Goal: Use online tool/utility: Utilize a website feature to perform a specific function

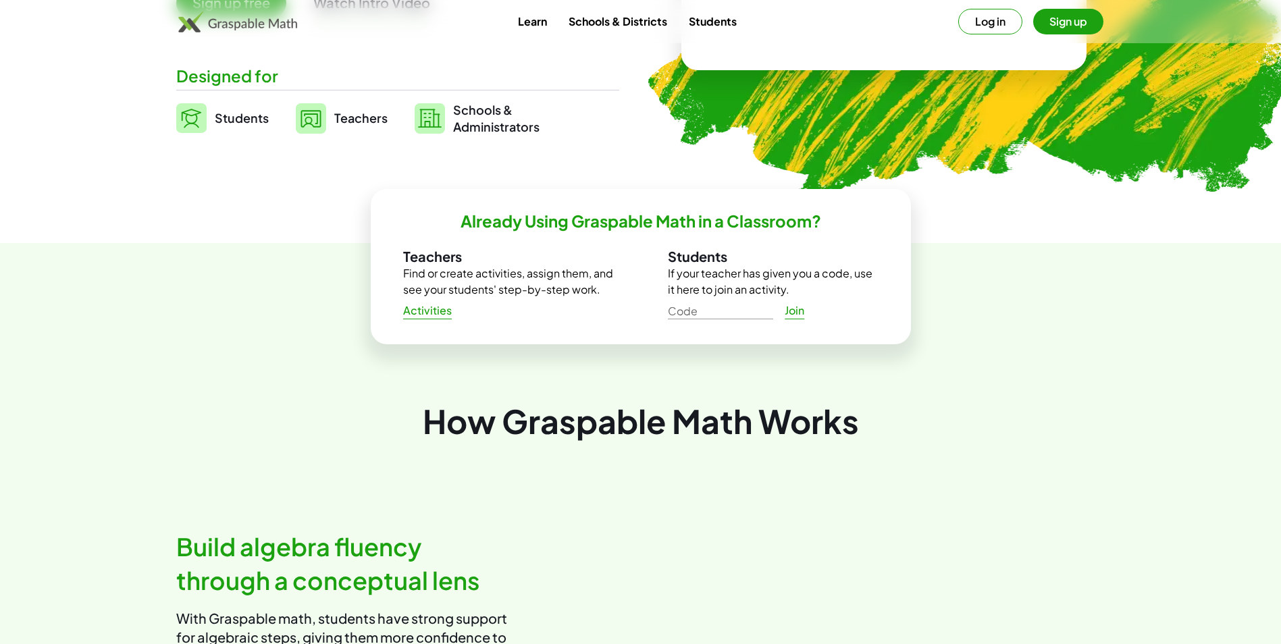
scroll to position [270, 0]
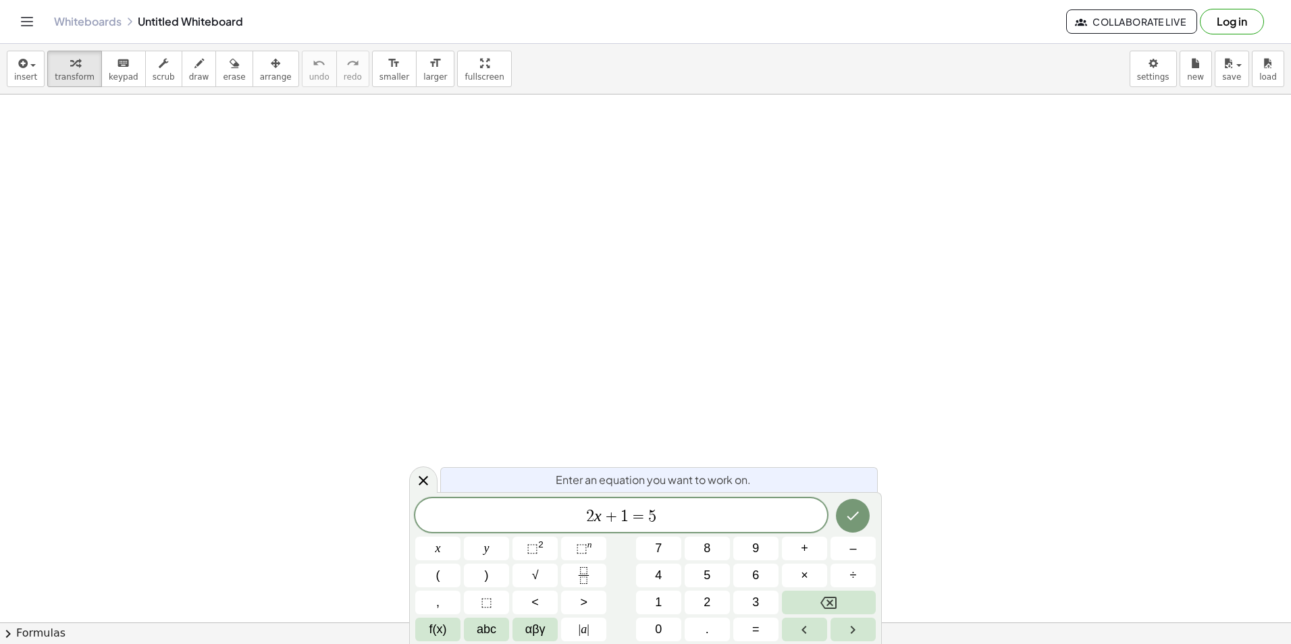
click at [677, 515] on span "​ 2 x + 1 = 5" at bounding box center [621, 516] width 412 height 19
click at [700, 600] on button "2" at bounding box center [707, 603] width 45 height 24
click at [576, 553] on span "⬚" at bounding box center [581, 549] width 11 height 14
click at [569, 550] on button "⬚ n" at bounding box center [583, 549] width 45 height 24
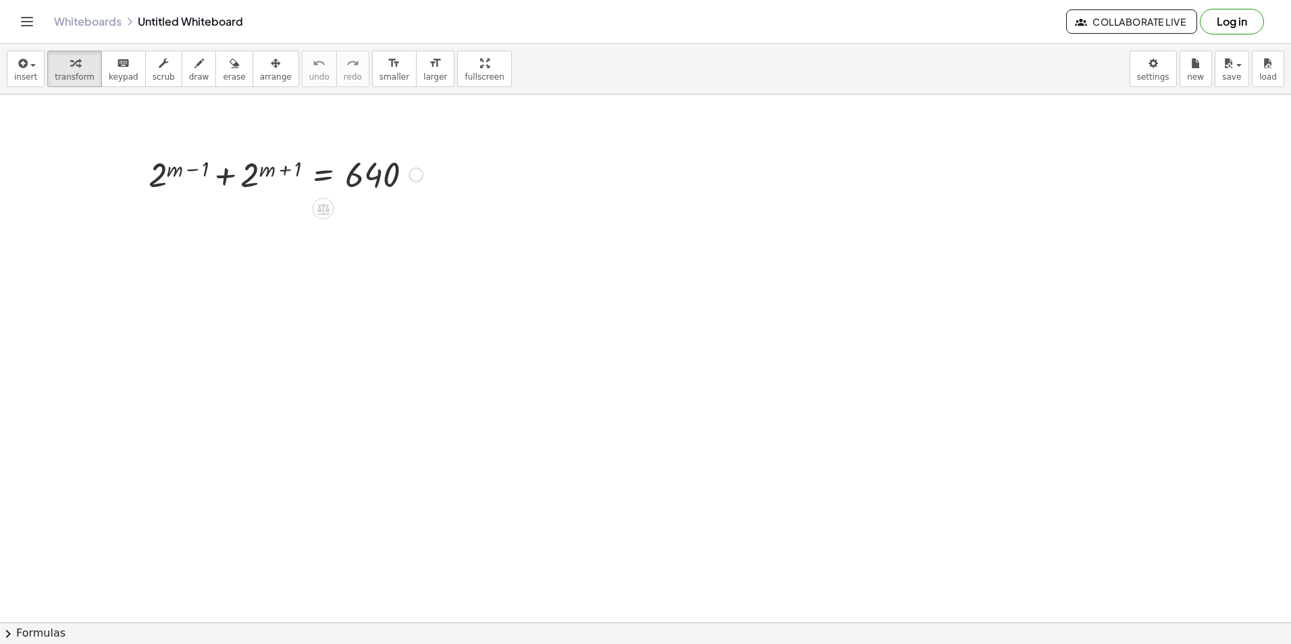
click at [327, 176] on div at bounding box center [286, 174] width 288 height 46
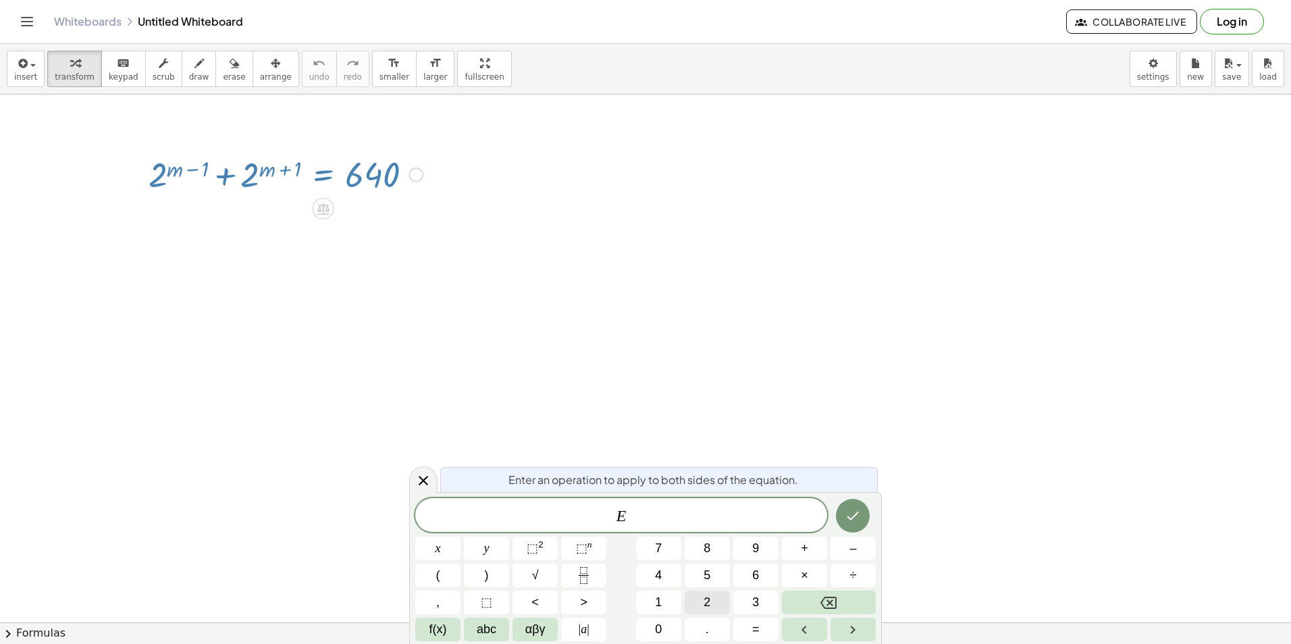
click at [711, 603] on button "2" at bounding box center [707, 603] width 45 height 24
click at [844, 509] on button "Done" at bounding box center [853, 516] width 34 height 34
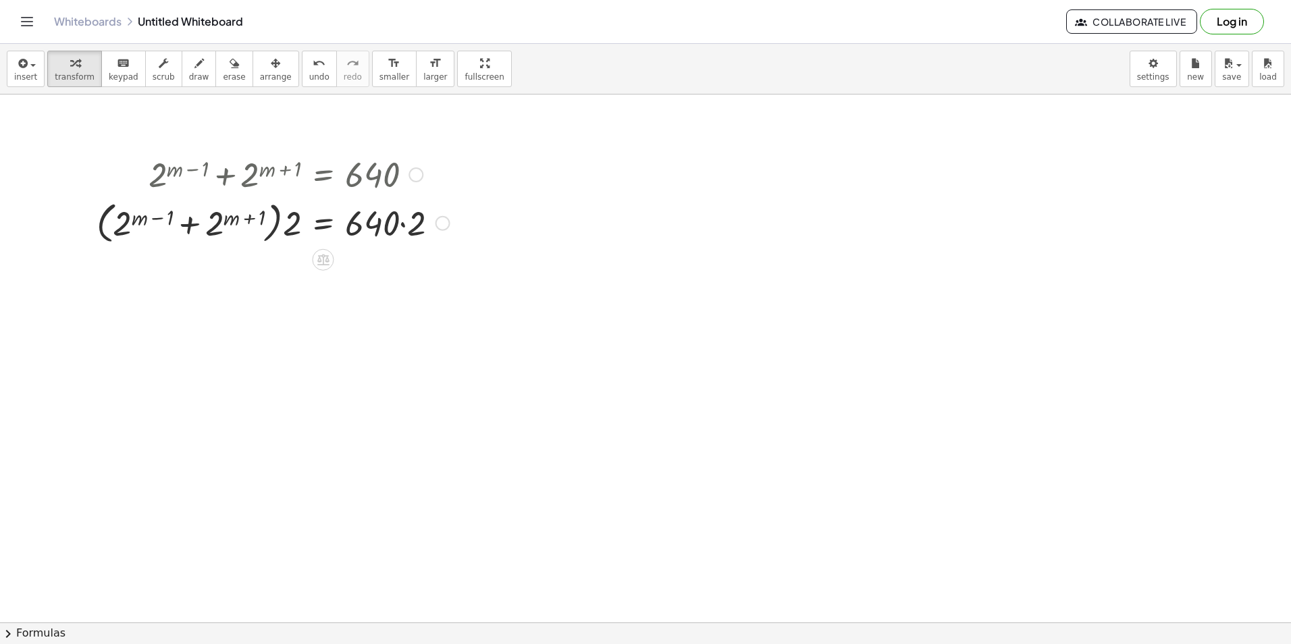
click at [295, 224] on div at bounding box center [273, 222] width 367 height 51
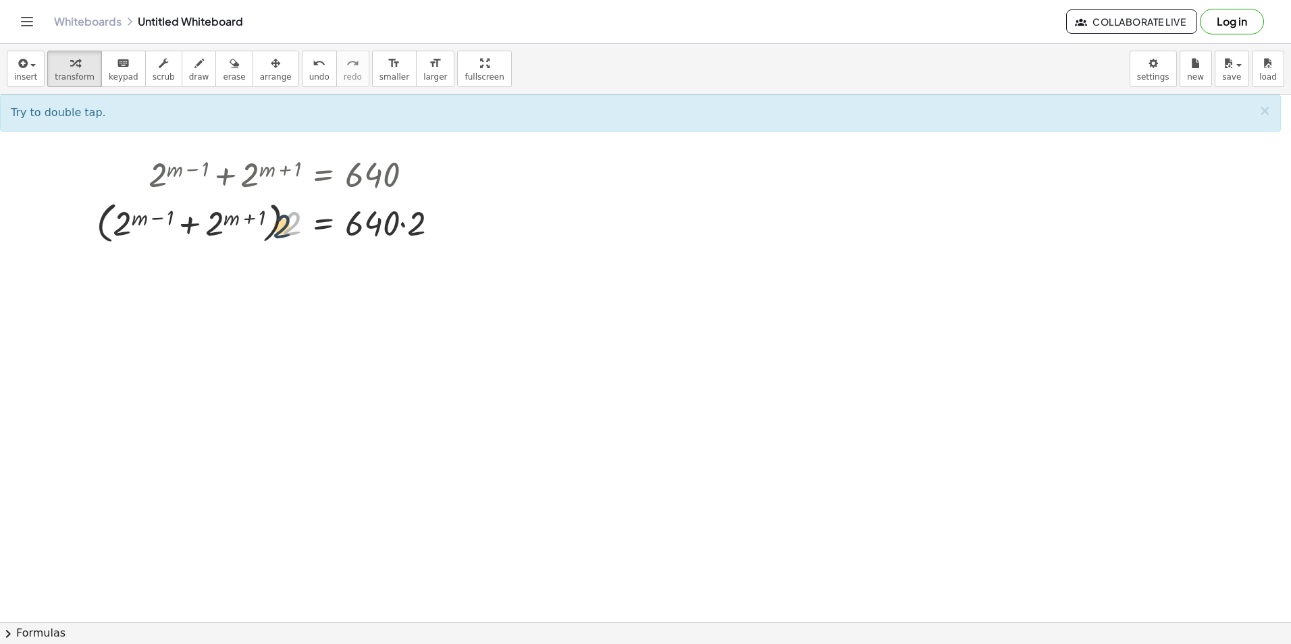
drag, startPoint x: 295, startPoint y: 225, endPoint x: 284, endPoint y: 227, distance: 11.0
click at [284, 227] on div at bounding box center [273, 222] width 367 height 51
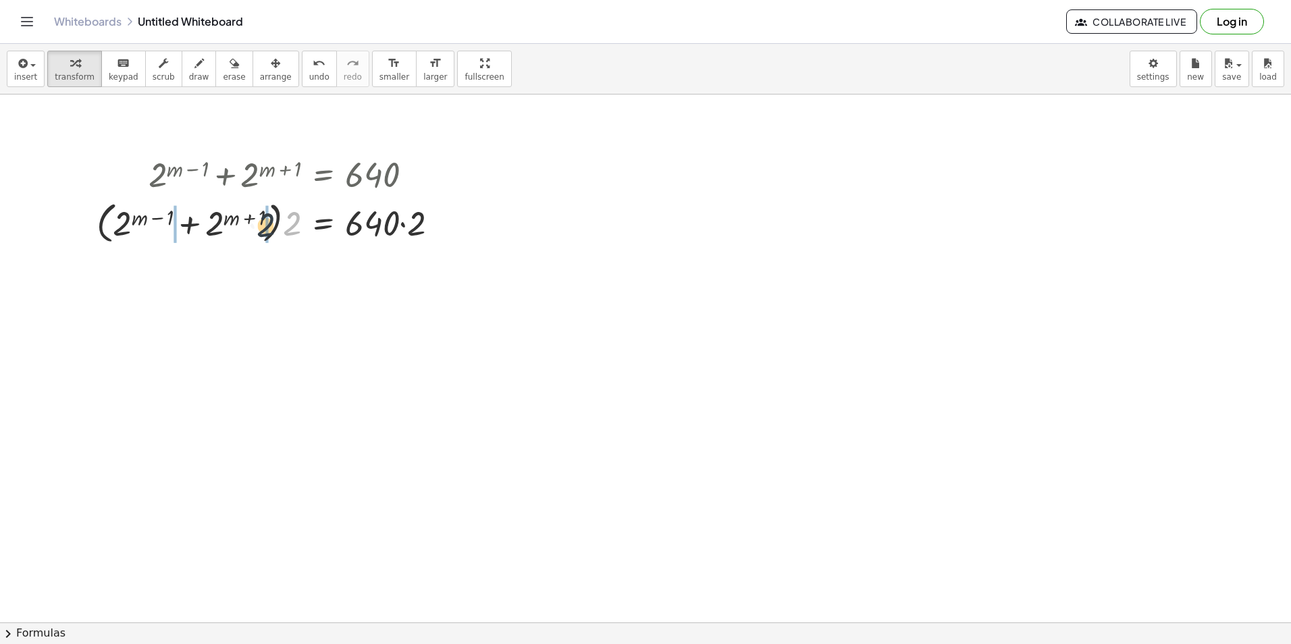
drag, startPoint x: 294, startPoint y: 224, endPoint x: 269, endPoint y: 224, distance: 25.0
click at [269, 224] on div at bounding box center [273, 222] width 367 height 51
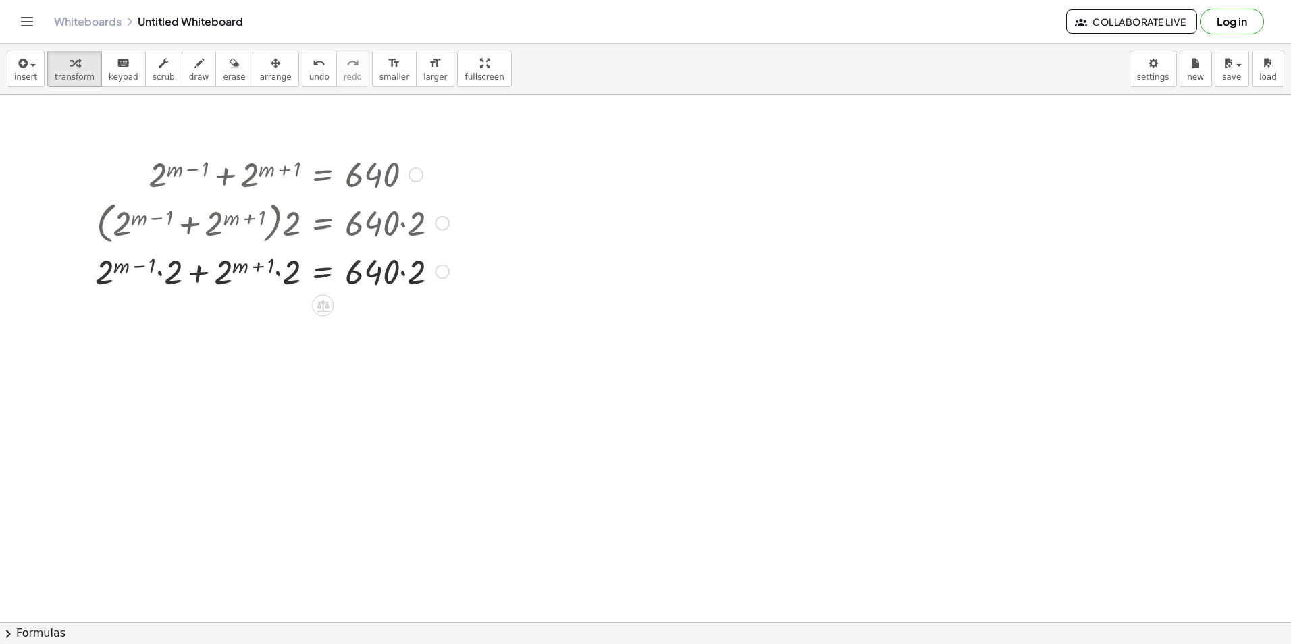
click at [399, 276] on div at bounding box center [271, 271] width 367 height 46
click at [286, 274] on div at bounding box center [271, 271] width 367 height 46
click at [280, 269] on div at bounding box center [272, 271] width 367 height 46
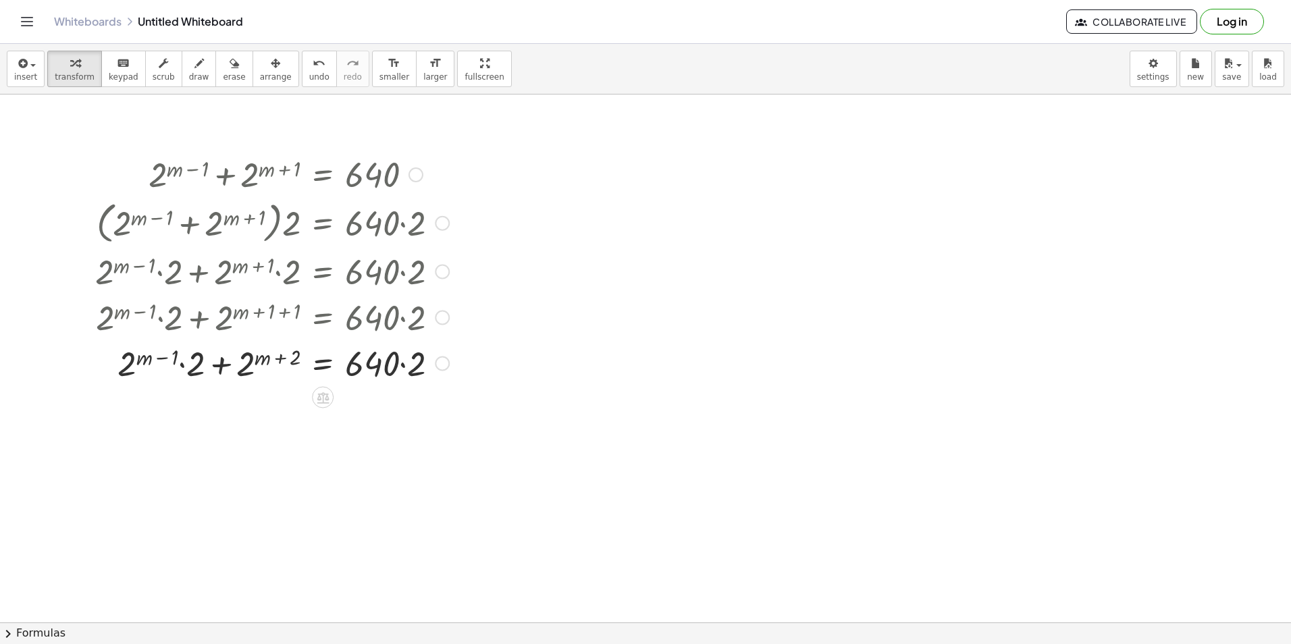
click at [187, 365] on div at bounding box center [271, 363] width 367 height 46
click at [190, 363] on div at bounding box center [271, 363] width 367 height 46
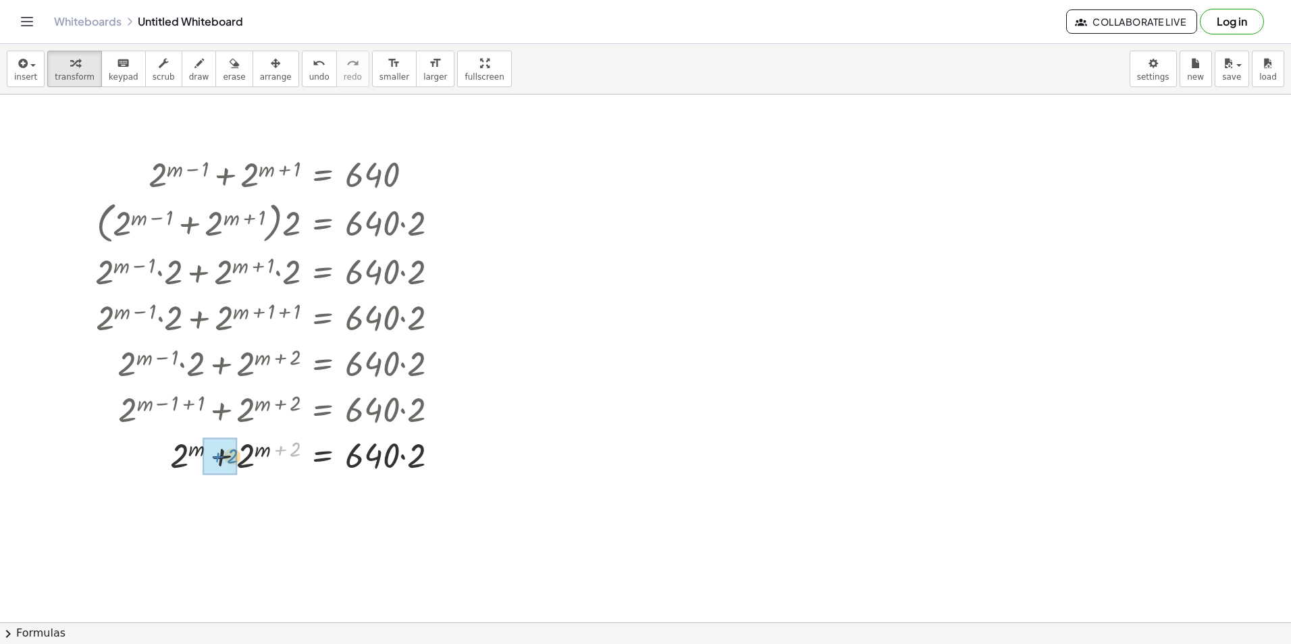
drag, startPoint x: 275, startPoint y: 445, endPoint x: 212, endPoint y: 451, distance: 63.1
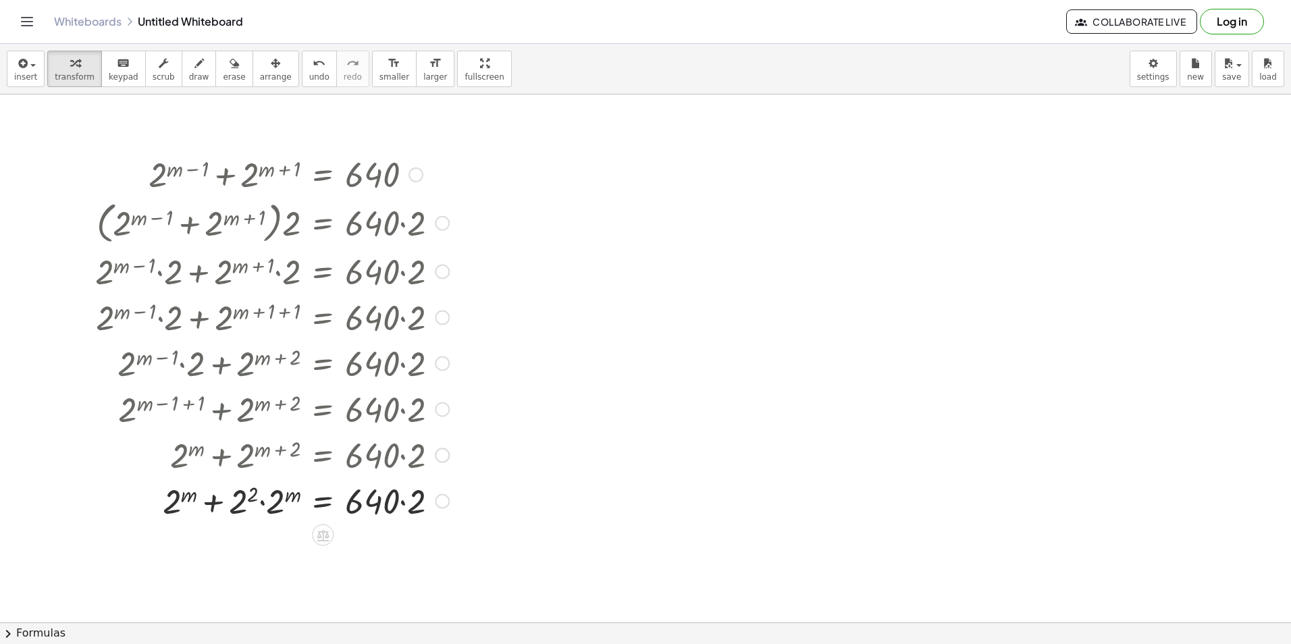
click at [247, 512] on div at bounding box center [271, 501] width 367 height 46
drag, startPoint x: 219, startPoint y: 504, endPoint x: 222, endPoint y: 515, distance: 11.1
click at [220, 505] on div at bounding box center [271, 501] width 367 height 46
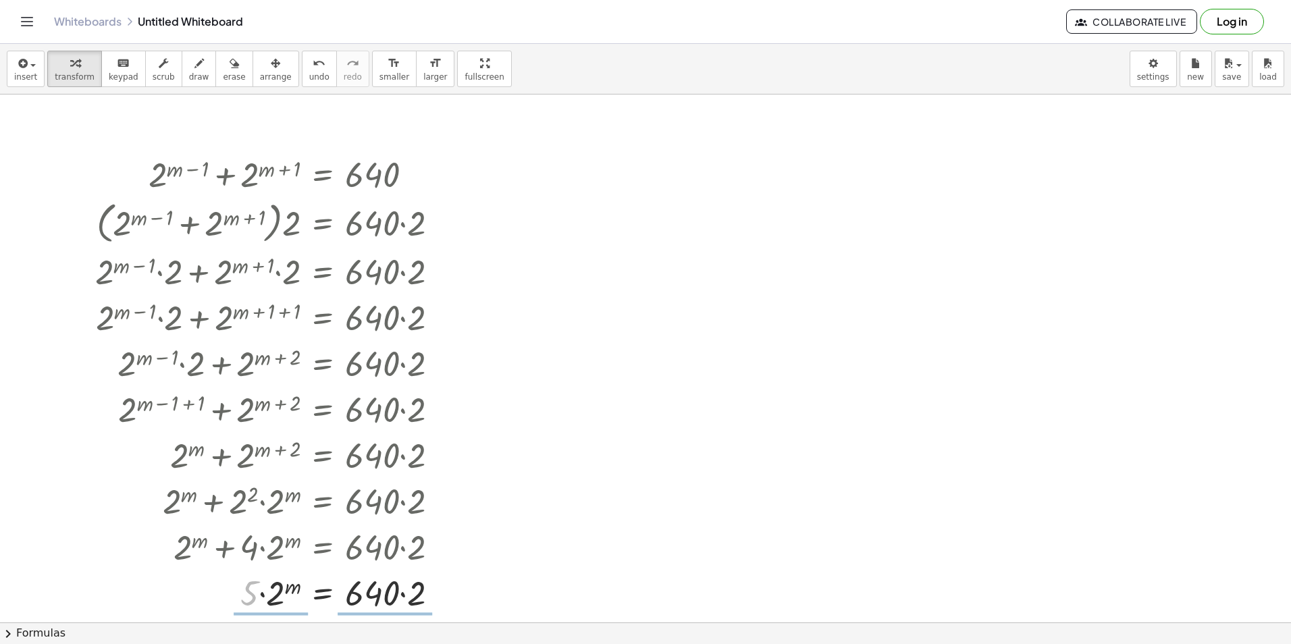
drag, startPoint x: 238, startPoint y: 598, endPoint x: 374, endPoint y: 622, distance: 137.8
click at [373, 625] on div "insert select one: Math Expression Function Text Youtube Video Graphing Geometr…" at bounding box center [645, 344] width 1291 height 600
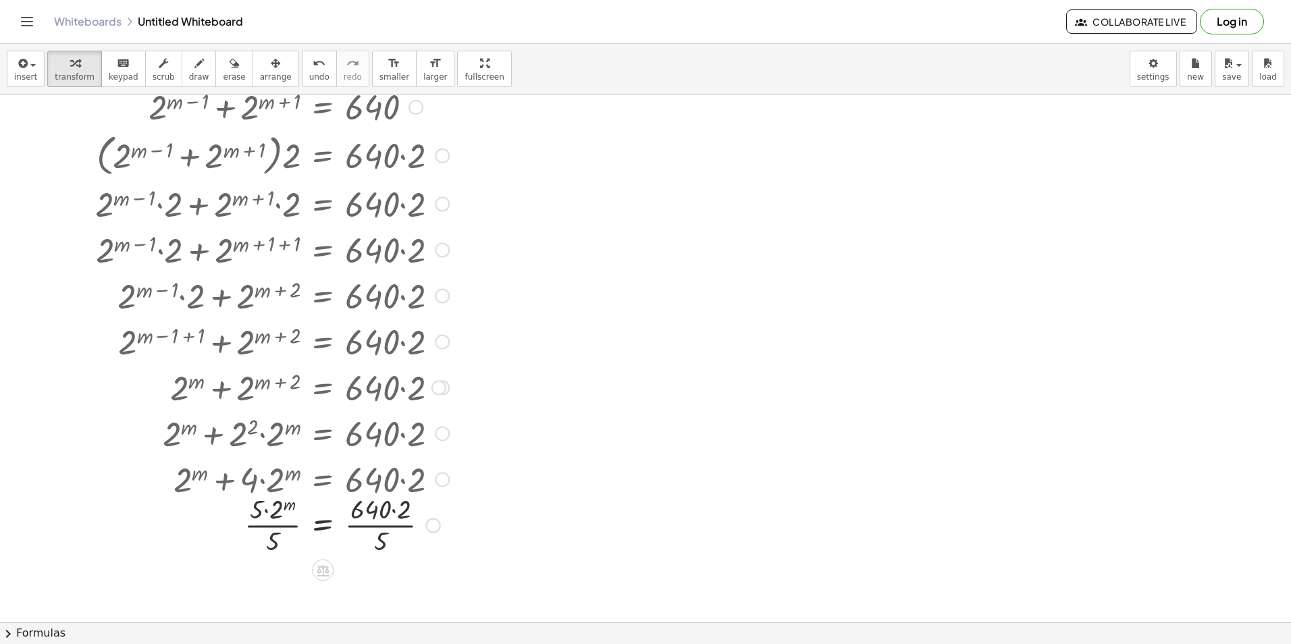
click at [380, 540] on div at bounding box center [271, 524] width 367 height 68
drag, startPoint x: 380, startPoint y: 540, endPoint x: 371, endPoint y: 503, distance: 38.3
drag, startPoint x: 271, startPoint y: 539, endPoint x: 261, endPoint y: 513, distance: 28.0
click at [400, 529] on div at bounding box center [271, 525] width 367 height 46
drag, startPoint x: 274, startPoint y: 528, endPoint x: 379, endPoint y: 550, distance: 107.6
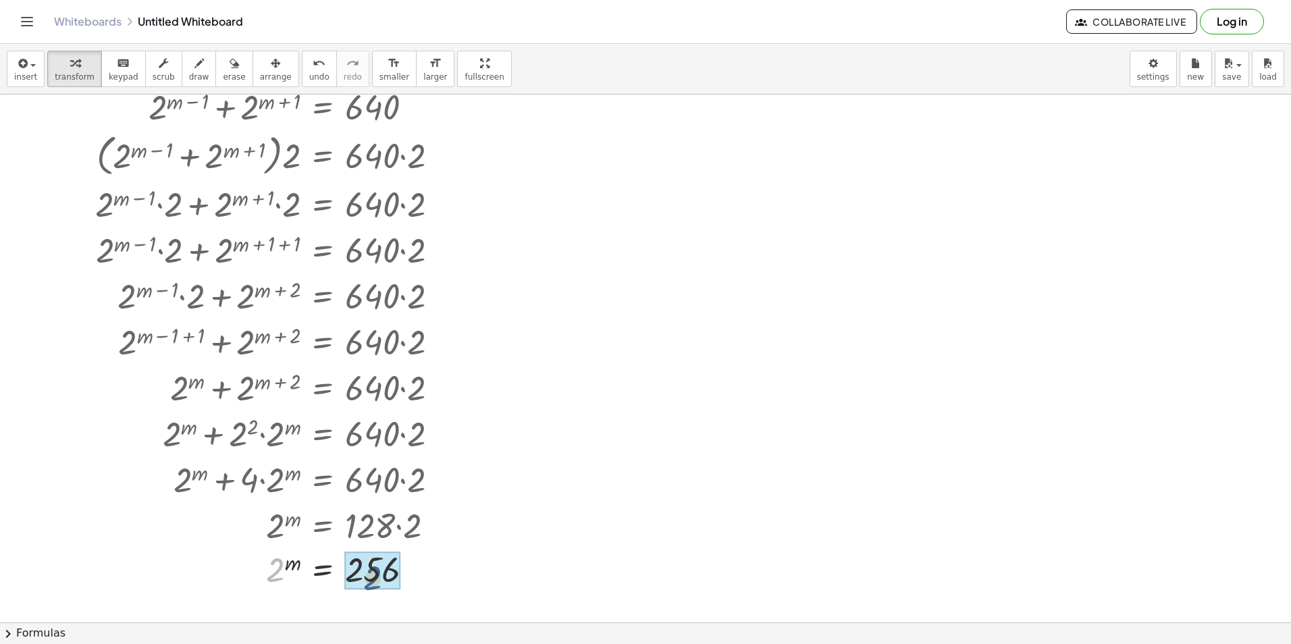
click at [379, 550] on div at bounding box center [271, 570] width 367 height 45
drag, startPoint x: 178, startPoint y: 571, endPoint x: 186, endPoint y: 574, distance: 9.4
click at [179, 571] on div at bounding box center [303, 570] width 430 height 52
click at [362, 585] on div at bounding box center [303, 570] width 430 height 52
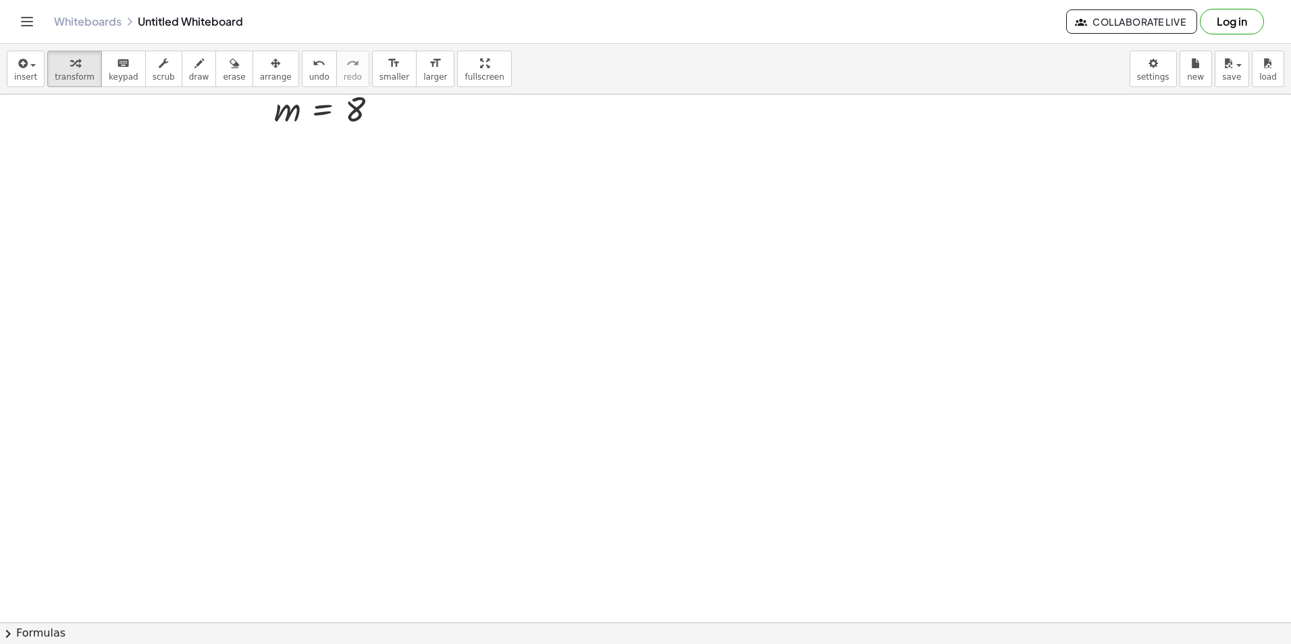
scroll to position [596, 0]
click at [91, 162] on div at bounding box center [645, 291] width 1291 height 1584
click at [534, 201] on div at bounding box center [645, 291] width 1291 height 1584
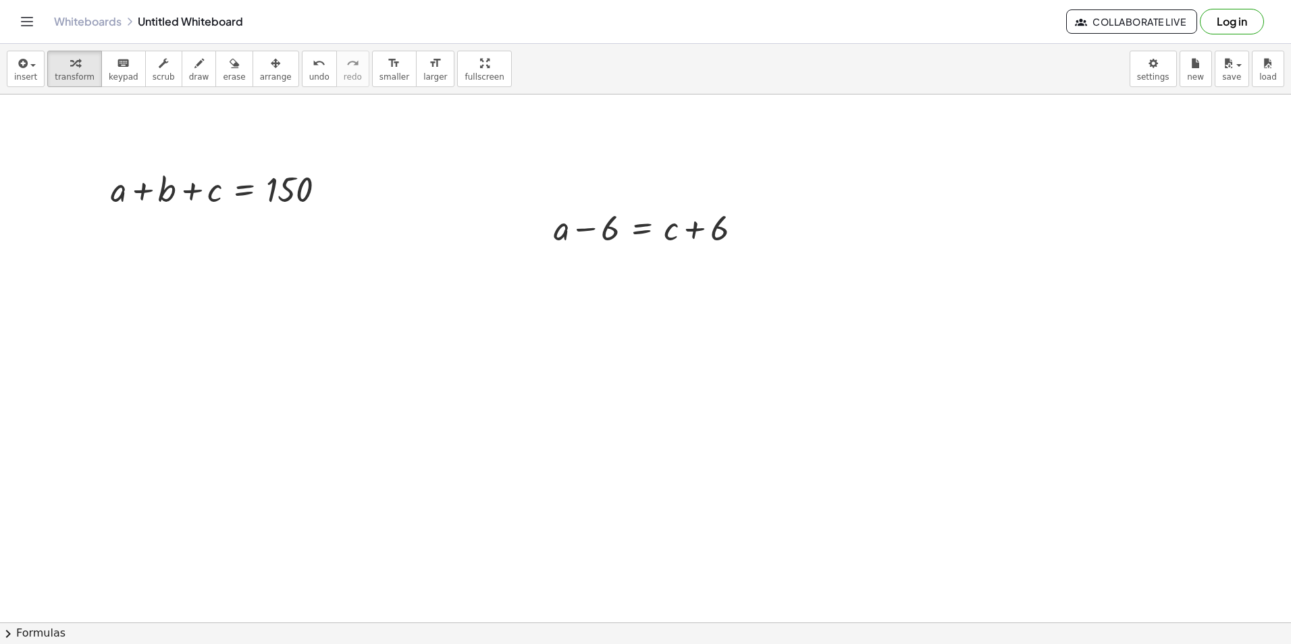
click at [983, 211] on div at bounding box center [645, 291] width 1291 height 1584
drag, startPoint x: 590, startPoint y: 231, endPoint x: 656, endPoint y: 232, distance: 66.2
click at [656, 232] on div at bounding box center [653, 227] width 213 height 46
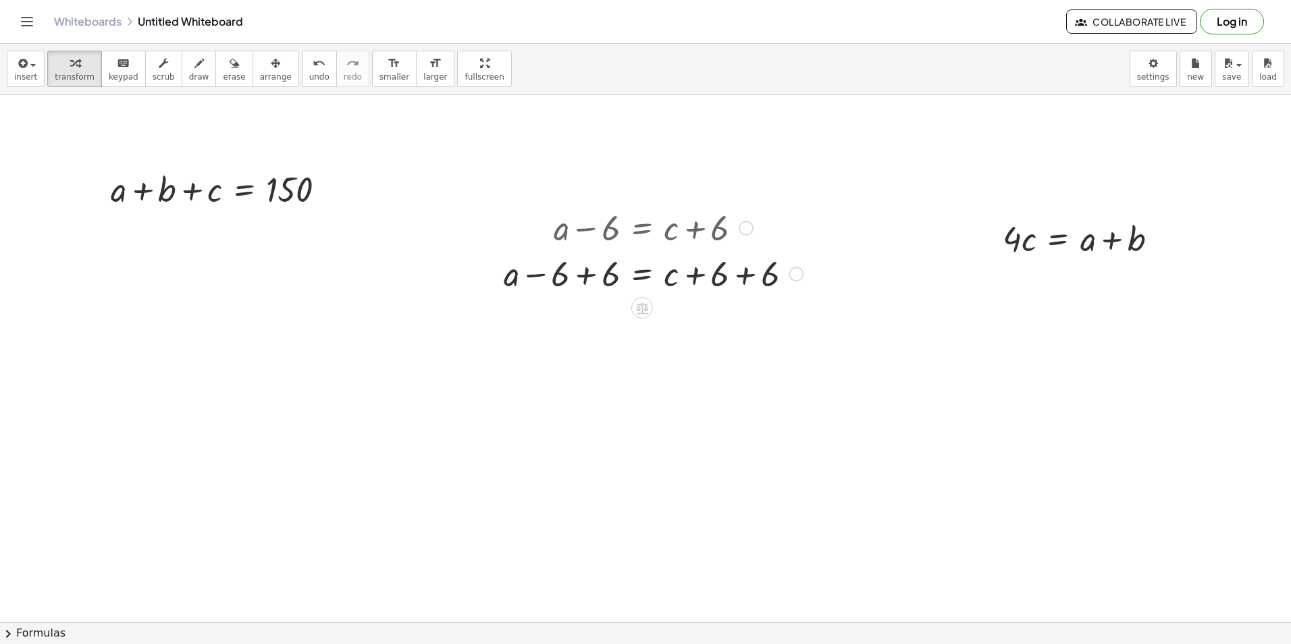
click at [579, 278] on div at bounding box center [653, 273] width 313 height 46
click at [750, 332] on div at bounding box center [653, 319] width 313 height 46
click at [698, 365] on div at bounding box center [653, 365] width 313 height 46
drag, startPoint x: 696, startPoint y: 366, endPoint x: 598, endPoint y: 364, distance: 98.0
click at [604, 366] on div at bounding box center [653, 365] width 313 height 46
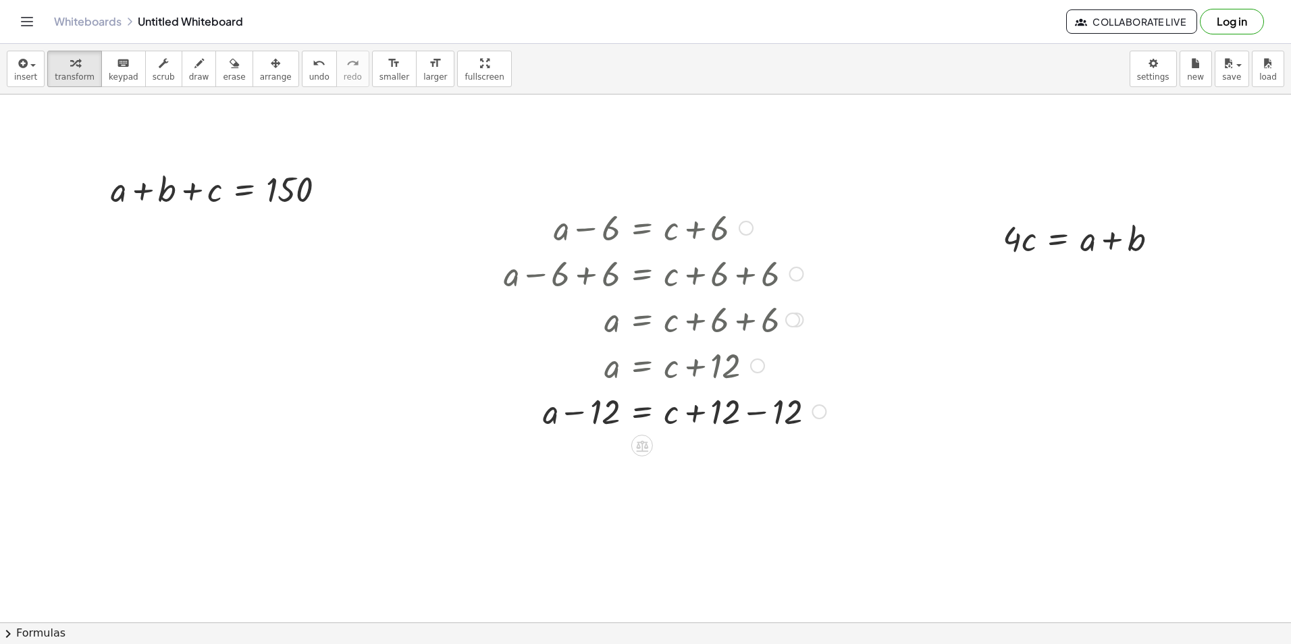
click at [760, 415] on div at bounding box center [665, 411] width 336 height 46
drag, startPoint x: 665, startPoint y: 462, endPoint x: 1021, endPoint y: 240, distance: 419.6
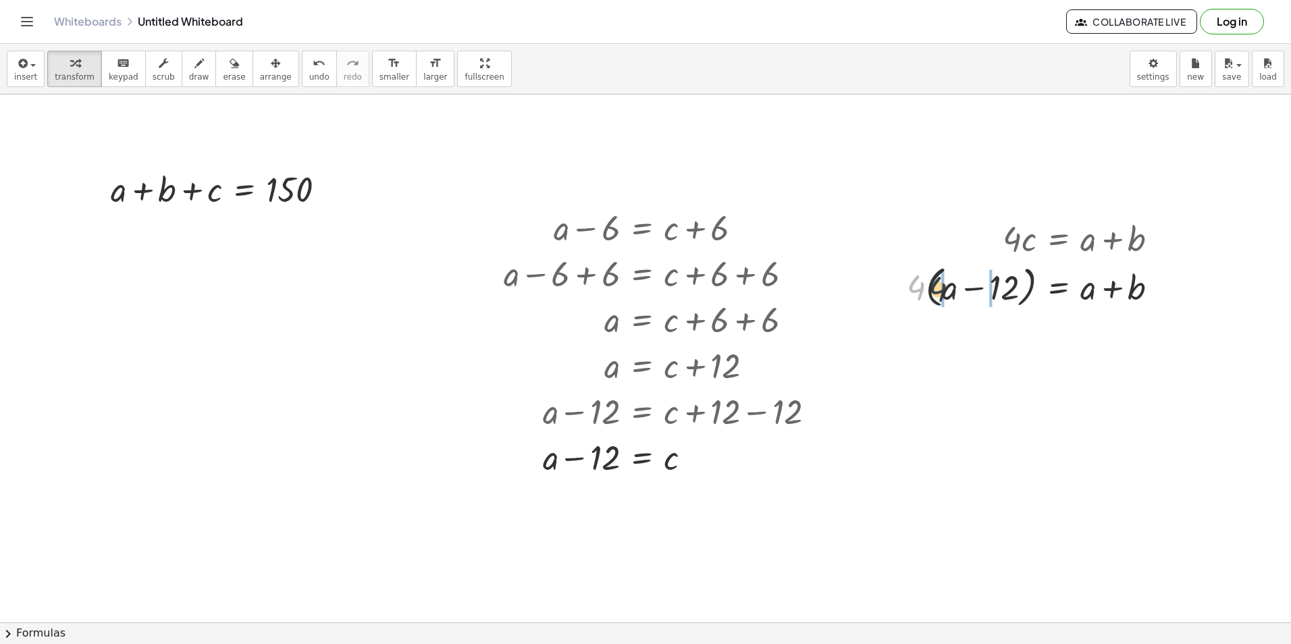
drag, startPoint x: 914, startPoint y: 289, endPoint x: 942, endPoint y: 291, distance: 27.8
click at [941, 290] on div at bounding box center [1038, 286] width 276 height 51
click at [1000, 340] on div at bounding box center [1038, 335] width 276 height 46
click at [309, 81] on span "undo" at bounding box center [319, 76] width 20 height 9
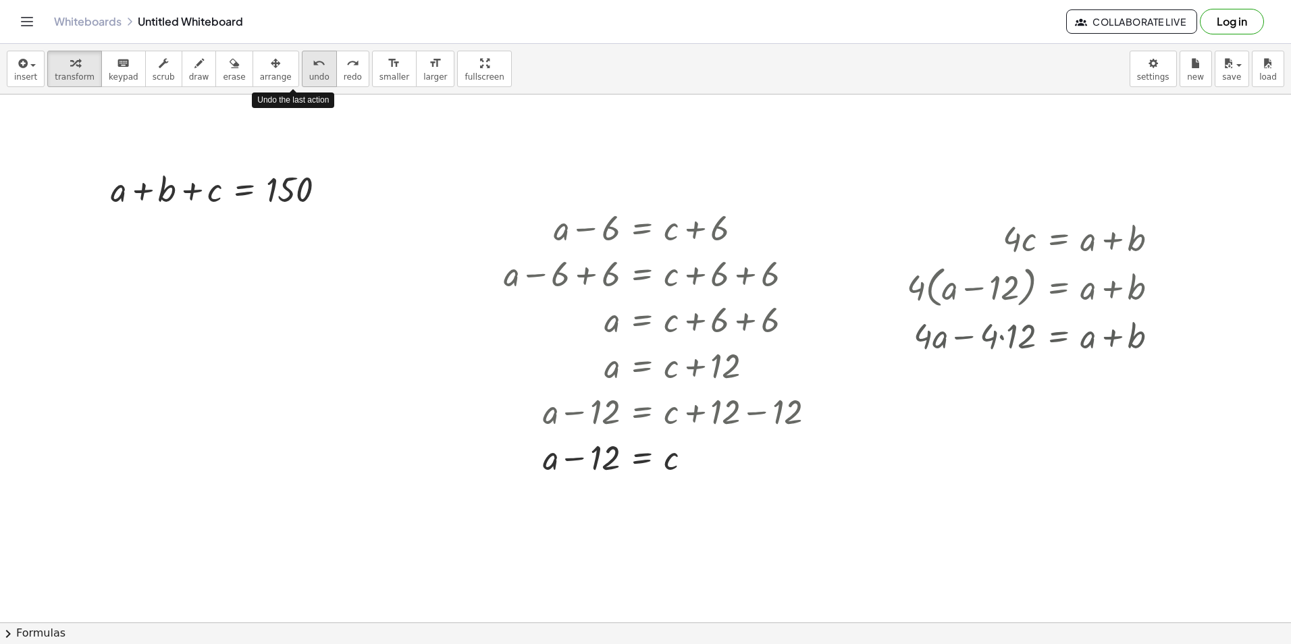
click at [309, 81] on span "undo" at bounding box center [319, 76] width 20 height 9
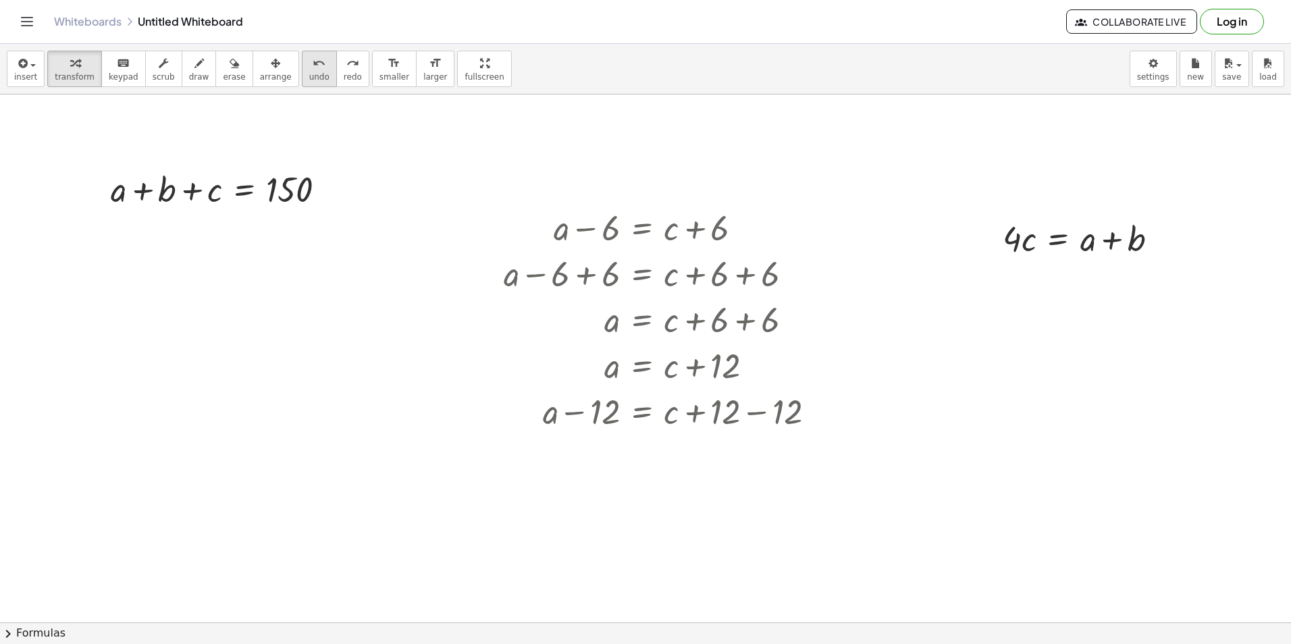
click at [309, 75] on span "undo" at bounding box center [319, 76] width 20 height 9
drag, startPoint x: 606, startPoint y: 367, endPoint x: 1078, endPoint y: 245, distance: 487.5
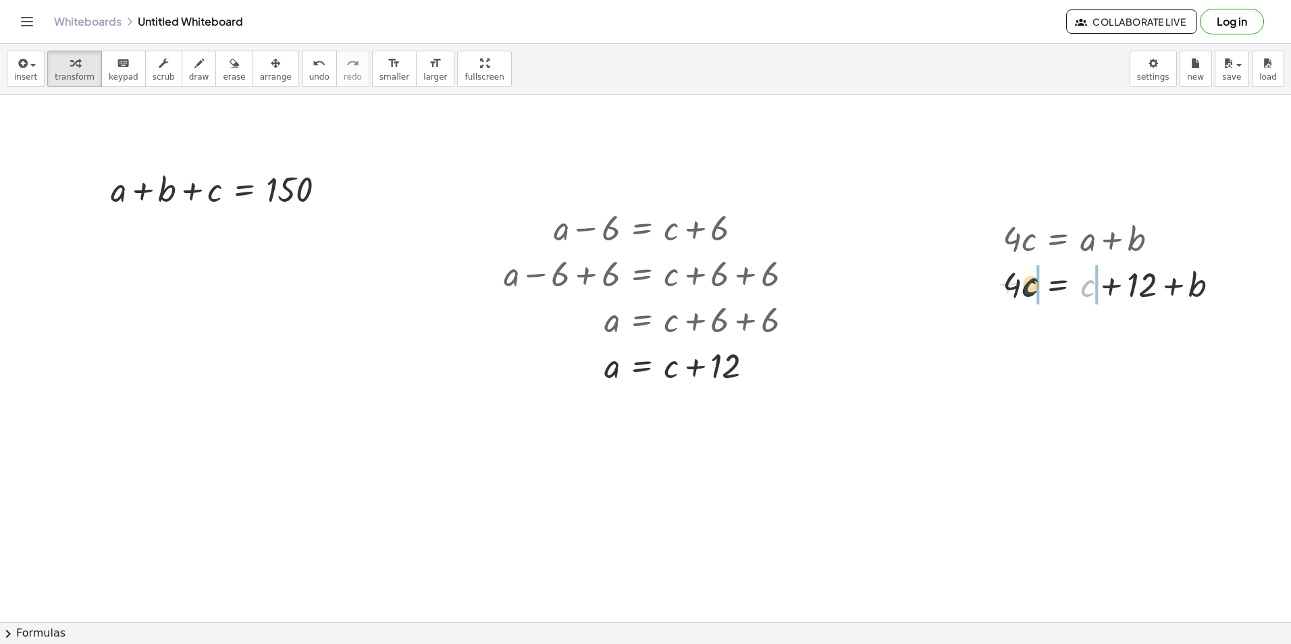
drag, startPoint x: 1082, startPoint y: 291, endPoint x: 1018, endPoint y: 291, distance: 63.5
click at [1018, 291] on div at bounding box center [1116, 284] width 240 height 46
drag, startPoint x: 999, startPoint y: 330, endPoint x: 1107, endPoint y: 344, distance: 108.9
click at [1000, 330] on div at bounding box center [1117, 330] width 334 height 46
click at [1102, 336] on div at bounding box center [1140, 330] width 288 height 46
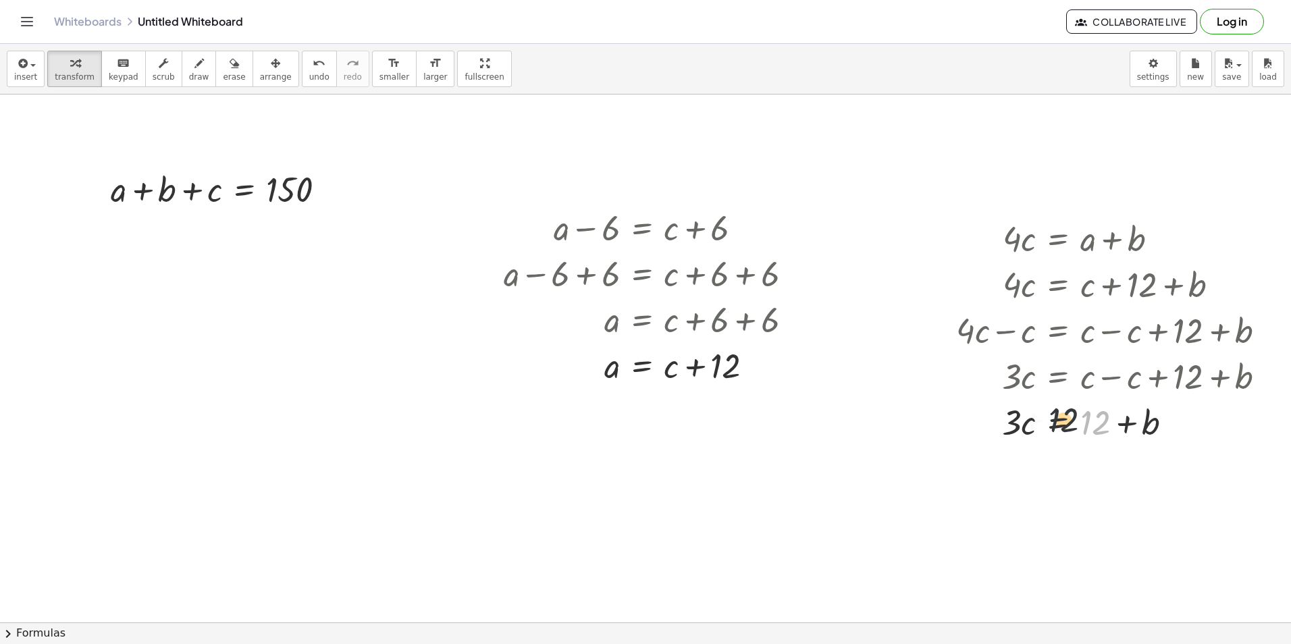
drag, startPoint x: 1102, startPoint y: 419, endPoint x: 1063, endPoint y: 418, distance: 39.2
click at [1062, 418] on div at bounding box center [1117, 421] width 334 height 46
drag, startPoint x: 1129, startPoint y: 442, endPoint x: 1120, endPoint y: 455, distance: 15.5
click at [1059, 239] on div "· 4 · c = + a + b · 4 · c = + c + 12 + b + · 4 · c − c = + c − c + 12 + b · 3 ·…" at bounding box center [1059, 239] width 0 height 0
drag, startPoint x: 1120, startPoint y: 455, endPoint x: 1118, endPoint y: 468, distance: 13.8
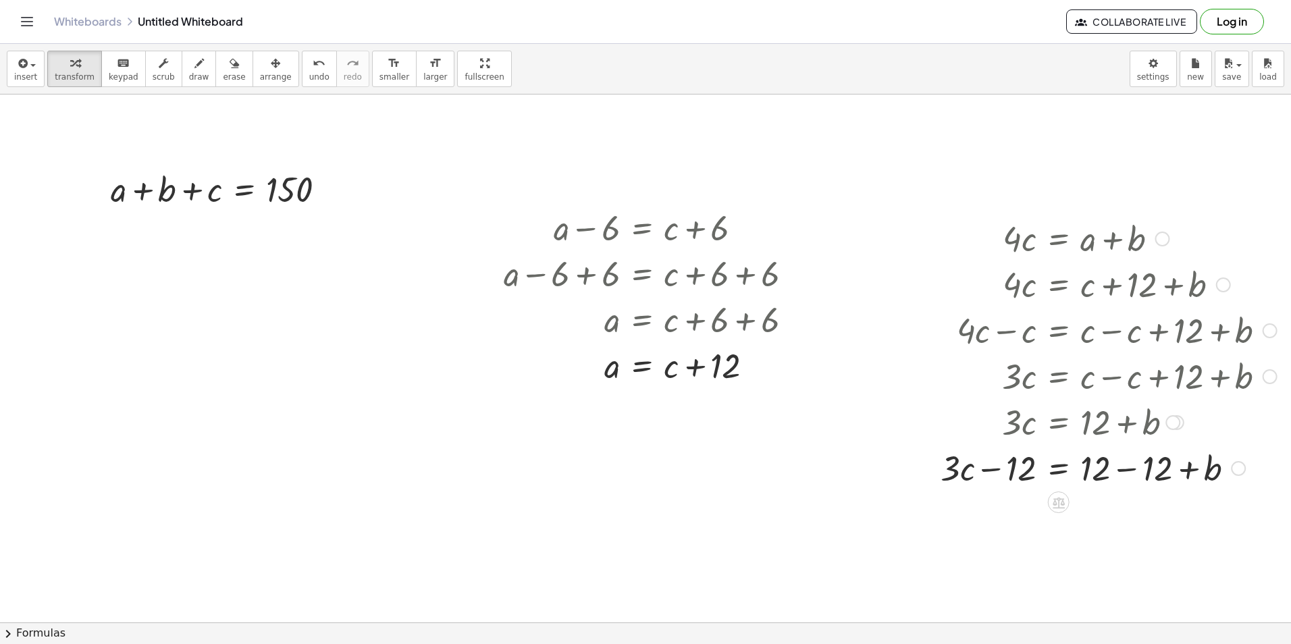
click at [1117, 468] on div at bounding box center [1109, 467] width 350 height 46
drag, startPoint x: 610, startPoint y: 371, endPoint x: 110, endPoint y: 200, distance: 528.2
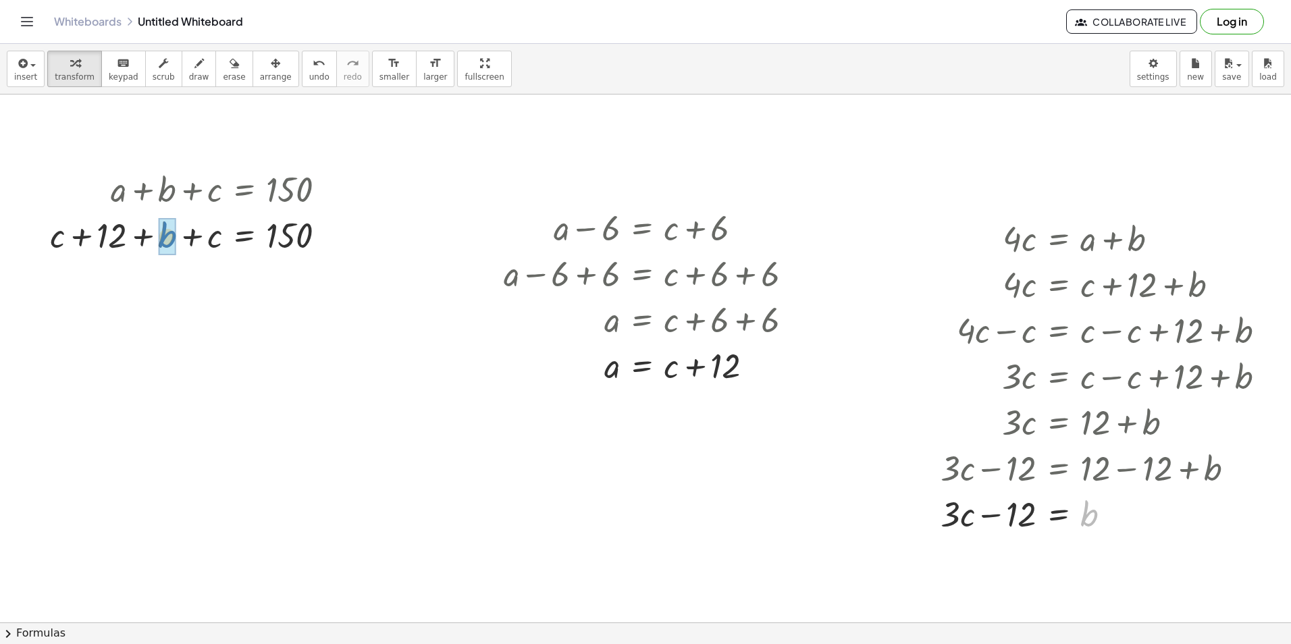
drag, startPoint x: 1090, startPoint y: 515, endPoint x: 176, endPoint y: 237, distance: 955.0
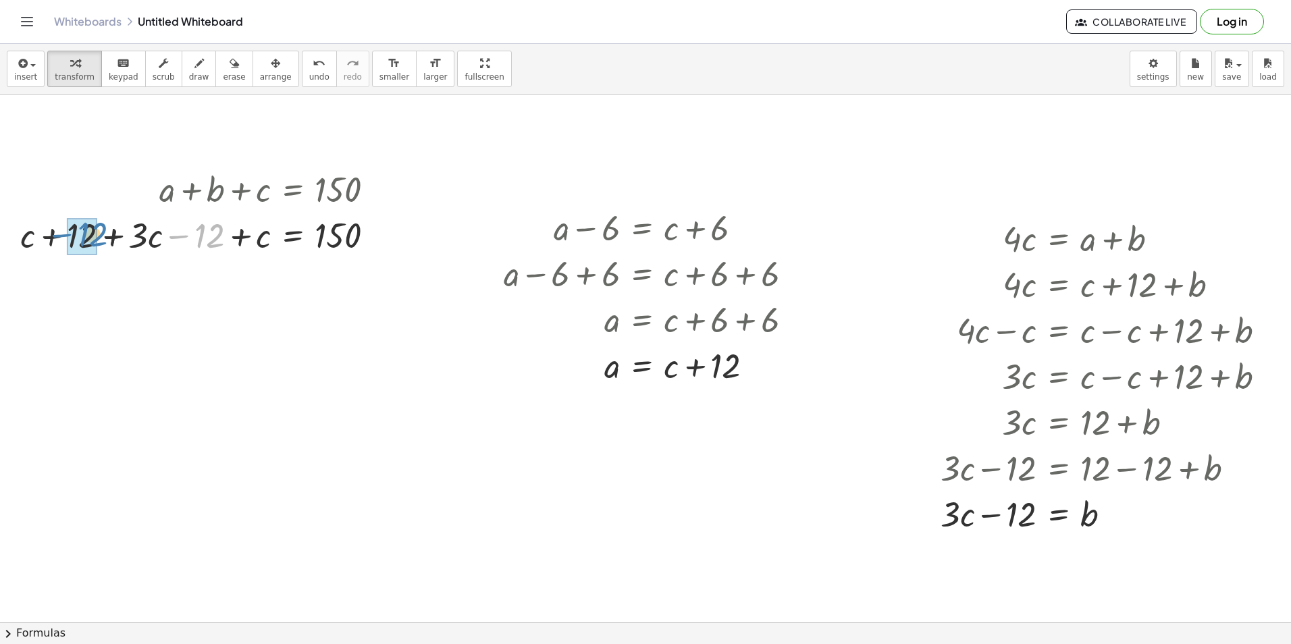
drag, startPoint x: 170, startPoint y: 238, endPoint x: 33, endPoint y: 230, distance: 136.7
click at [39, 230] on div at bounding box center [203, 234] width 379 height 46
drag, startPoint x: 179, startPoint y: 294, endPoint x: 215, endPoint y: 293, distance: 36.5
click at [181, 294] on div at bounding box center [203, 280] width 379 height 46
click at [236, 287] on div at bounding box center [203, 280] width 379 height 46
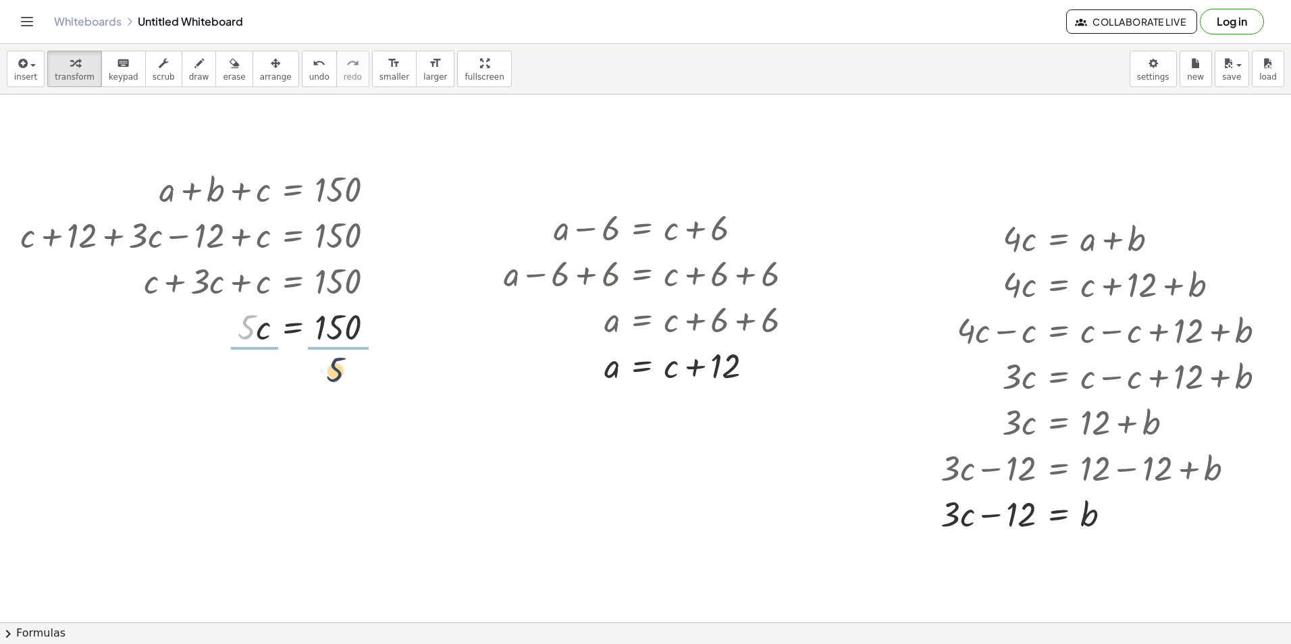
drag, startPoint x: 242, startPoint y: 328, endPoint x: 345, endPoint y: 363, distance: 109.4
click at [353, 356] on div at bounding box center [203, 326] width 379 height 68
click at [251, 467] on div at bounding box center [203, 451] width 379 height 68
drag, startPoint x: 264, startPoint y: 455, endPoint x: 672, endPoint y: 364, distance: 418.0
click at [642, 228] on div "+ a − 6 = + c + 6 + a − 6 + 6 = + c + 6 + 6 + a + 0 = + c + 6 + 6 a = + c + 6 +…" at bounding box center [642, 228] width 0 height 0
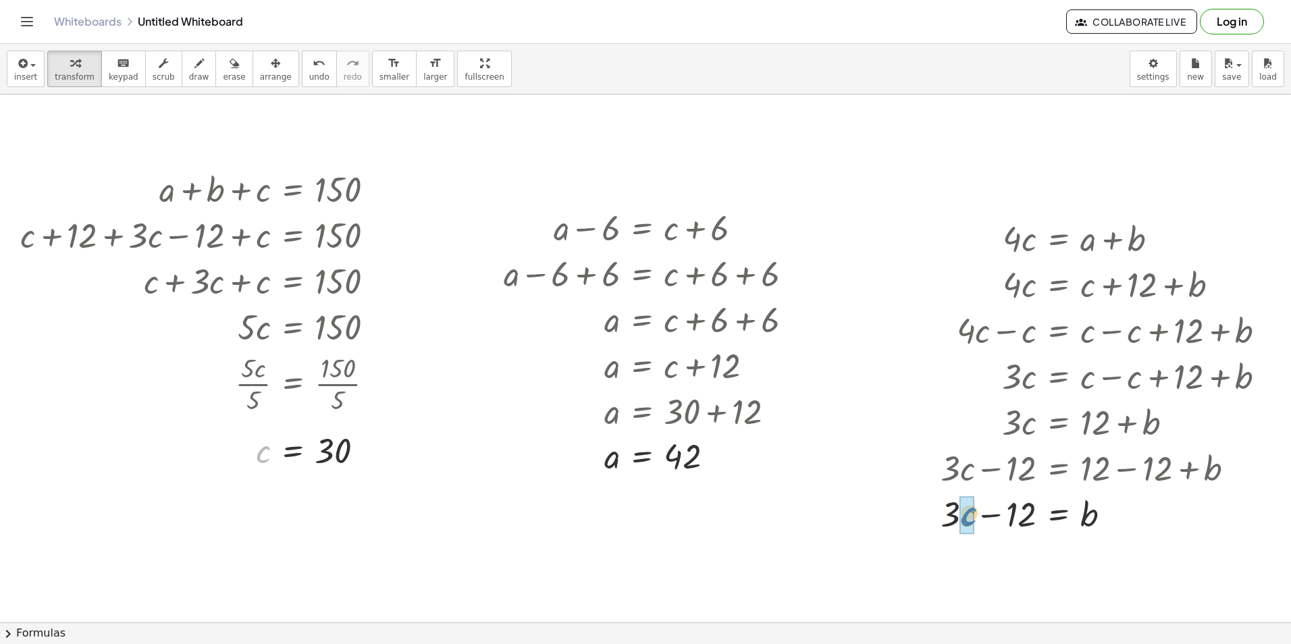
drag, startPoint x: 264, startPoint y: 448, endPoint x: 969, endPoint y: 510, distance: 707.8
click at [1058, 239] on div "· 4 · c = + a + b · 4 · c = + c + 12 + b + · 4 · c − c = + c − c + 12 + b · 3 ·…" at bounding box center [1058, 239] width 0 height 0
drag, startPoint x: 942, startPoint y: 562, endPoint x: 969, endPoint y: 562, distance: 27.0
click at [954, 563] on div at bounding box center [1093, 559] width 379 height 46
drag, startPoint x: 975, startPoint y: 564, endPoint x: 981, endPoint y: 563, distance: 6.8
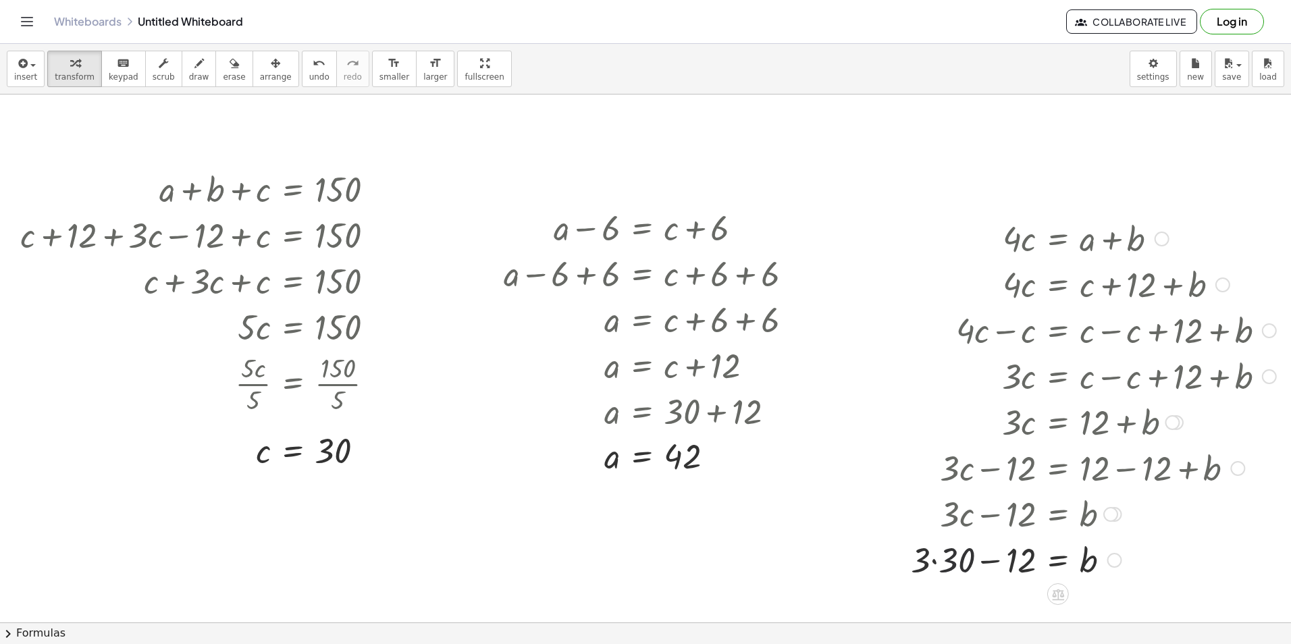
click at [977, 563] on div at bounding box center [1093, 559] width 379 height 46
click at [996, 562] on div at bounding box center [1093, 559] width 379 height 46
click at [953, 565] on div at bounding box center [1093, 559] width 379 height 46
click at [997, 565] on div at bounding box center [1109, 559] width 350 height 46
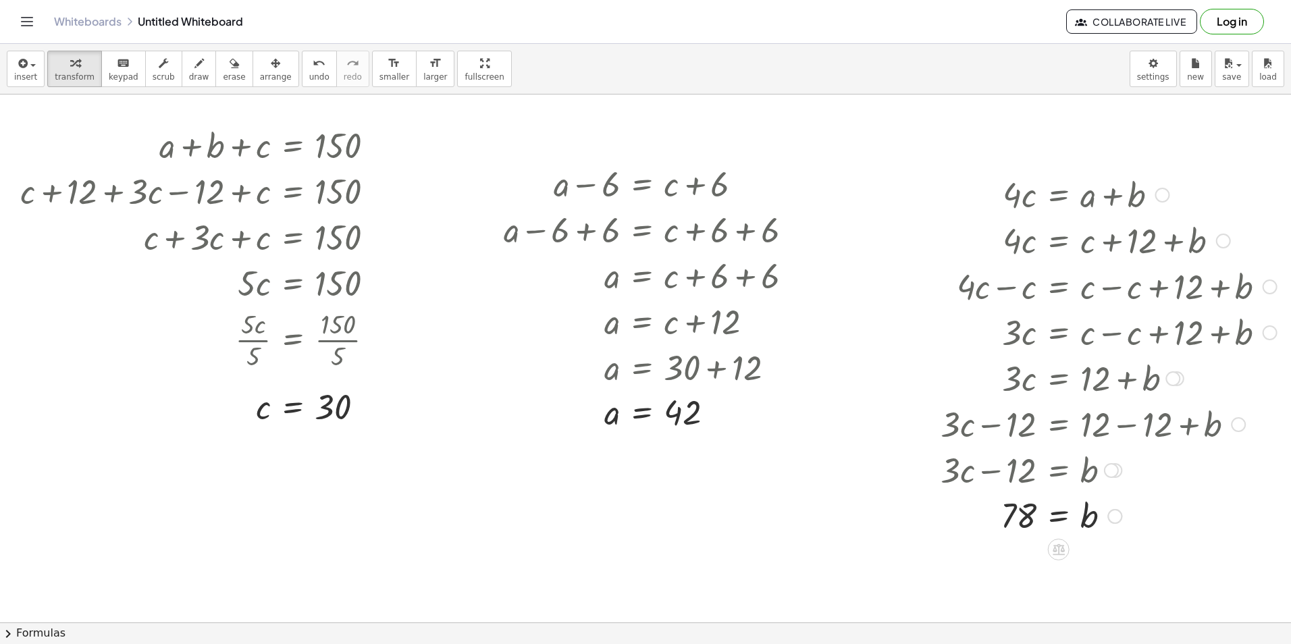
scroll to position [663, 0]
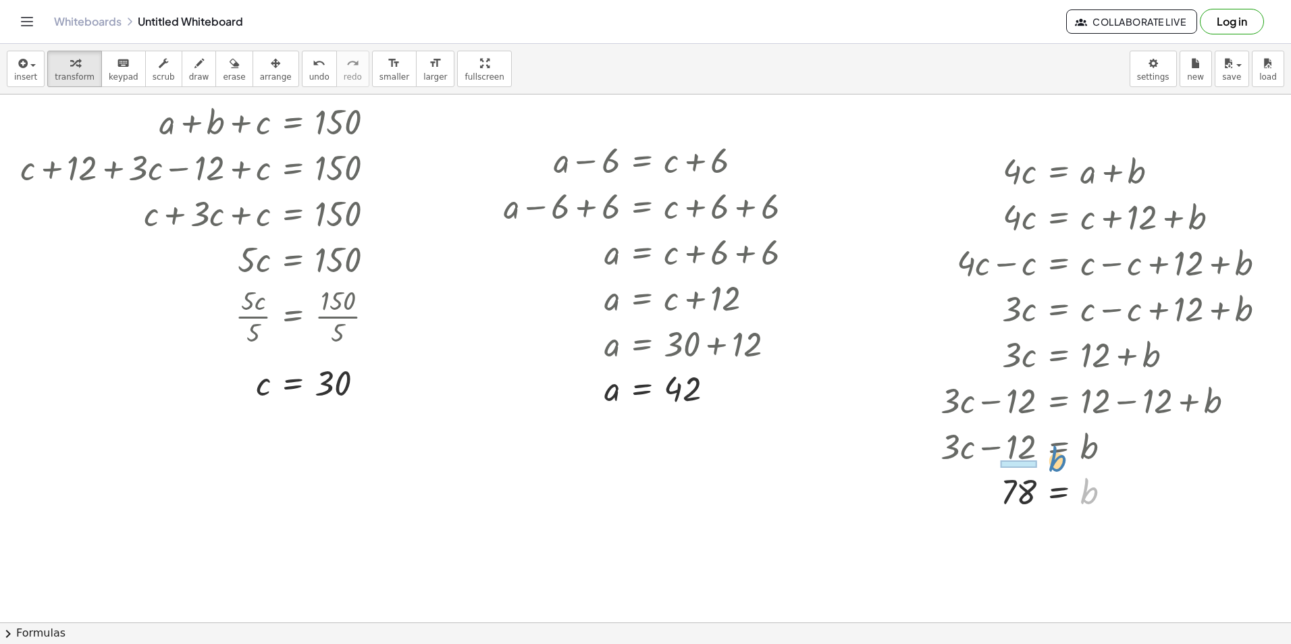
drag, startPoint x: 1085, startPoint y: 496, endPoint x: 1048, endPoint y: 466, distance: 47.6
drag, startPoint x: 117, startPoint y: 496, endPoint x: 263, endPoint y: 418, distance: 165.9
click at [205, 448] on div at bounding box center [645, 223] width 1291 height 1584
click at [162, 498] on div at bounding box center [645, 223] width 1291 height 1584
click at [162, 500] on div at bounding box center [645, 223] width 1291 height 1584
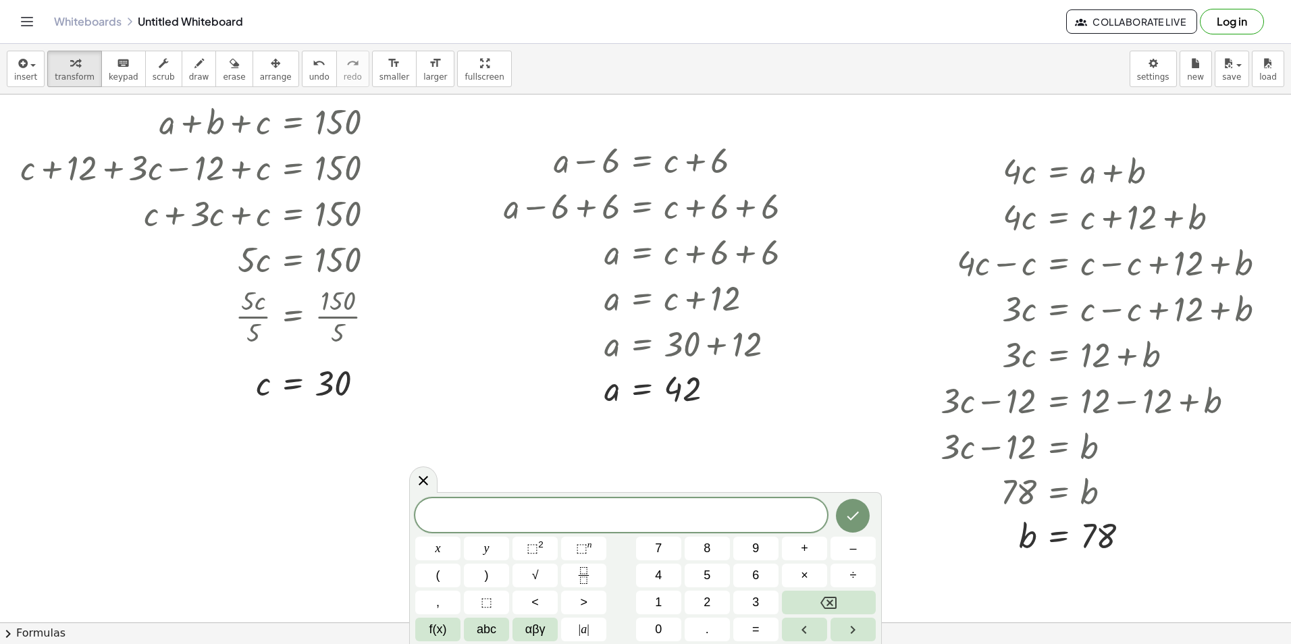
click at [425, 476] on icon at bounding box center [423, 481] width 16 height 16
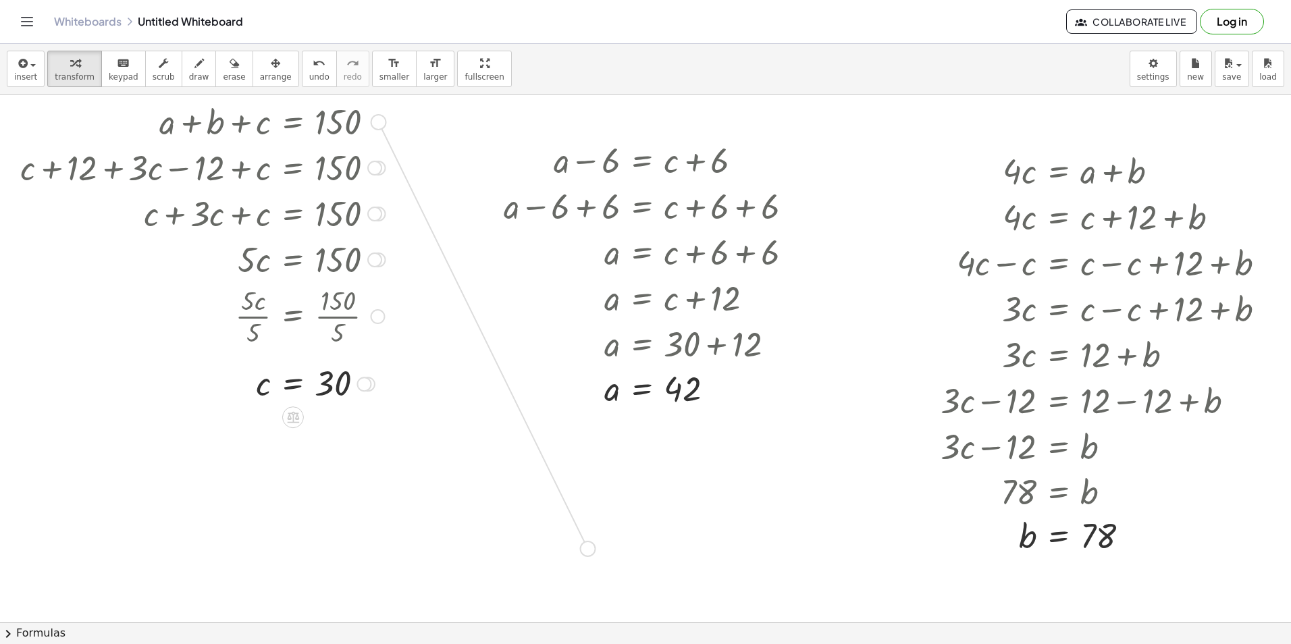
drag, startPoint x: 380, startPoint y: 125, endPoint x: 588, endPoint y: 546, distance: 469.7
click at [588, 546] on div "+ 2 ( + m − 1 ) + 2 ( + m + 1 ) = 640 · ( + 2 ( + m − 1 ) + 2 ( + m + 1 ) ) · 2…" at bounding box center [645, 223] width 1291 height 1584
drag, startPoint x: 592, startPoint y: 401, endPoint x: 337, endPoint y: 505, distance: 274.8
click at [349, 522] on div "+ 2 ( + m − 1 ) + 2 ( + m + 1 ) = 640 · ( + 2 ( + m − 1 ) + 2 ( + m + 1 ) ) · 2…" at bounding box center [645, 223] width 1291 height 1584
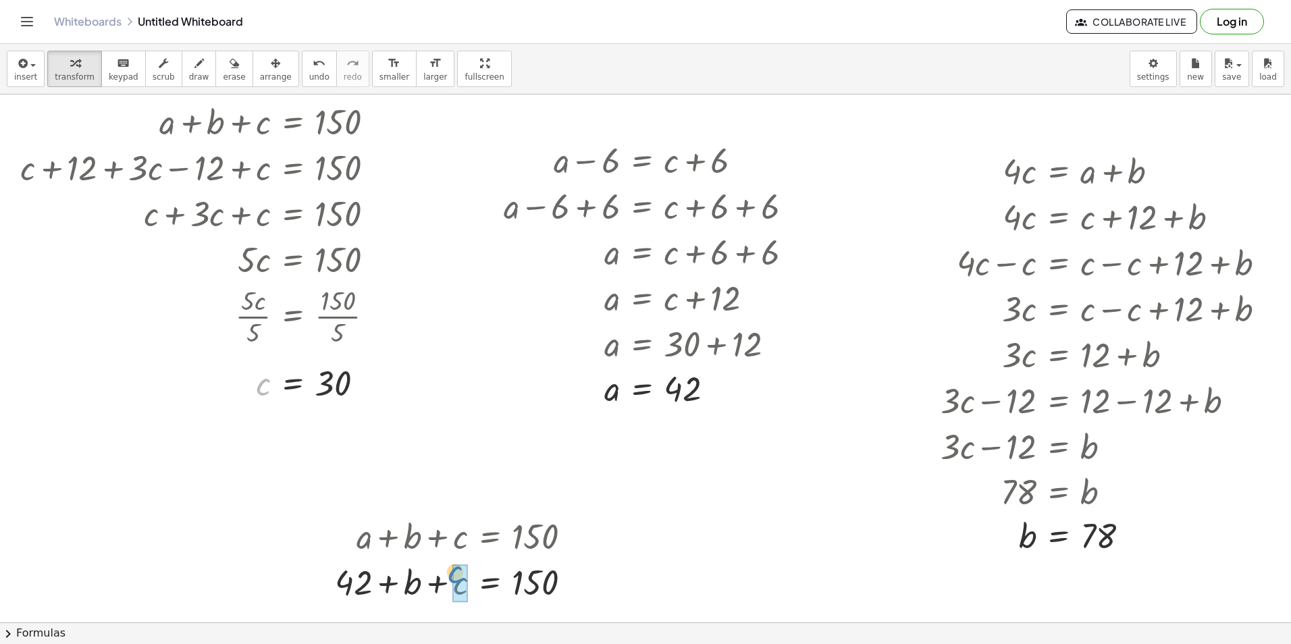
drag, startPoint x: 264, startPoint y: 382, endPoint x: 466, endPoint y: 554, distance: 265.0
click at [461, 561] on div "+ 2 ( + m − 1 ) + 2 ( + m + 1 ) = 640 · ( + 2 ( + m − 1 ) + 2 ( + m + 1 ) ) · 2…" at bounding box center [645, 223] width 1291 height 1584
drag, startPoint x: 1023, startPoint y: 536, endPoint x: 368, endPoint y: 573, distance: 656.1
click at [380, 574] on div "+ 2 ( + m − 1 ) + 2 ( + m + 1 ) = 640 · ( + 2 ( + m − 1 ) + 2 ( + m + 1 ) ) · 2…" at bounding box center [645, 223] width 1291 height 1584
click at [417, 586] on div at bounding box center [438, 582] width 300 height 46
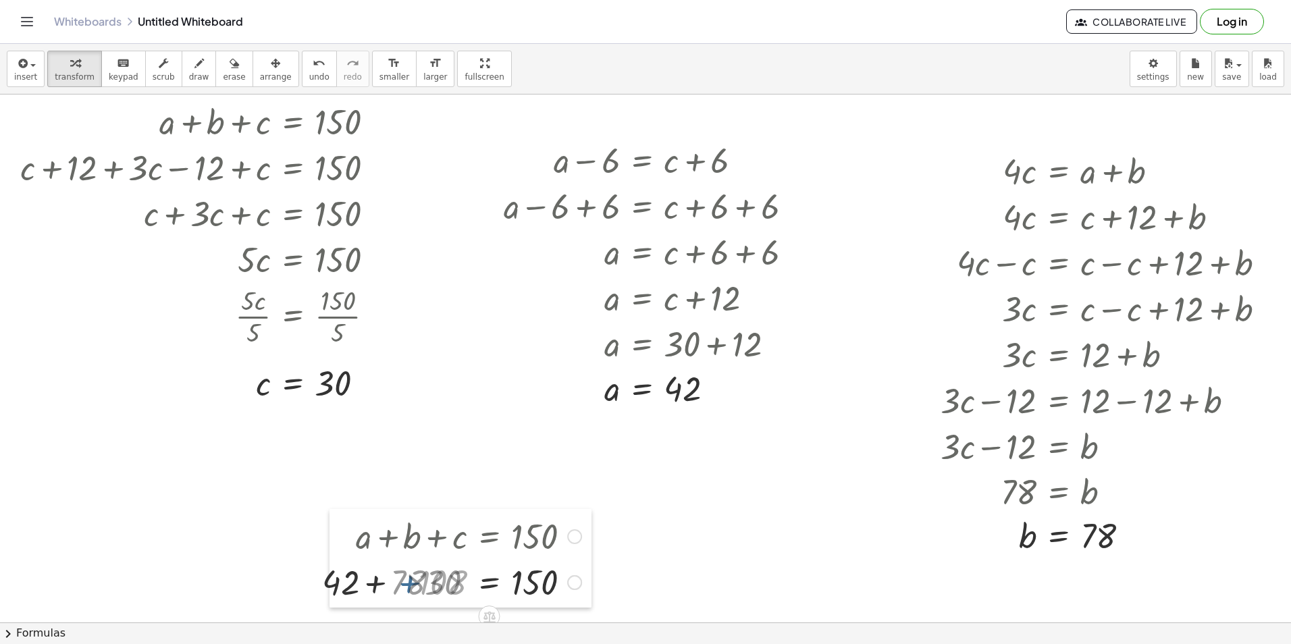
drag, startPoint x: 346, startPoint y: 592, endPoint x: 387, endPoint y: 591, distance: 40.5
click at [350, 591] on div at bounding box center [340, 558] width 20 height 99
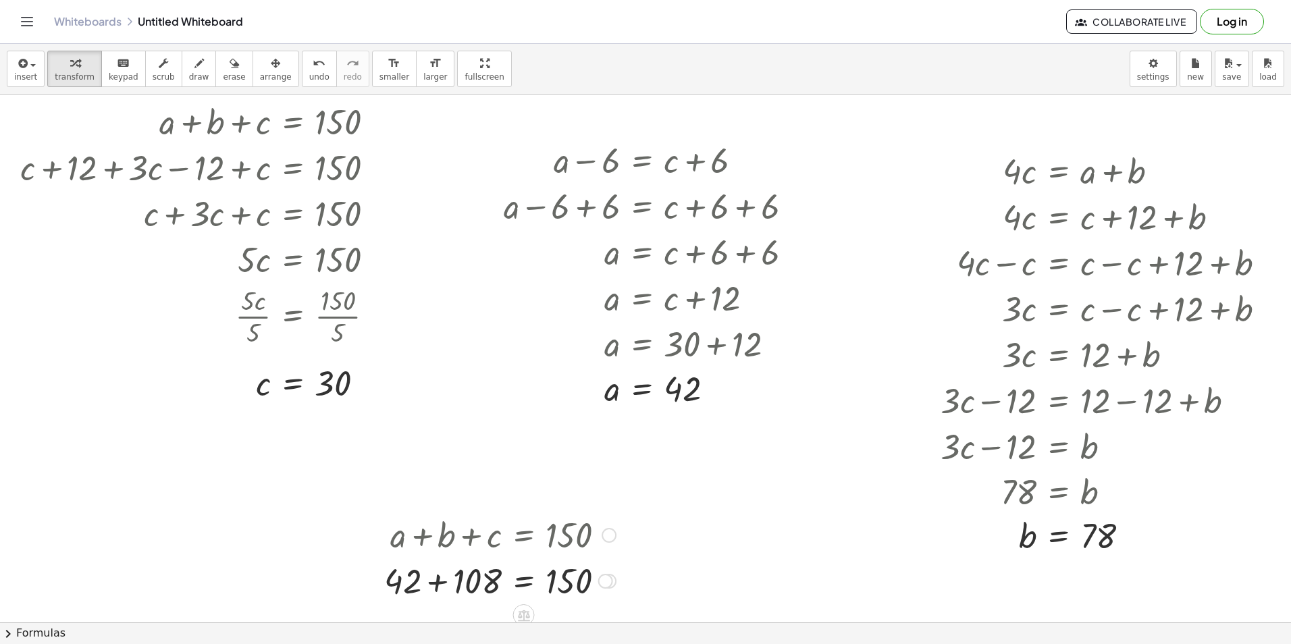
drag, startPoint x: 447, startPoint y: 596, endPoint x: 453, endPoint y: 591, distance: 7.2
click at [448, 594] on div at bounding box center [500, 580] width 245 height 46
drag, startPoint x: 748, startPoint y: 161, endPoint x: 280, endPoint y: 482, distance: 567.4
click at [280, 482] on div "+ 2 ( + m − 1 ) + 2 ( + m + 1 ) = 640 · ( + 2 ( + m − 1 ) + 2 ( + m + 1 ) ) · 2…" at bounding box center [645, 223] width 1291 height 1584
drag, startPoint x: 267, startPoint y: 382, endPoint x: 195, endPoint y: 463, distance: 109.1
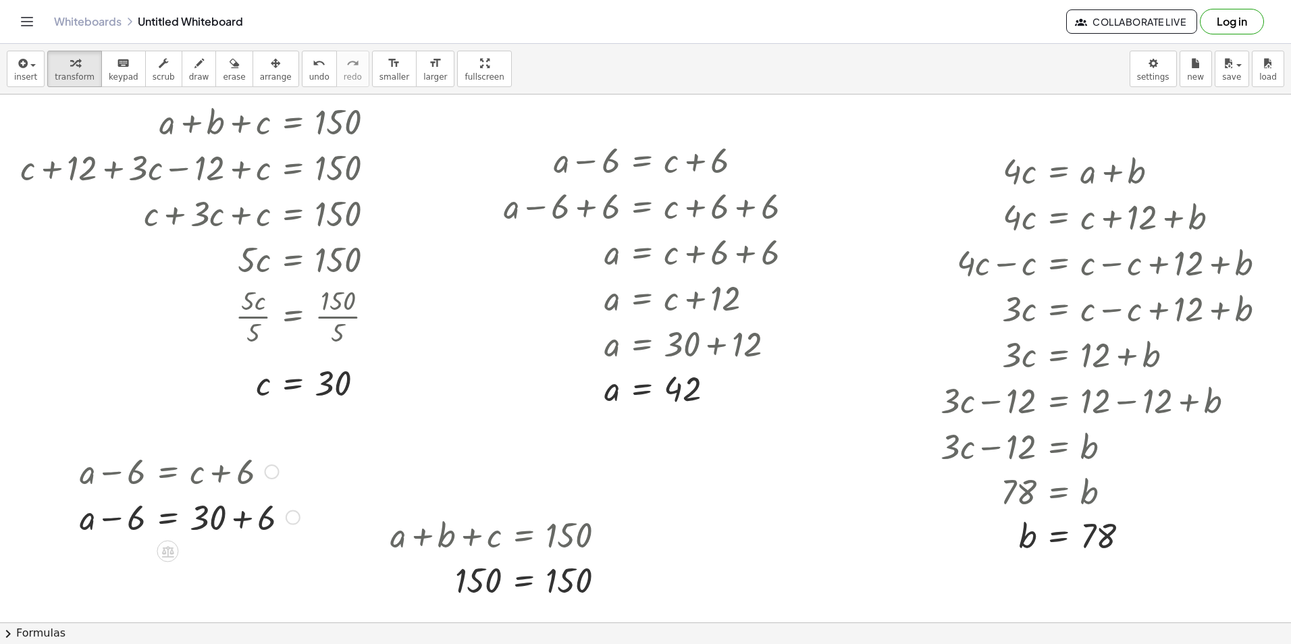
drag, startPoint x: 244, startPoint y: 473, endPoint x: 240, endPoint y: 481, distance: 9.4
click at [245, 473] on div at bounding box center [190, 471] width 234 height 46
click at [238, 485] on div at bounding box center [190, 471] width 234 height 46
drag, startPoint x: 255, startPoint y: 521, endPoint x: 238, endPoint y: 519, distance: 17.7
click at [256, 521] on div at bounding box center [190, 517] width 234 height 46
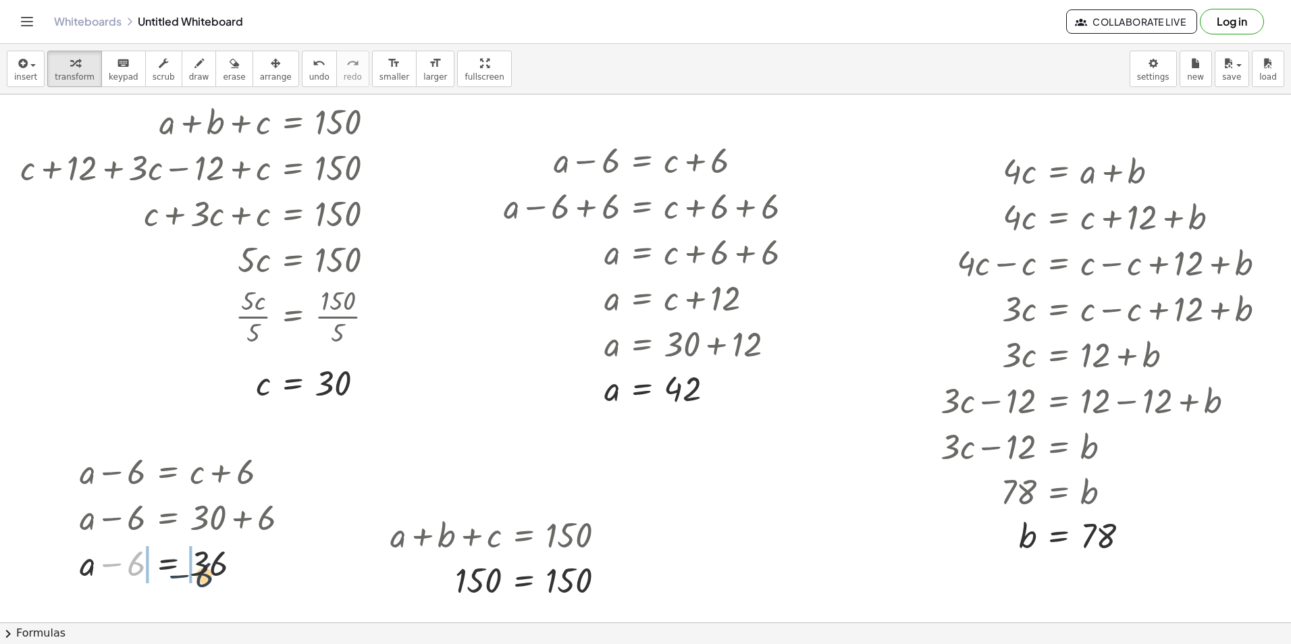
drag, startPoint x: 160, startPoint y: 567, endPoint x: 195, endPoint y: 564, distance: 34.6
click at [196, 569] on div at bounding box center [190, 563] width 234 height 46
click at [123, 568] on div at bounding box center [166, 563] width 286 height 46
drag, startPoint x: 253, startPoint y: 550, endPoint x: 242, endPoint y: 549, distance: 10.2
click at [252, 549] on div at bounding box center [166, 563] width 286 height 46
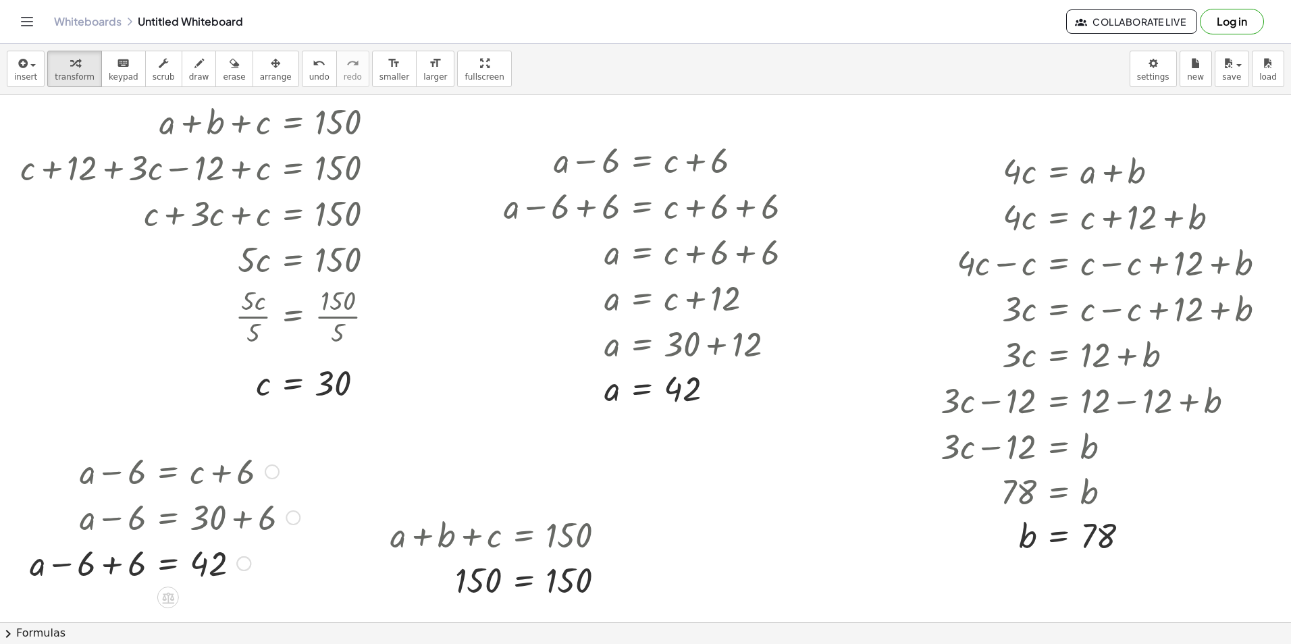
click at [130, 566] on div at bounding box center [165, 563] width 284 height 46
click at [109, 565] on div at bounding box center [165, 563] width 284 height 46
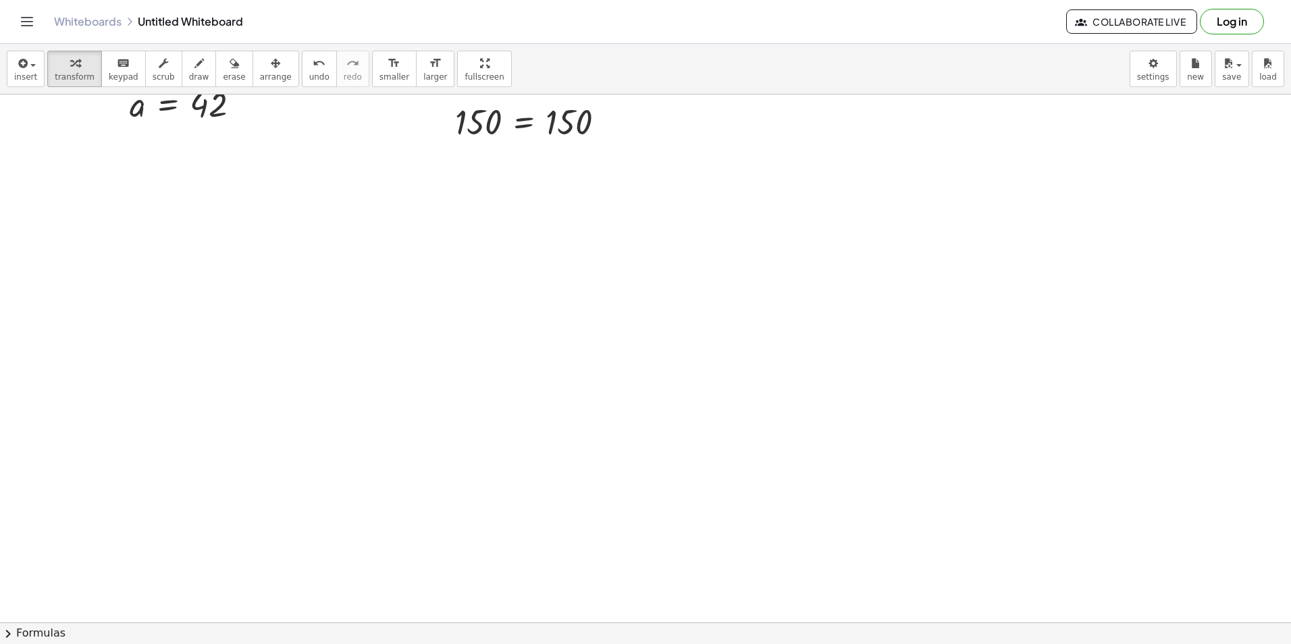
scroll to position [1337, 0]
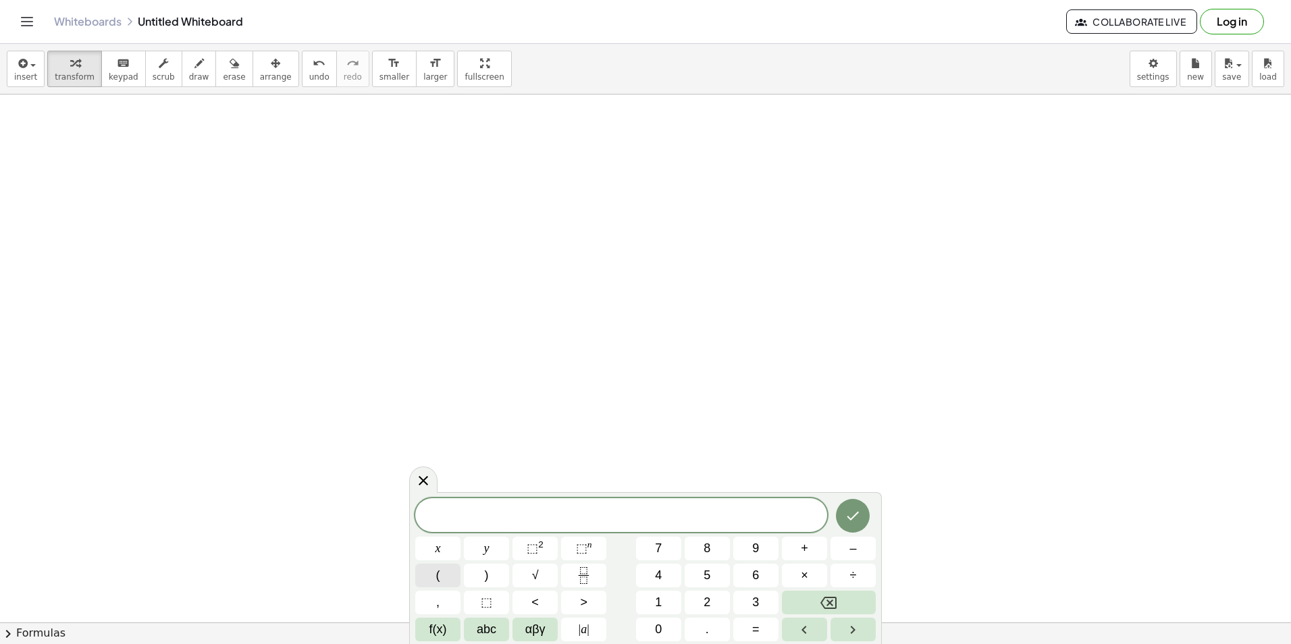
click at [431, 579] on button "(" at bounding box center [437, 576] width 45 height 24
click at [544, 535] on div "( a + b + c ) ​ x y ⬚ 2 ⬚ n 7 8 9 + – ( ) √ 4 5 6 × ÷ , ⬚ < > 1 2 3 f(x) abc αβ…" at bounding box center [645, 569] width 461 height 146
click at [550, 550] on button "⬚ 2" at bounding box center [535, 549] width 45 height 24
click at [769, 621] on button "=" at bounding box center [755, 630] width 45 height 24
drag, startPoint x: 656, startPoint y: 513, endPoint x: 496, endPoint y: 531, distance: 161.0
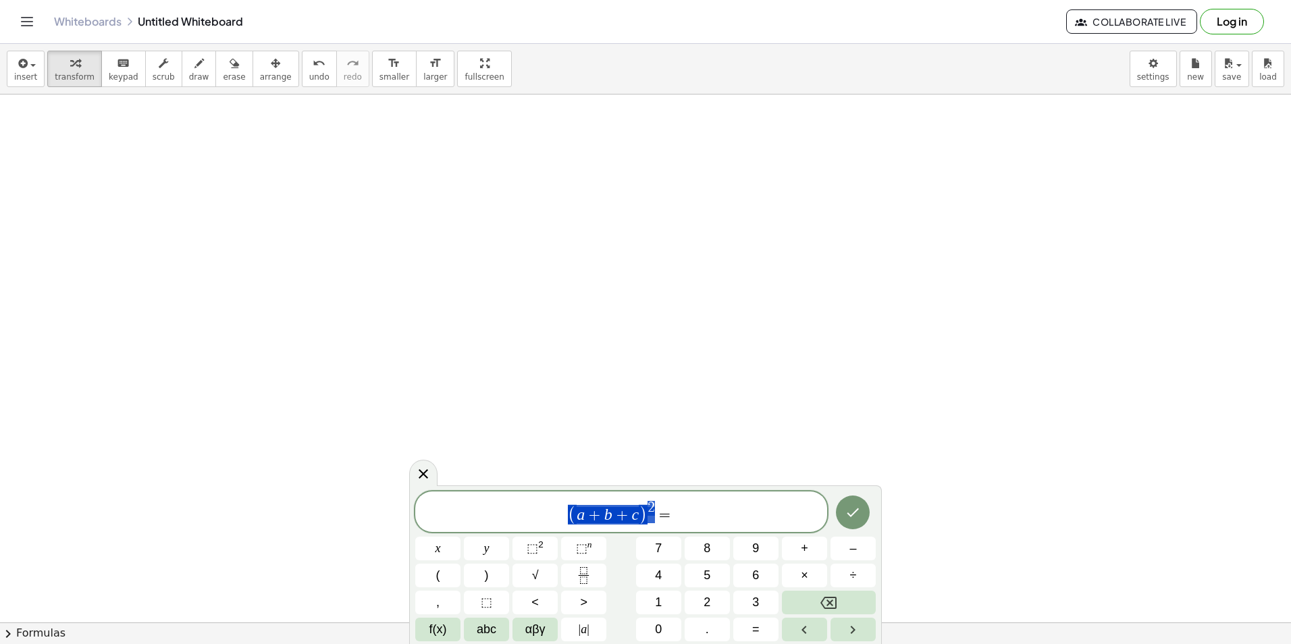
click at [496, 531] on div "**********" at bounding box center [621, 512] width 412 height 41
click at [697, 511] on span "( a + b + c ) 2 =" at bounding box center [621, 513] width 412 height 26
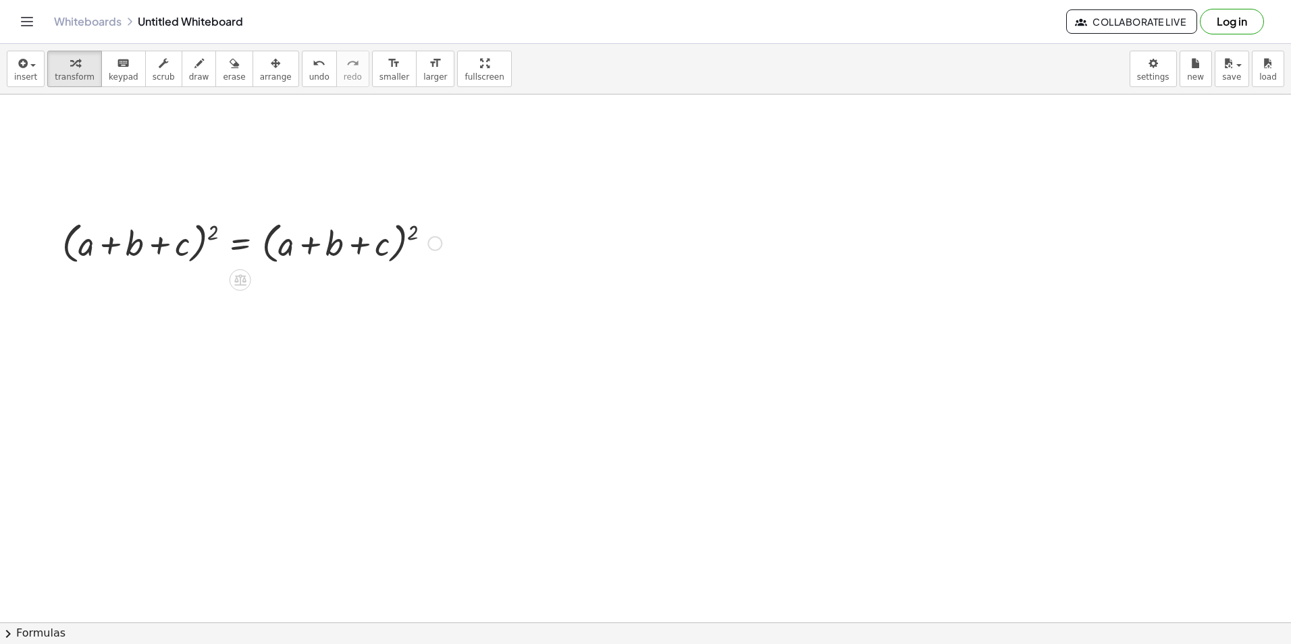
click at [411, 232] on div at bounding box center [251, 242] width 393 height 51
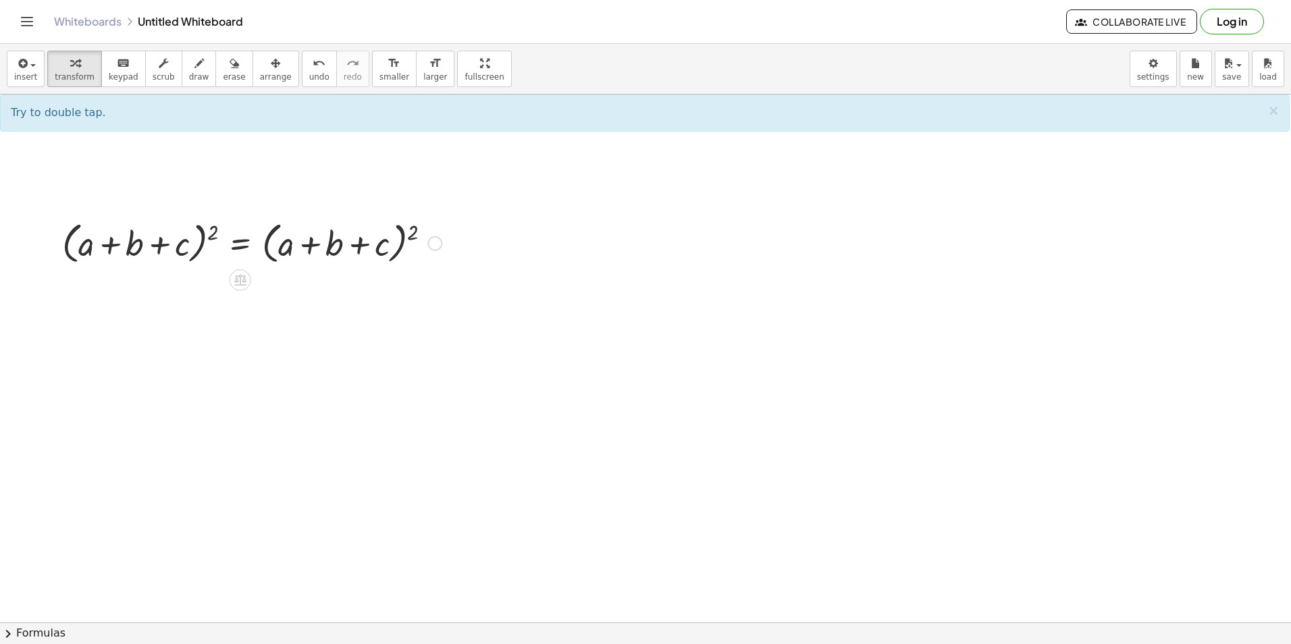
click at [414, 234] on div at bounding box center [251, 242] width 393 height 51
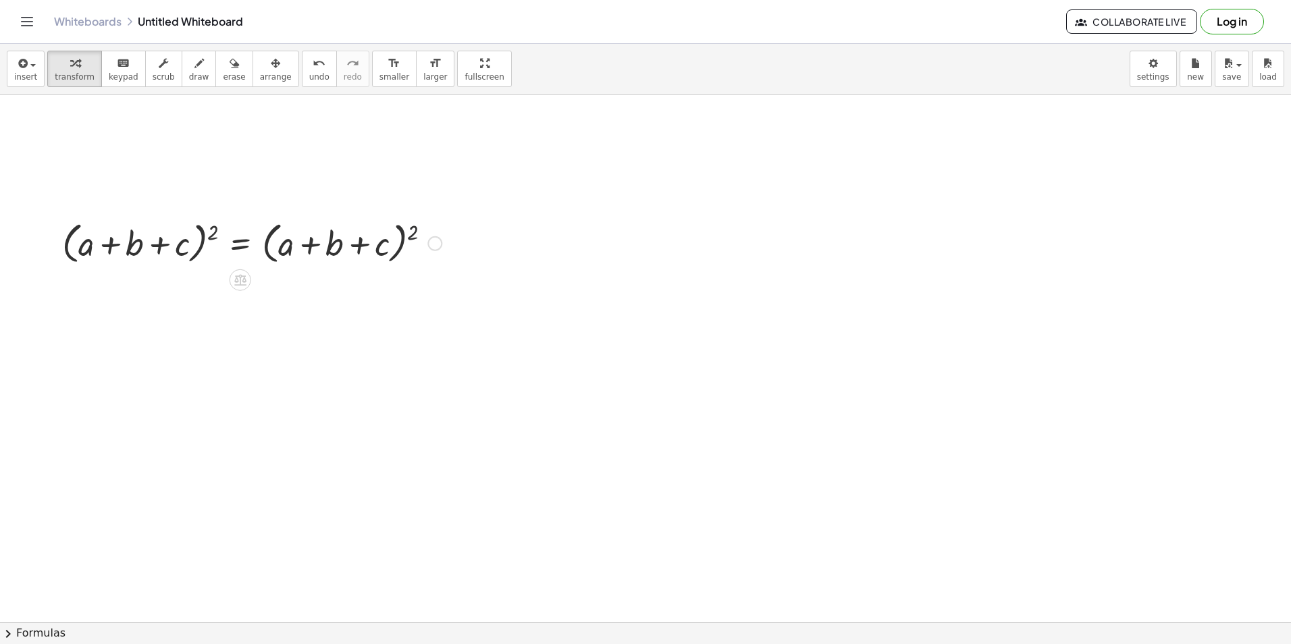
click at [414, 234] on div at bounding box center [251, 242] width 393 height 51
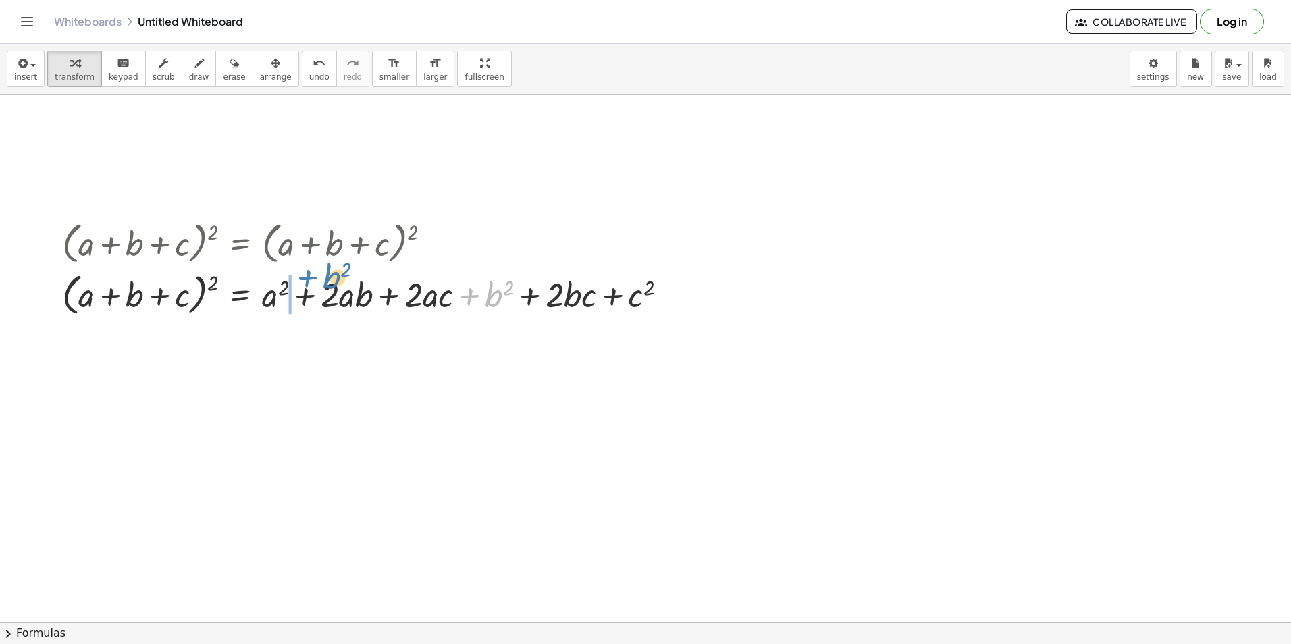
drag, startPoint x: 469, startPoint y: 296, endPoint x: 303, endPoint y: 282, distance: 166.8
click at [306, 283] on div at bounding box center [369, 293] width 629 height 51
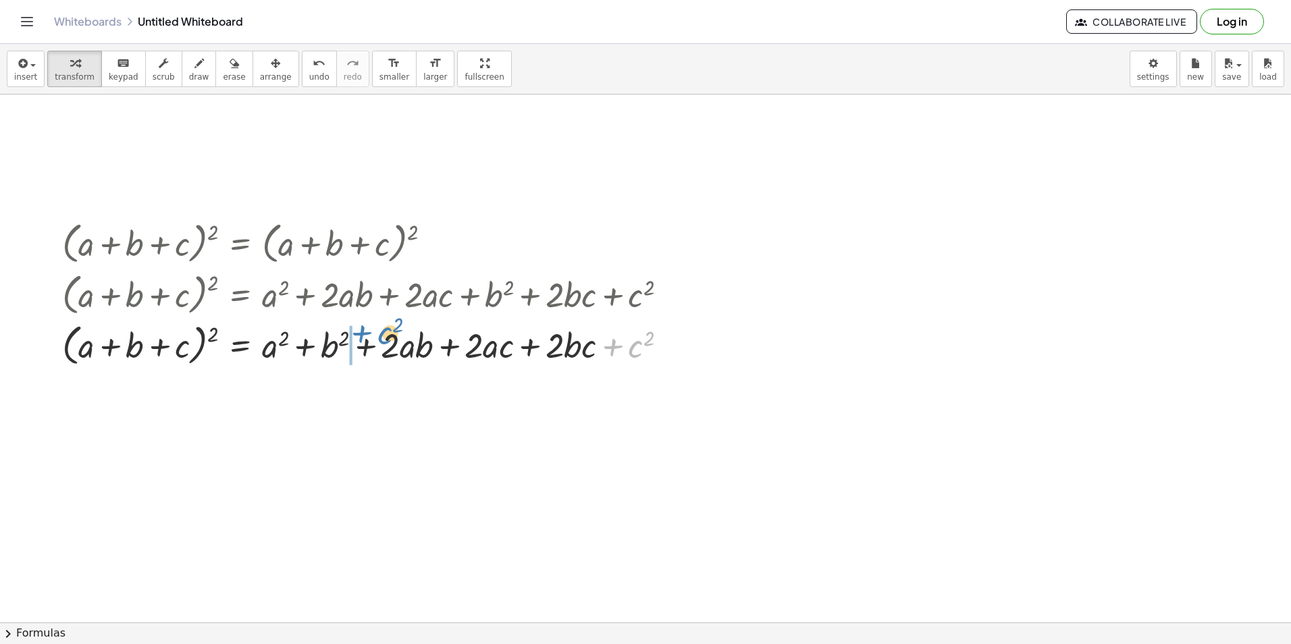
drag, startPoint x: 609, startPoint y: 342, endPoint x: 360, endPoint y: 333, distance: 249.4
click at [360, 333] on div at bounding box center [369, 344] width 629 height 51
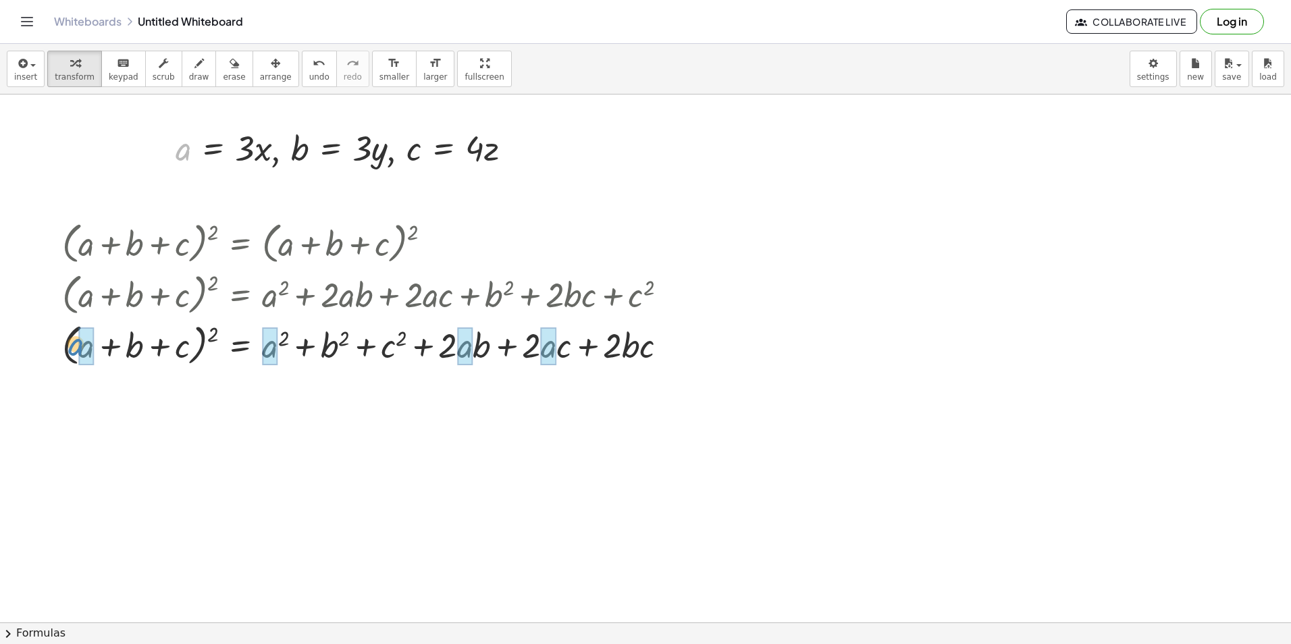
drag, startPoint x: 182, startPoint y: 148, endPoint x: 75, endPoint y: 343, distance: 222.8
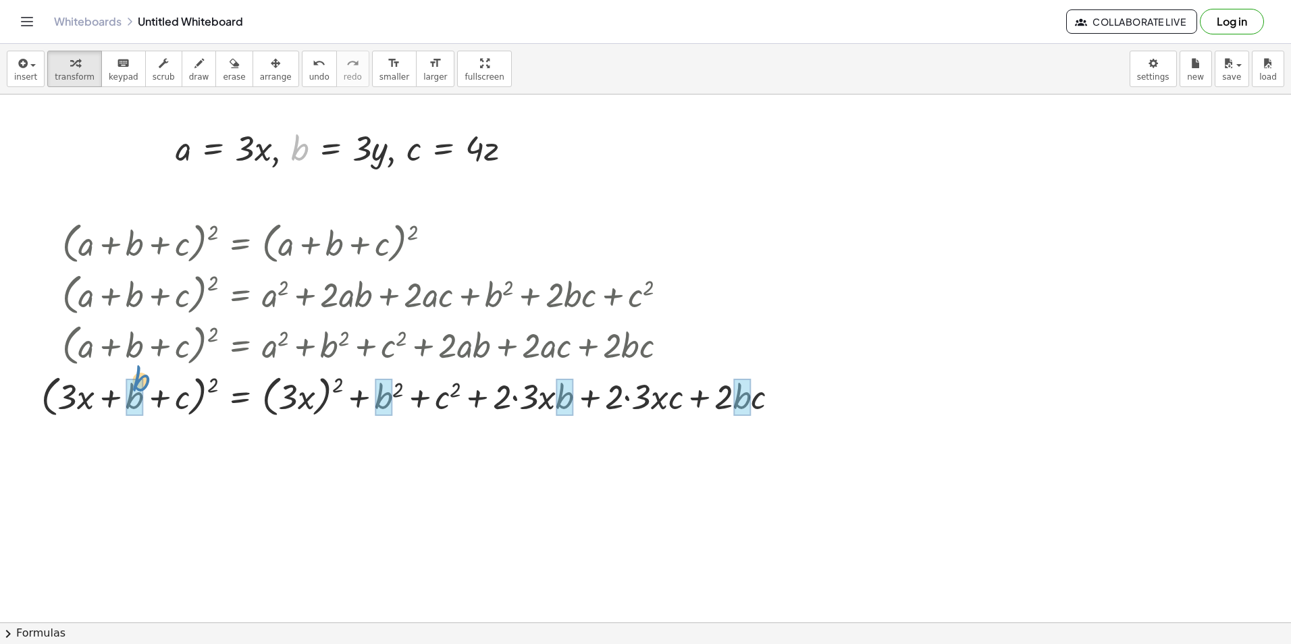
drag, startPoint x: 294, startPoint y: 149, endPoint x: 146, endPoint y: 354, distance: 253.4
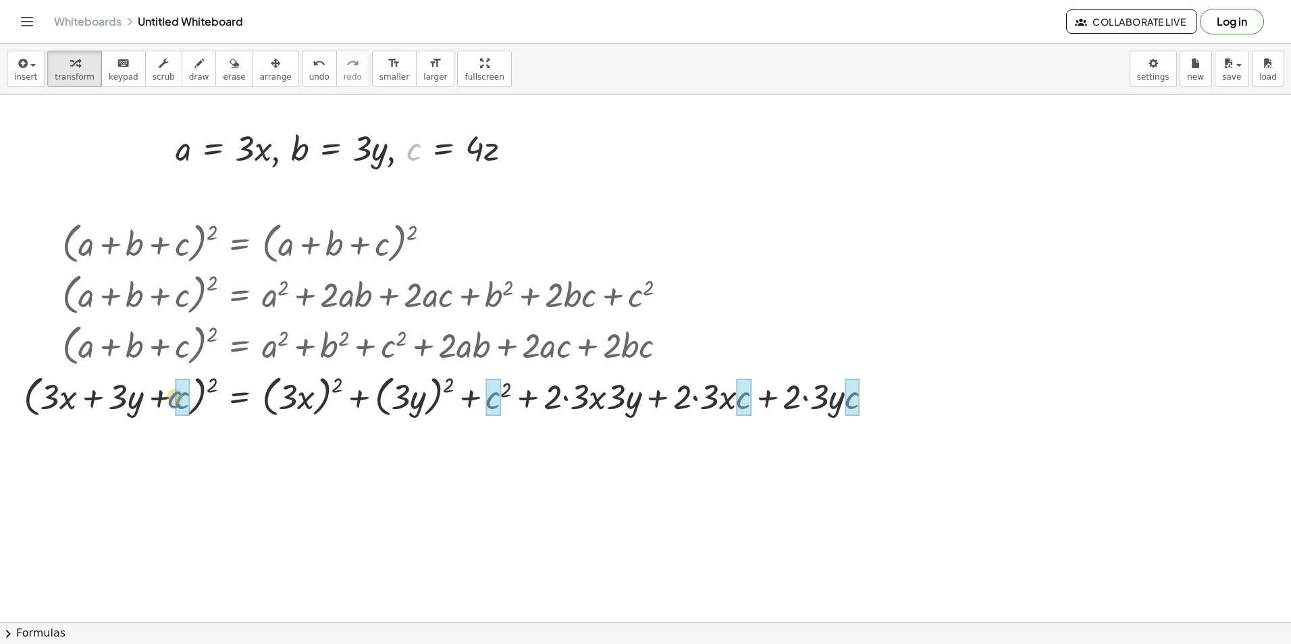
drag, startPoint x: 413, startPoint y: 151, endPoint x: 186, endPoint y: 401, distance: 337.1
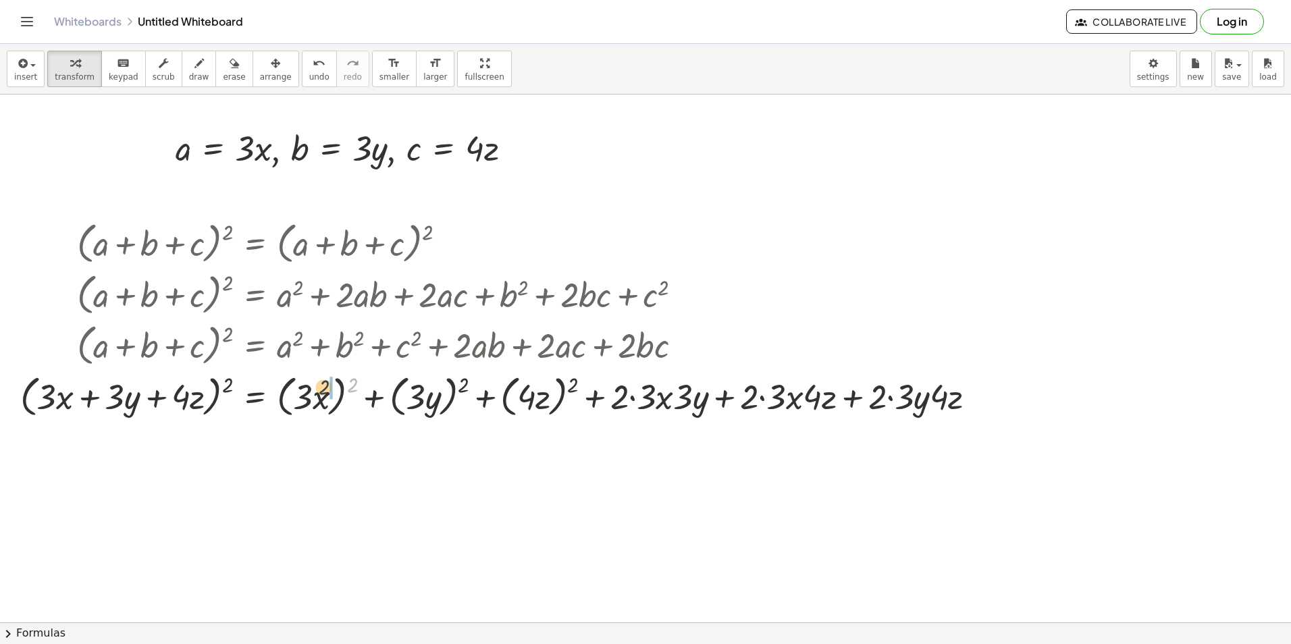
drag, startPoint x: 351, startPoint y: 380, endPoint x: 319, endPoint y: 381, distance: 31.8
click at [319, 381] on div at bounding box center [504, 395] width 980 height 51
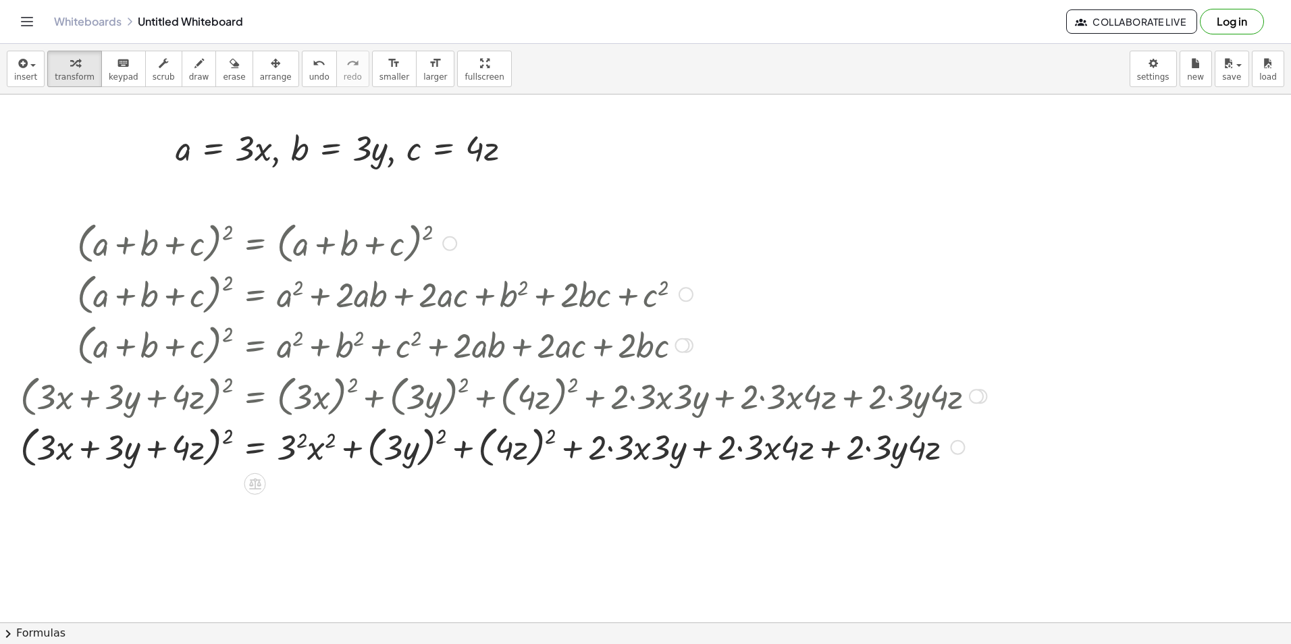
drag, startPoint x: 295, startPoint y: 436, endPoint x: 371, endPoint y: 460, distance: 79.5
click at [297, 437] on div at bounding box center [504, 446] width 980 height 51
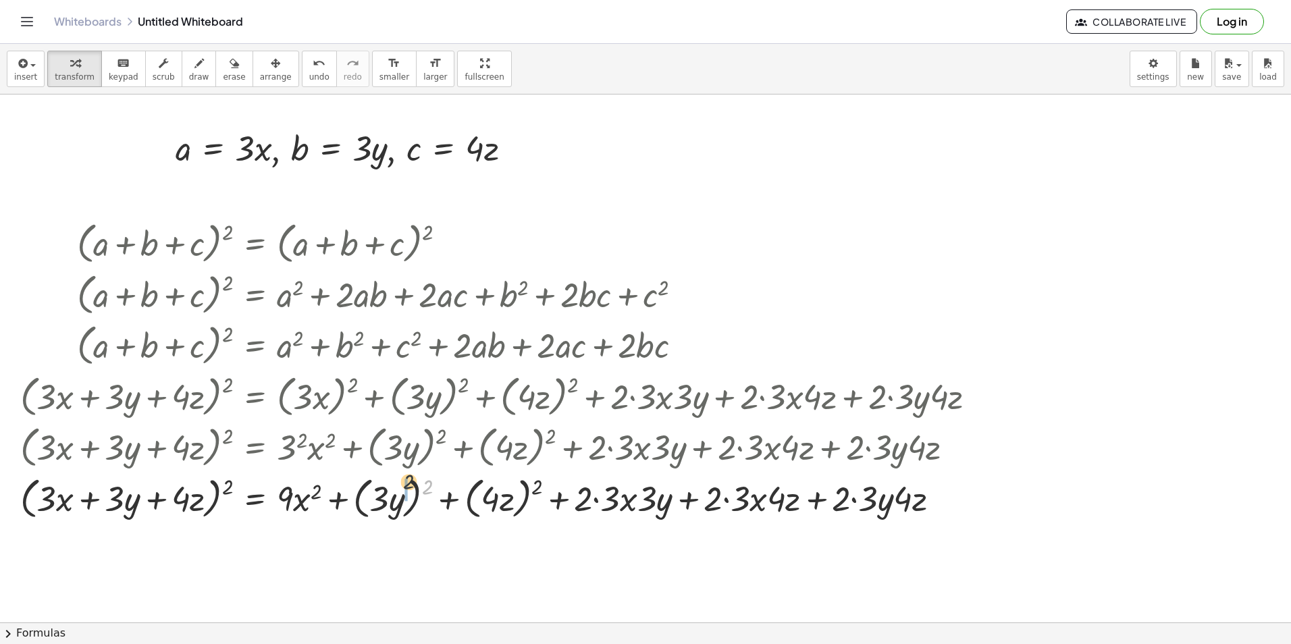
drag, startPoint x: 431, startPoint y: 484, endPoint x: 392, endPoint y: 484, distance: 38.5
click at [386, 481] on div at bounding box center [504, 497] width 980 height 51
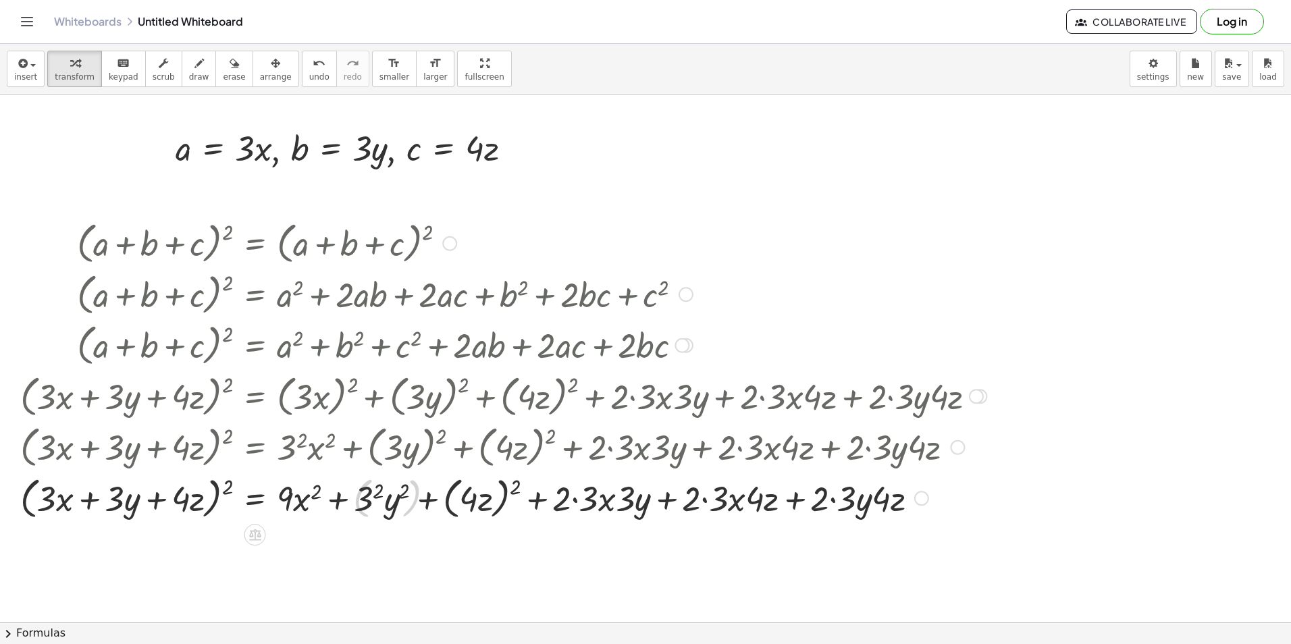
click at [380, 500] on div at bounding box center [504, 497] width 980 height 51
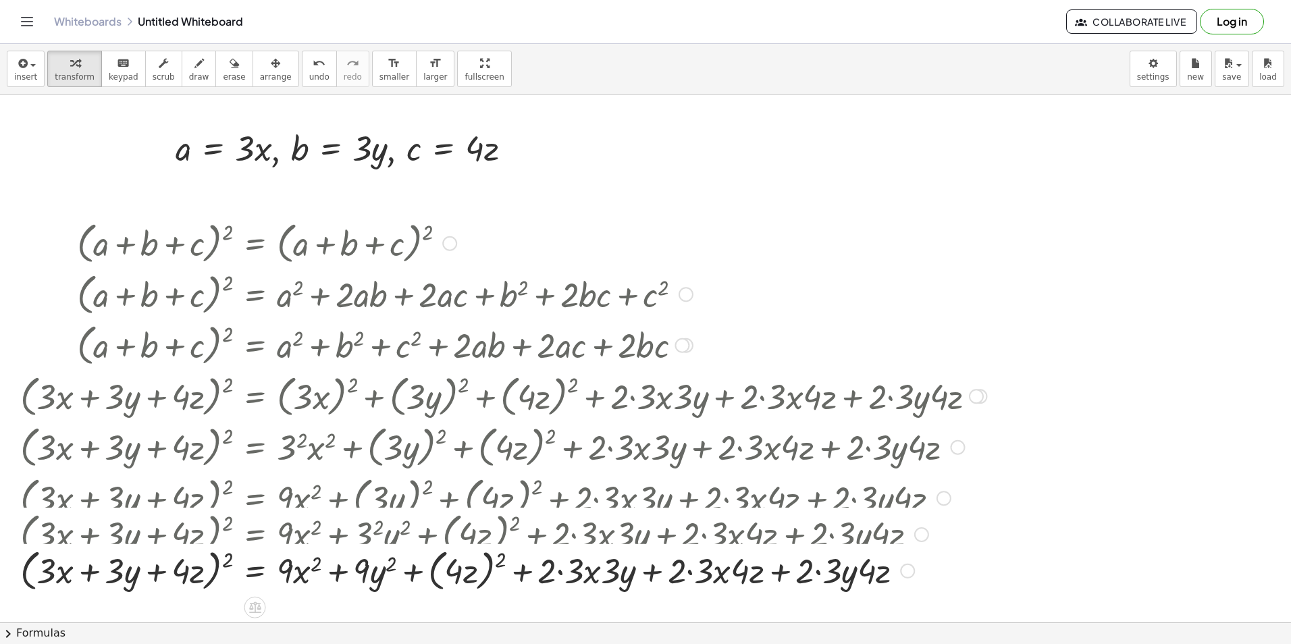
click at [496, 496] on div at bounding box center [515, 497] width 1002 height 51
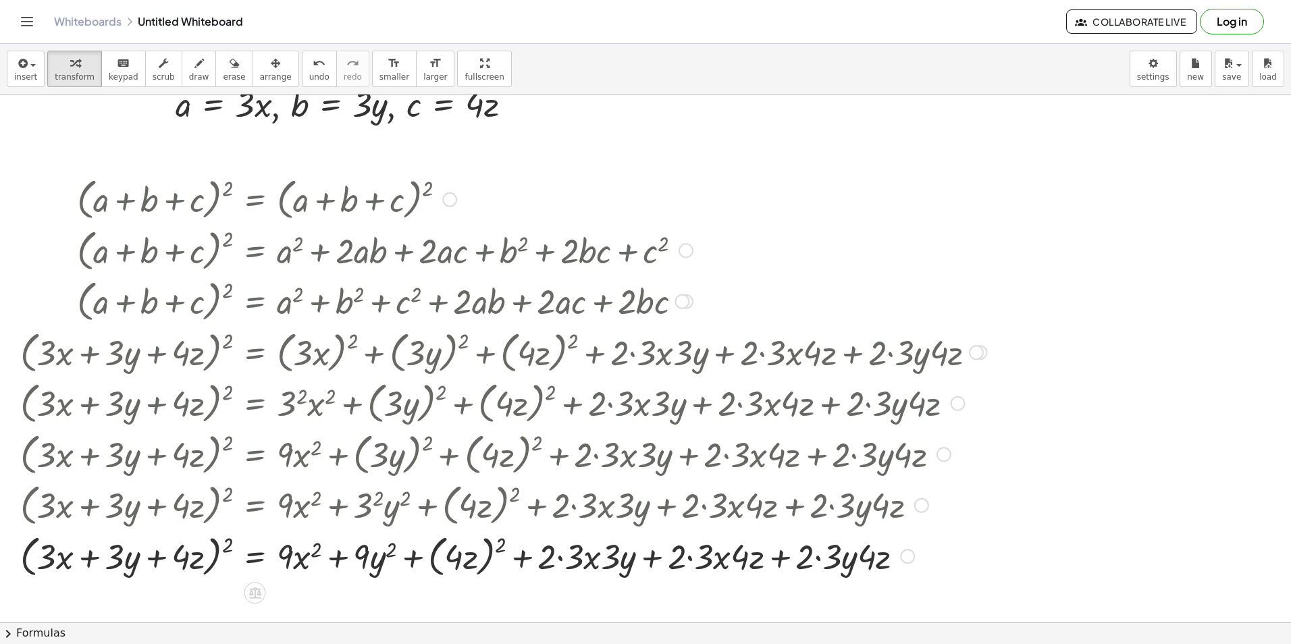
scroll to position [1404, 0]
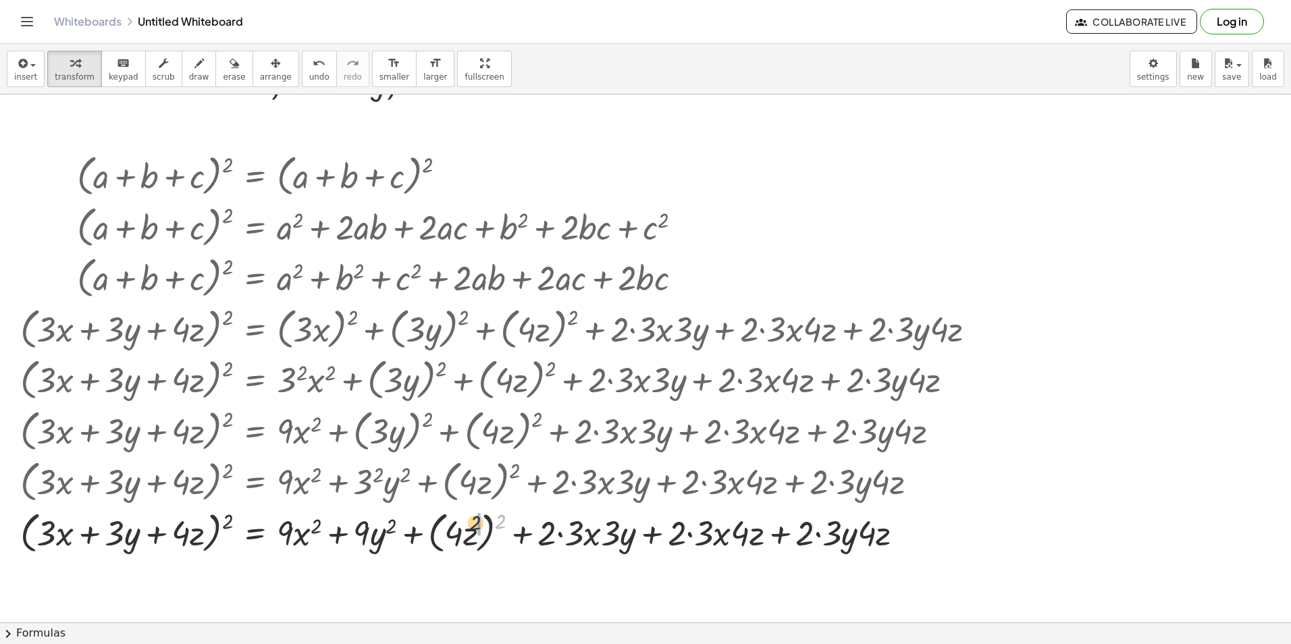
drag, startPoint x: 501, startPoint y: 521, endPoint x: 469, endPoint y: 530, distance: 33.4
click at [470, 527] on div at bounding box center [504, 532] width 980 height 51
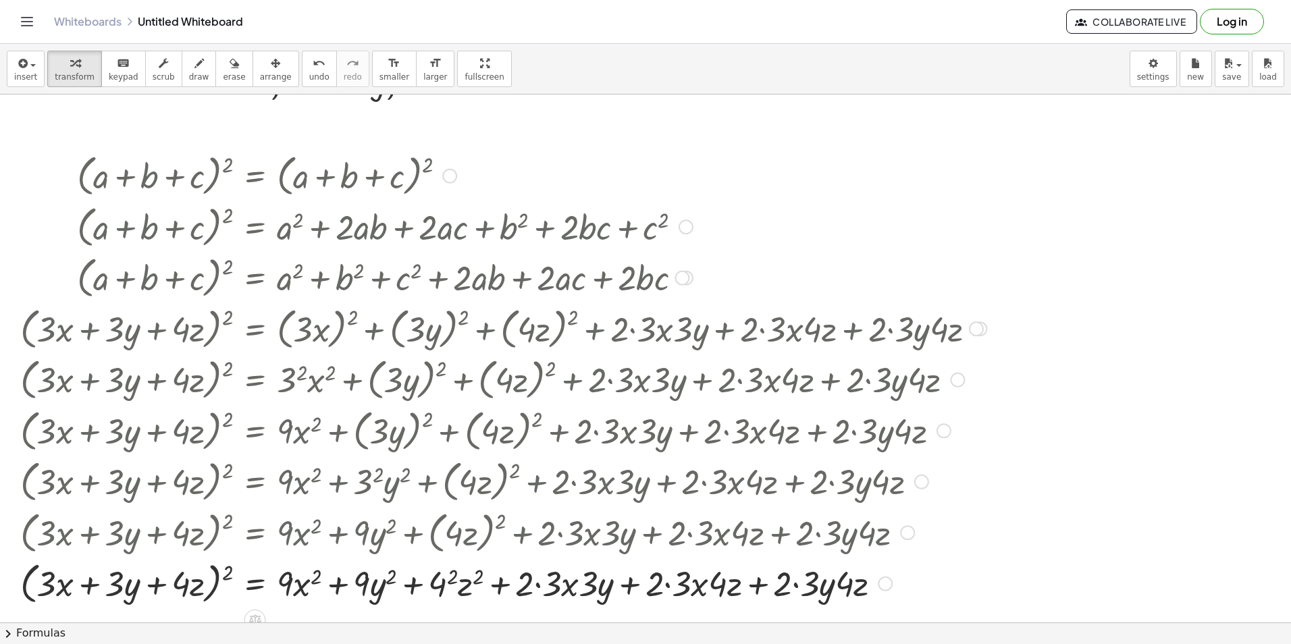
drag, startPoint x: 445, startPoint y: 549, endPoint x: 449, endPoint y: 557, distance: 8.5
click at [446, 551] on div at bounding box center [515, 532] width 1002 height 51
drag, startPoint x: 447, startPoint y: 576, endPoint x: 490, endPoint y: 594, distance: 46.0
click at [448, 576] on div at bounding box center [504, 582] width 980 height 51
drag, startPoint x: 542, startPoint y: 583, endPoint x: 564, endPoint y: 589, distance: 22.5
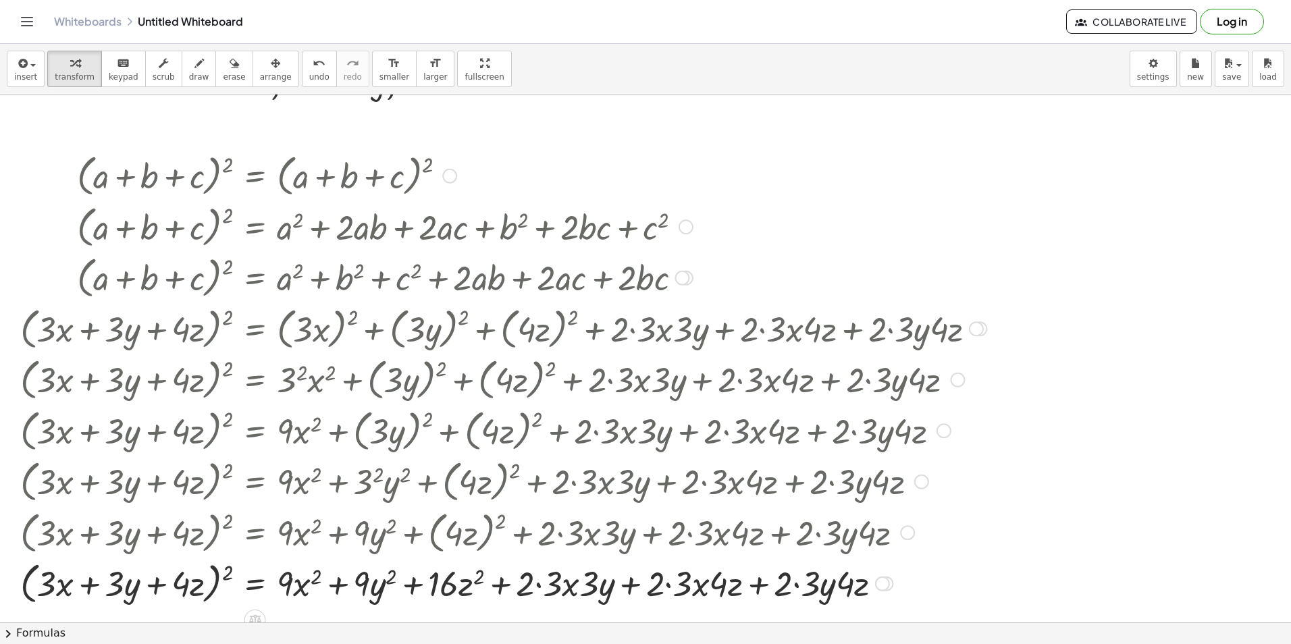
click at [543, 583] on div at bounding box center [504, 582] width 980 height 51
drag, startPoint x: 575, startPoint y: 587, endPoint x: 563, endPoint y: 584, distance: 11.8
click at [564, 584] on div at bounding box center [504, 582] width 980 height 51
click at [563, 584] on div at bounding box center [504, 582] width 980 height 51
drag, startPoint x: 567, startPoint y: 580, endPoint x: 530, endPoint y: 582, distance: 37.2
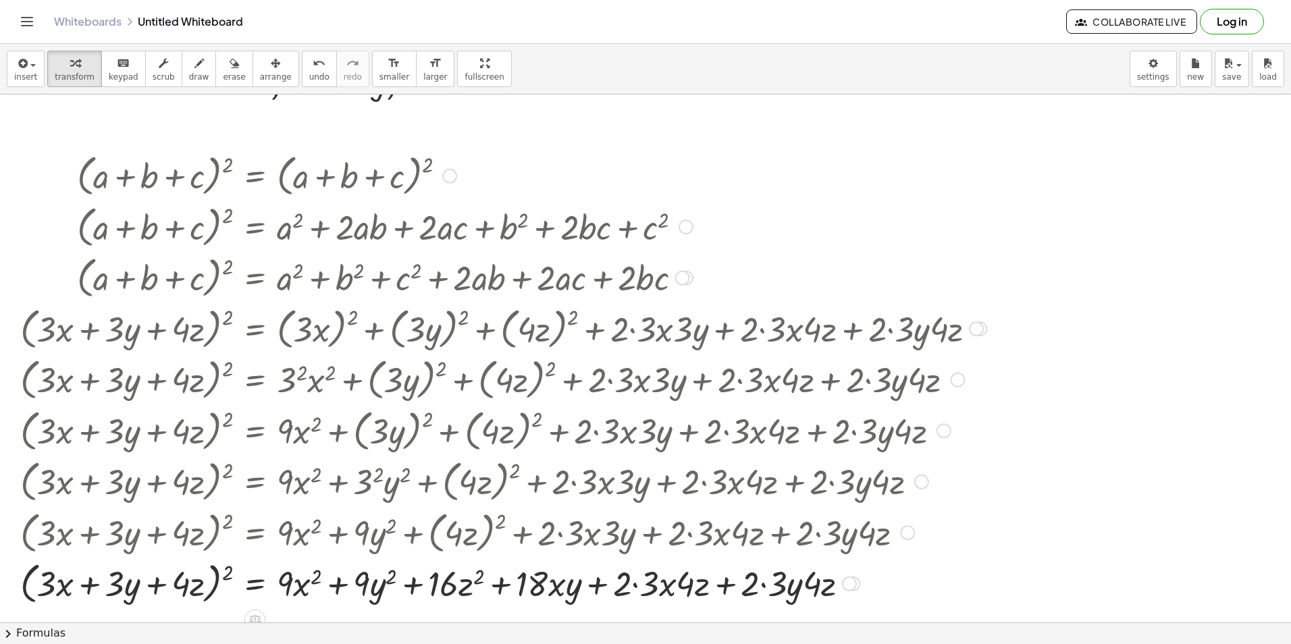
click at [639, 592] on div at bounding box center [504, 582] width 980 height 51
drag, startPoint x: 657, startPoint y: 582, endPoint x: 633, endPoint y: 584, distance: 24.5
click at [631, 587] on div at bounding box center [504, 582] width 980 height 51
drag, startPoint x: 753, startPoint y: 596, endPoint x: 764, endPoint y: 594, distance: 11.1
click at [752, 596] on div at bounding box center [504, 582] width 980 height 51
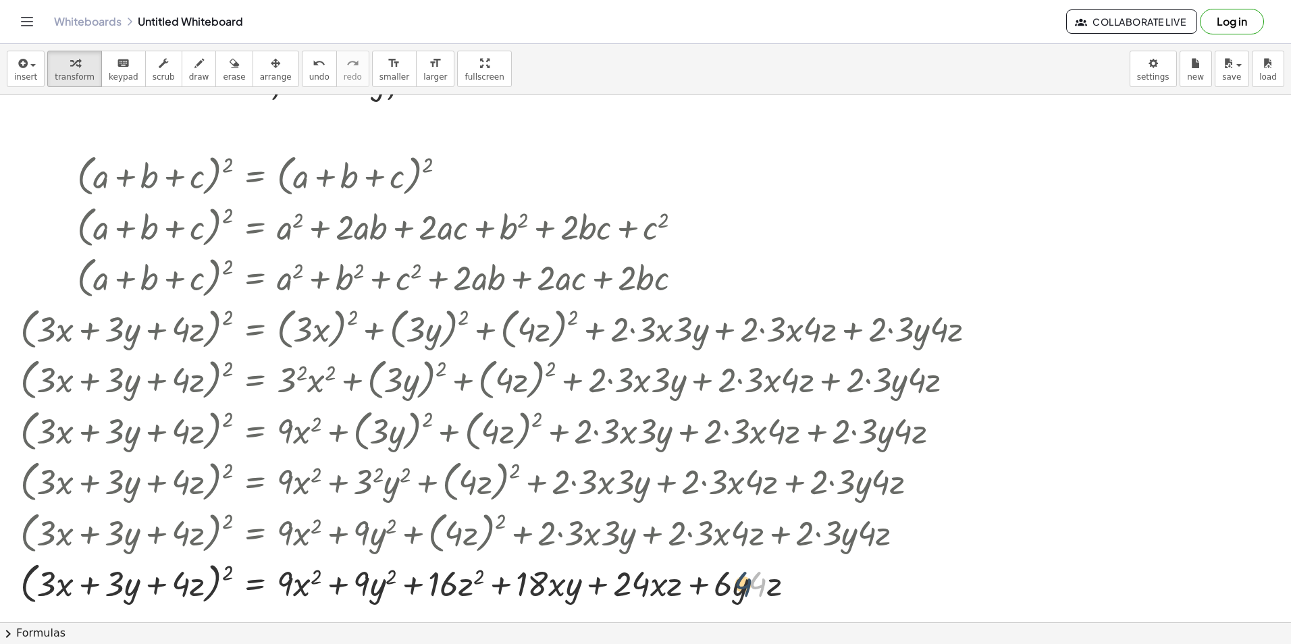
drag, startPoint x: 763, startPoint y: 587, endPoint x: 741, endPoint y: 588, distance: 22.3
click at [742, 588] on div at bounding box center [504, 582] width 980 height 51
click at [742, 583] on div at bounding box center [504, 582] width 980 height 51
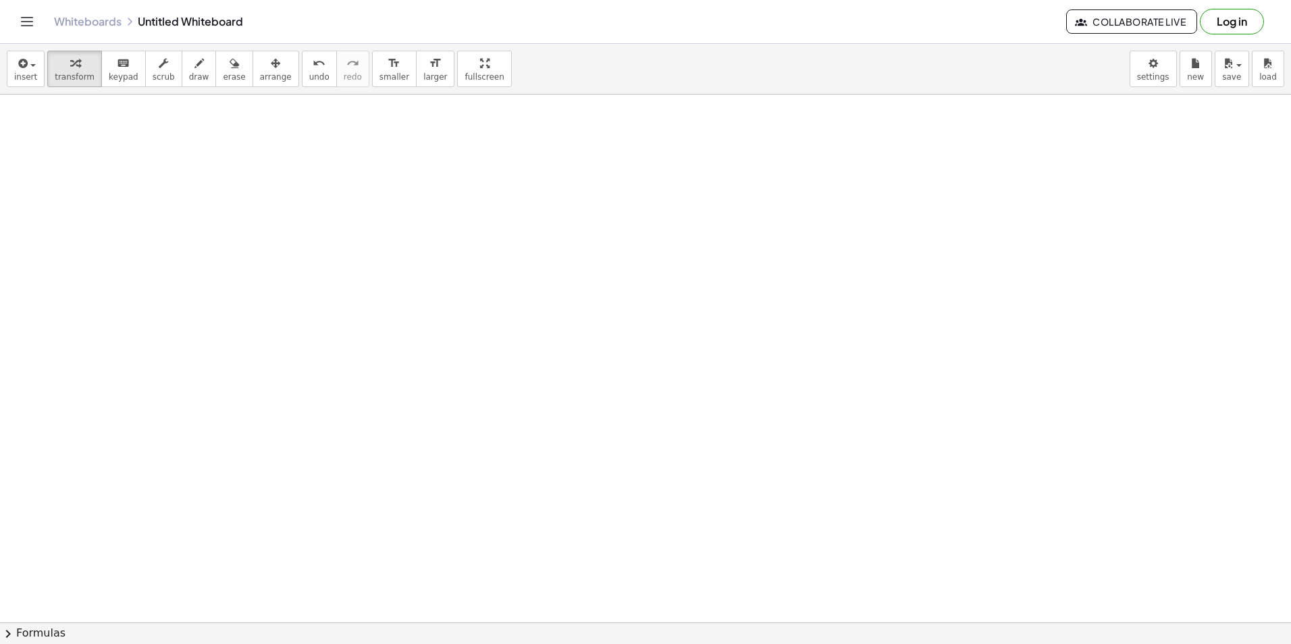
scroll to position [2067, 0]
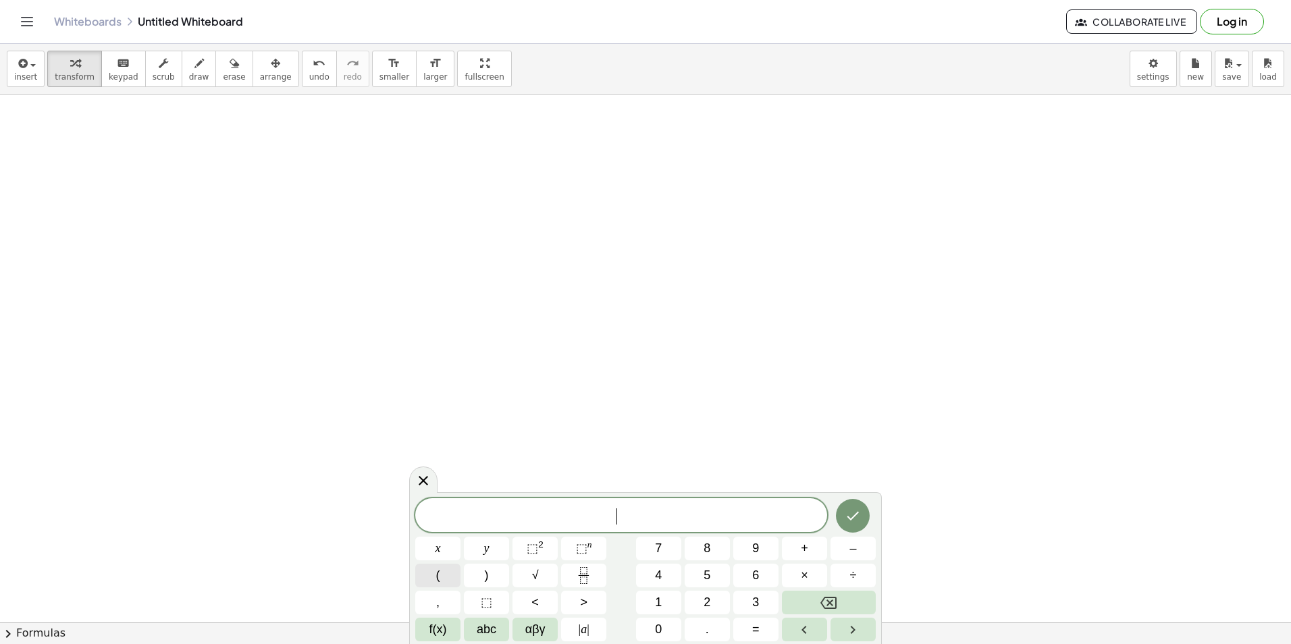
click at [430, 573] on button "(" at bounding box center [437, 576] width 45 height 24
click at [440, 546] on span "x" at bounding box center [438, 549] width 5 height 18
click at [792, 557] on button "+" at bounding box center [804, 549] width 45 height 24
click at [490, 549] on button "y" at bounding box center [486, 549] width 45 height 24
click at [665, 511] on span "( x + y ​ )" at bounding box center [621, 515] width 412 height 22
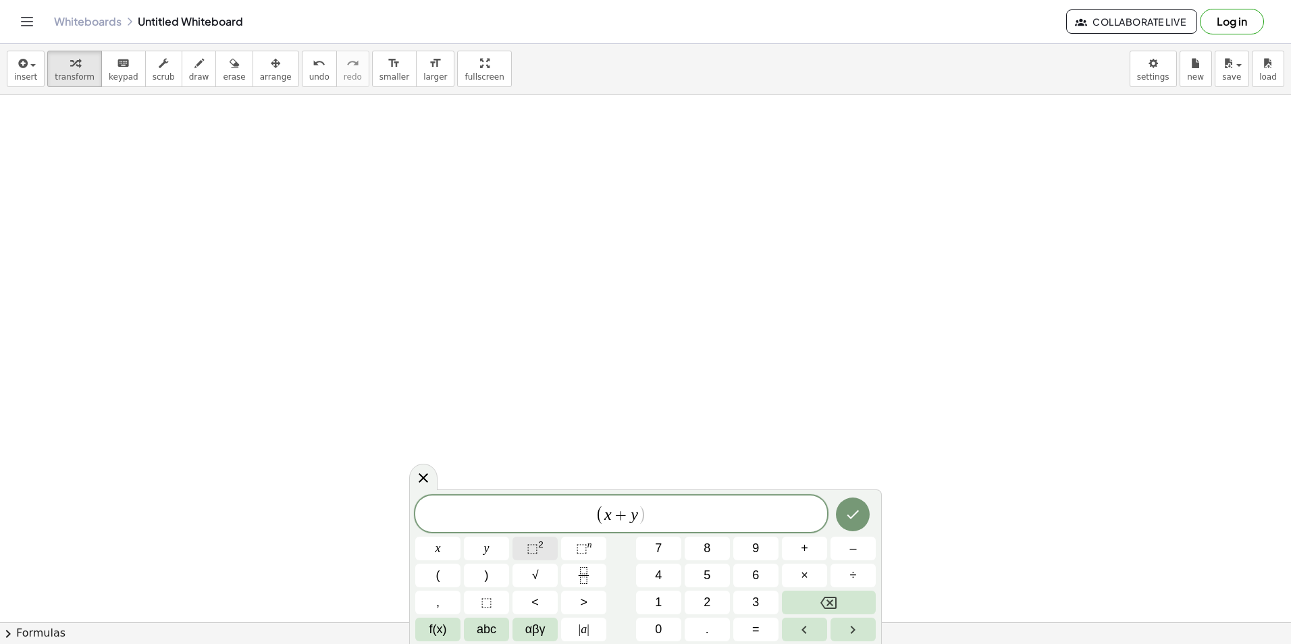
click at [537, 544] on span "⬚" at bounding box center [532, 549] width 11 height 14
click at [801, 557] on span "+" at bounding box center [804, 549] width 7 height 18
click at [455, 575] on button "(" at bounding box center [437, 576] width 45 height 24
click at [439, 554] on span "x" at bounding box center [438, 549] width 5 height 18
click at [856, 552] on button "–" at bounding box center [853, 549] width 45 height 24
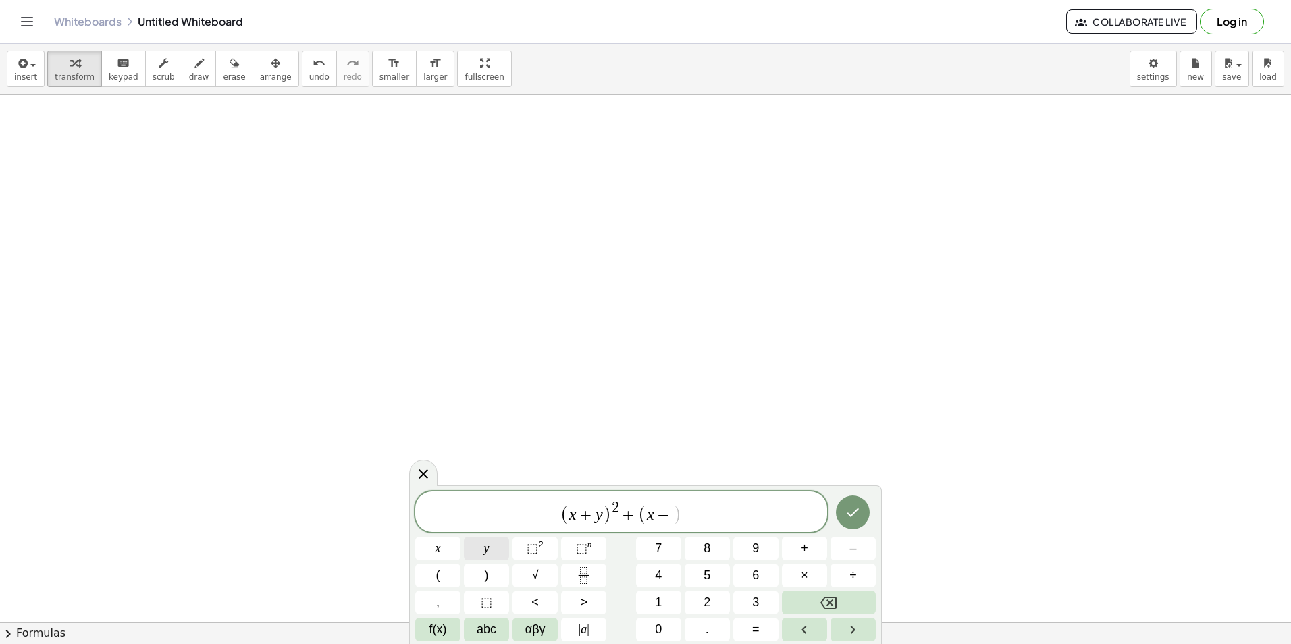
click at [473, 554] on button "y" at bounding box center [486, 549] width 45 height 24
click at [744, 520] on span "( x + y ) 2 + ( x − y ) ​" at bounding box center [621, 513] width 412 height 26
click at [547, 554] on button "⬚ 2" at bounding box center [535, 549] width 45 height 24
drag, startPoint x: 714, startPoint y: 515, endPoint x: 719, endPoint y: 520, distance: 7.2
click at [716, 515] on span "( x + y ) 2 + ( x − y ) 2 ​" at bounding box center [621, 513] width 412 height 26
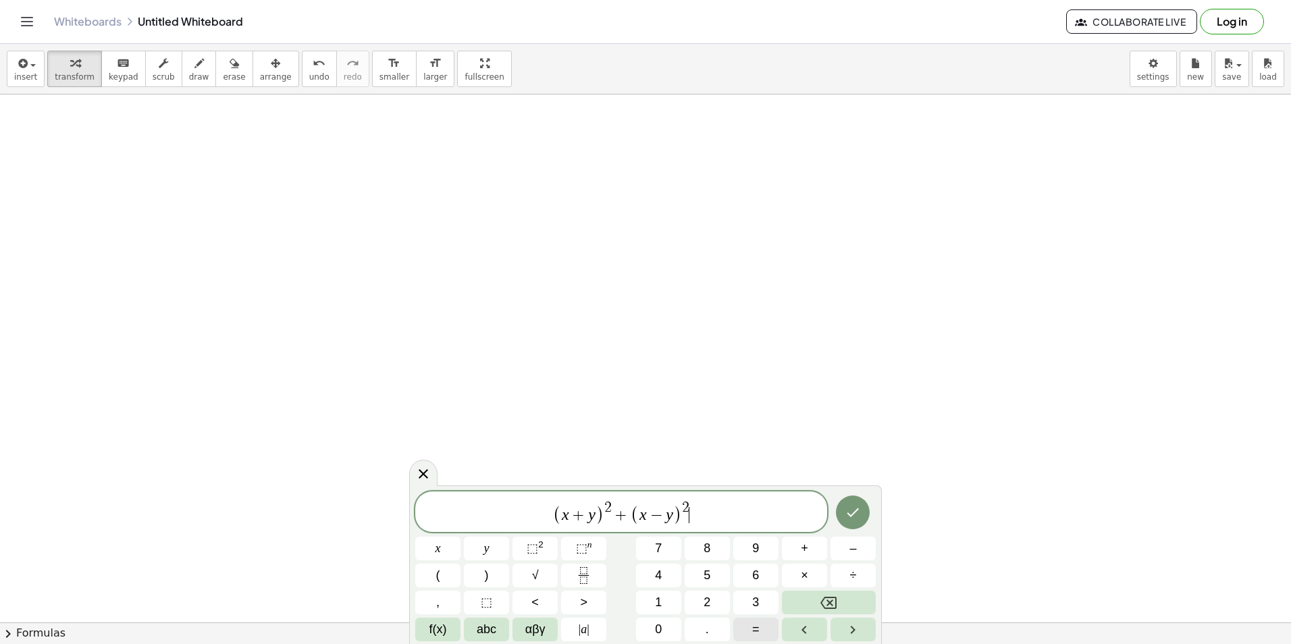
click at [771, 634] on button "=" at bounding box center [755, 630] width 45 height 24
drag, startPoint x: 678, startPoint y: 513, endPoint x: 588, endPoint y: 530, distance: 91.9
click at [734, 508] on span "( x + y ) 2 + ( x − y ) 2 = ​" at bounding box center [621, 513] width 412 height 26
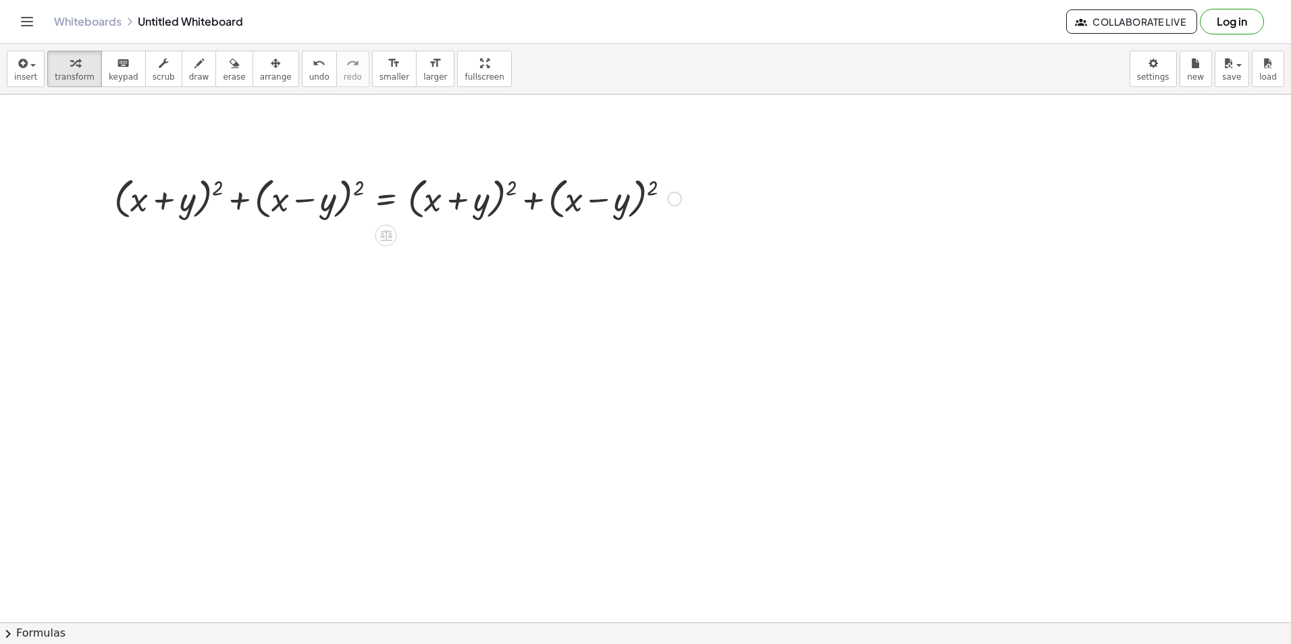
click at [506, 194] on div at bounding box center [397, 197] width 581 height 51
click at [509, 192] on div at bounding box center [397, 197] width 581 height 51
click at [512, 191] on div at bounding box center [397, 197] width 581 height 51
click at [512, 191] on div at bounding box center [428, 197] width 642 height 51
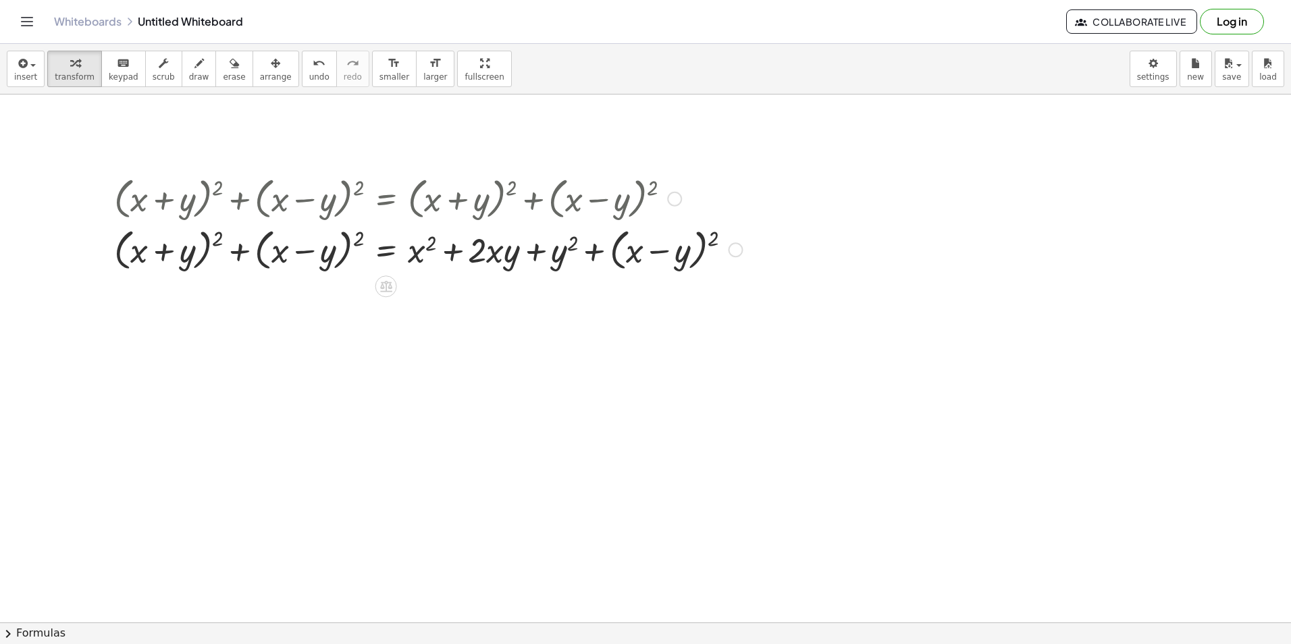
click at [713, 238] on div at bounding box center [428, 249] width 642 height 51
click at [713, 238] on div at bounding box center [458, 249] width 703 height 51
drag, startPoint x: 601, startPoint y: 255, endPoint x: 436, endPoint y: 247, distance: 165.0
click at [444, 249] on div at bounding box center [458, 249] width 703 height 51
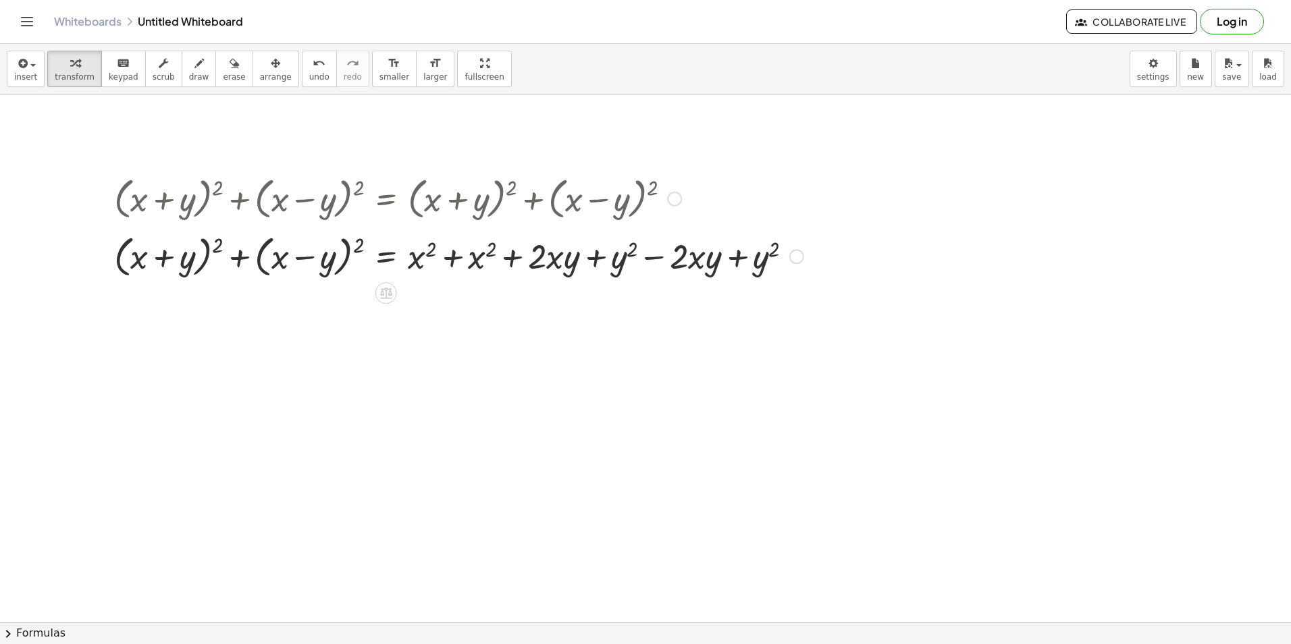
drag, startPoint x: 461, startPoint y: 261, endPoint x: 467, endPoint y: 292, distance: 31.7
click at [386, 199] on div "+ ( + x + y ) 2 + ( + x − y ) 2 = + ( + x + y ) 2 + ( + x − y ) 2 + ( + x + y )…" at bounding box center [386, 199] width 0 height 0
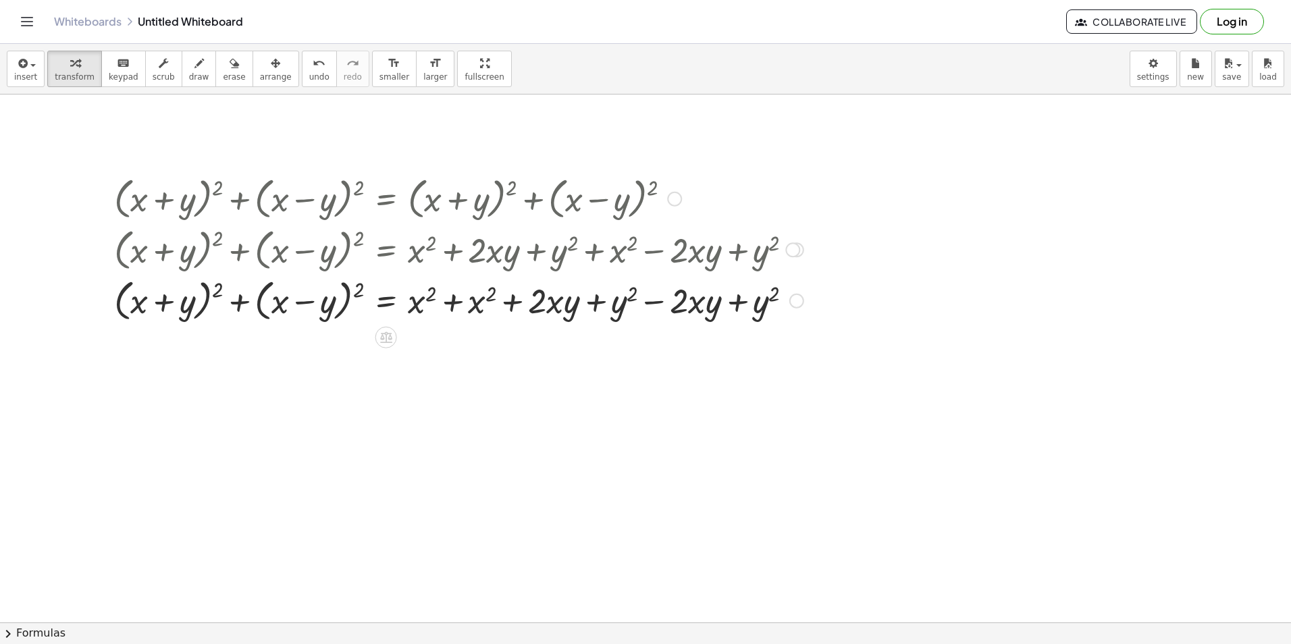
drag, startPoint x: 467, startPoint y: 292, endPoint x: 475, endPoint y: 317, distance: 26.9
click at [453, 310] on div at bounding box center [458, 299] width 703 height 51
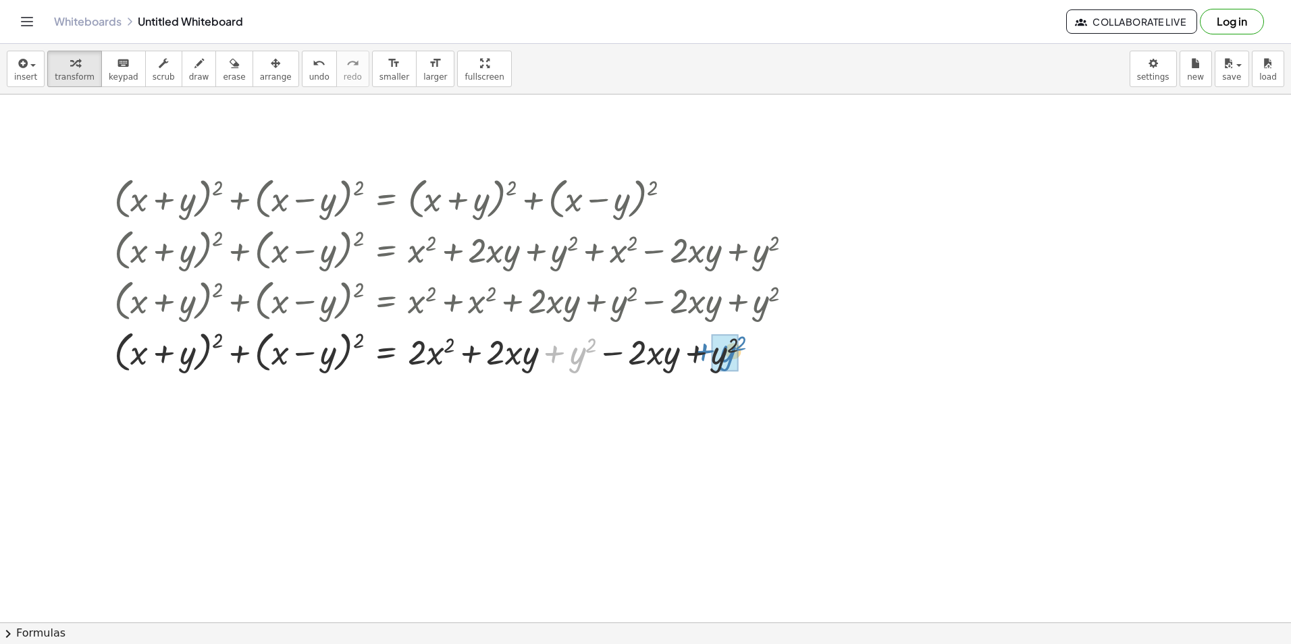
drag, startPoint x: 554, startPoint y: 356, endPoint x: 688, endPoint y: 365, distance: 134.0
click at [688, 365] on div at bounding box center [458, 351] width 703 height 51
click at [563, 353] on div at bounding box center [458, 351] width 703 height 51
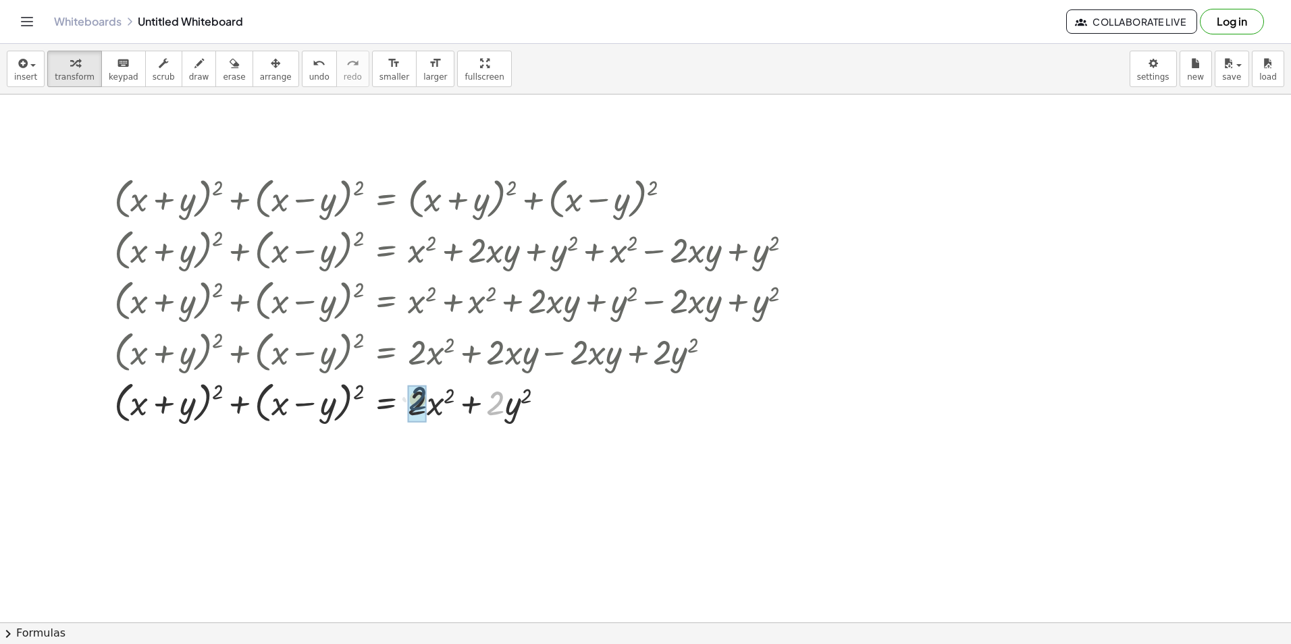
drag, startPoint x: 496, startPoint y: 399, endPoint x: 414, endPoint y: 396, distance: 81.8
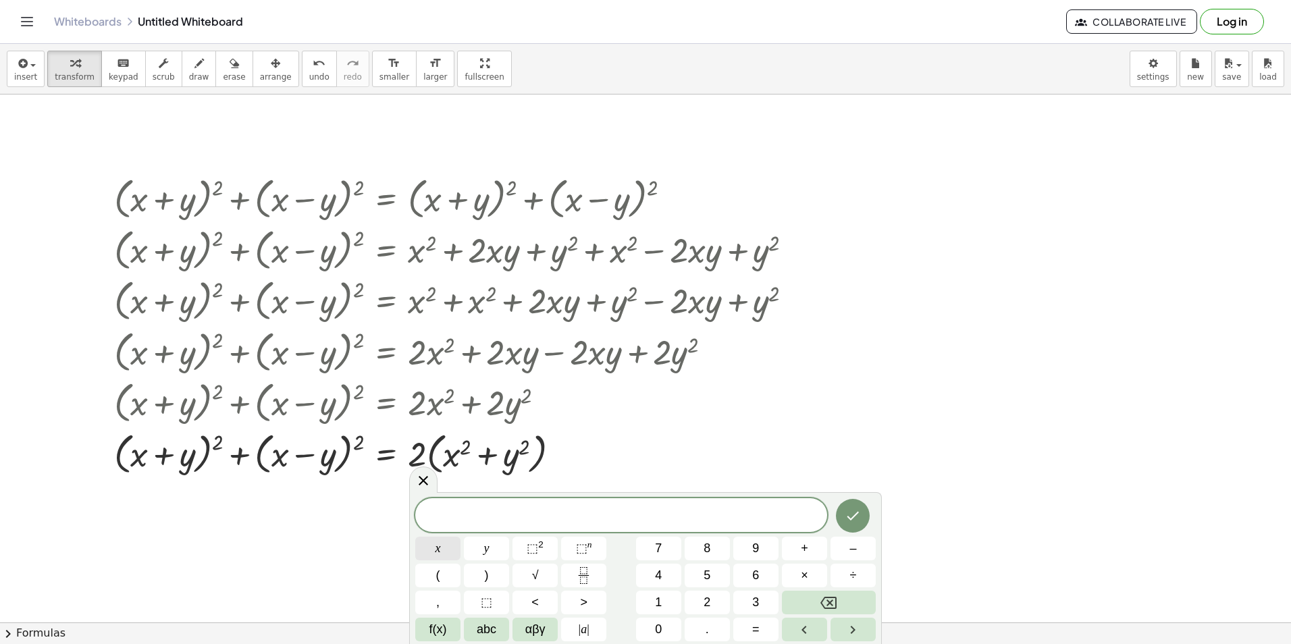
click at [436, 548] on span "x" at bounding box center [438, 549] width 5 height 18
click at [747, 625] on button "=" at bounding box center [755, 630] width 45 height 24
click at [711, 603] on button "2" at bounding box center [707, 603] width 45 height 24
click at [453, 550] on button "x" at bounding box center [437, 549] width 45 height 24
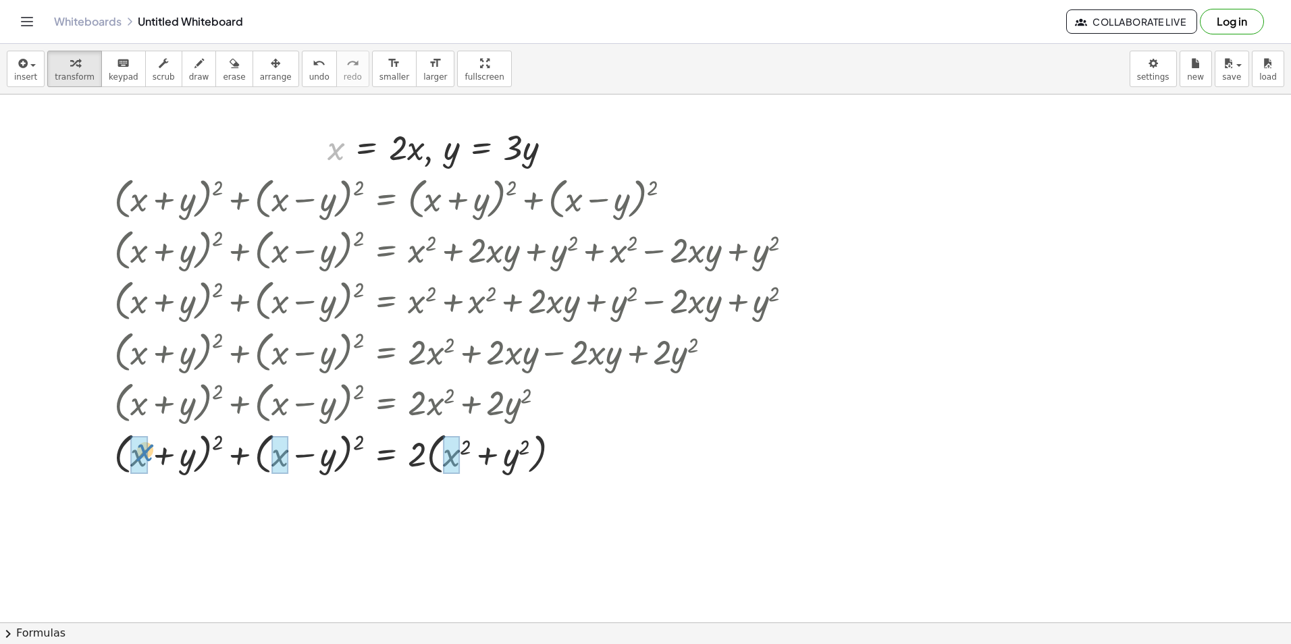
drag, startPoint x: 334, startPoint y: 151, endPoint x: 147, endPoint y: 434, distance: 338.3
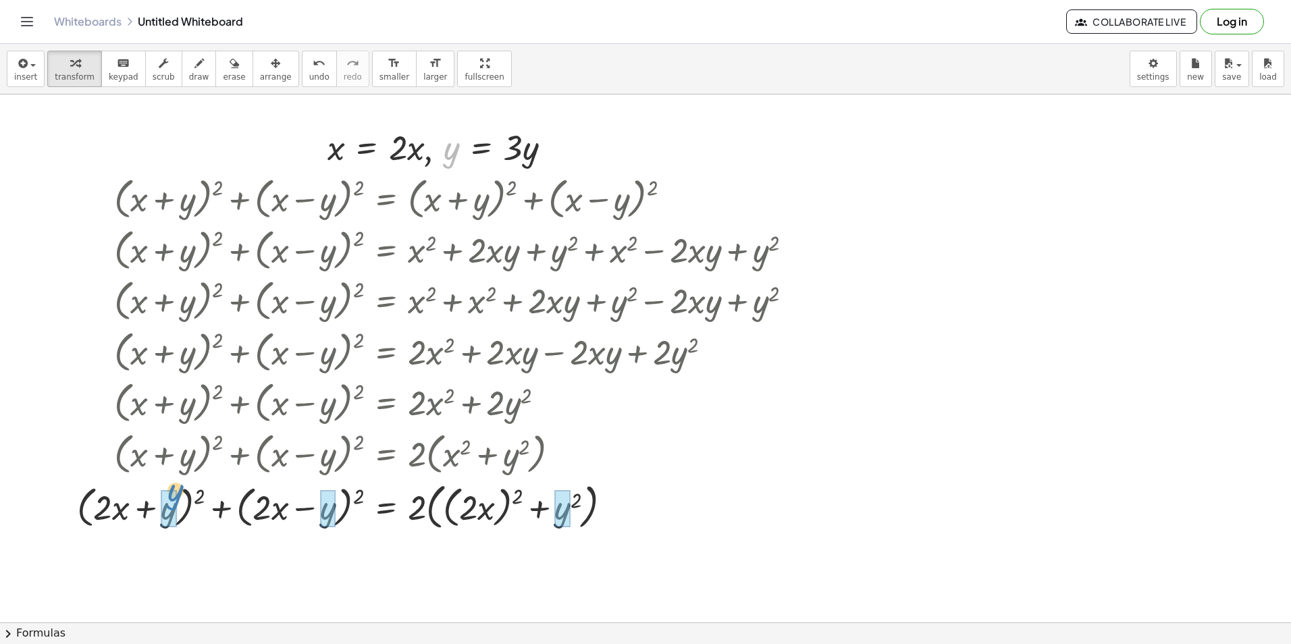
drag, startPoint x: 448, startPoint y: 157, endPoint x: 174, endPoint y: 500, distance: 439.1
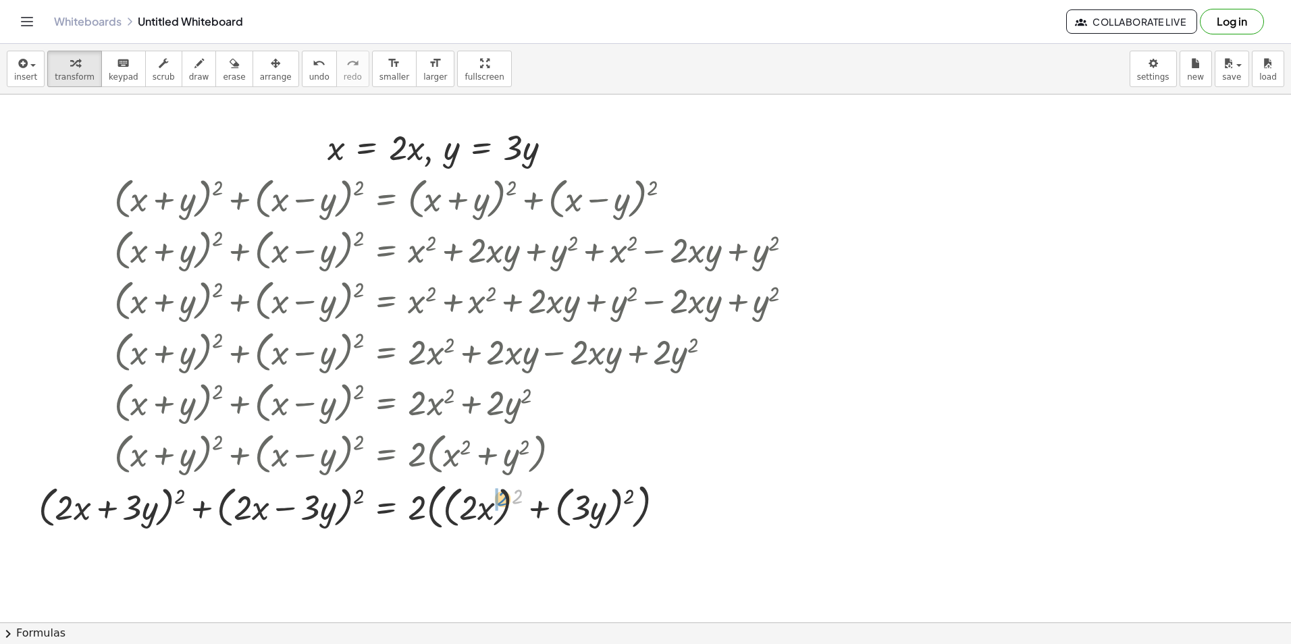
drag, startPoint x: 516, startPoint y: 496, endPoint x: 477, endPoint y: 507, distance: 40.5
click at [477, 507] on div at bounding box center [421, 506] width 779 height 56
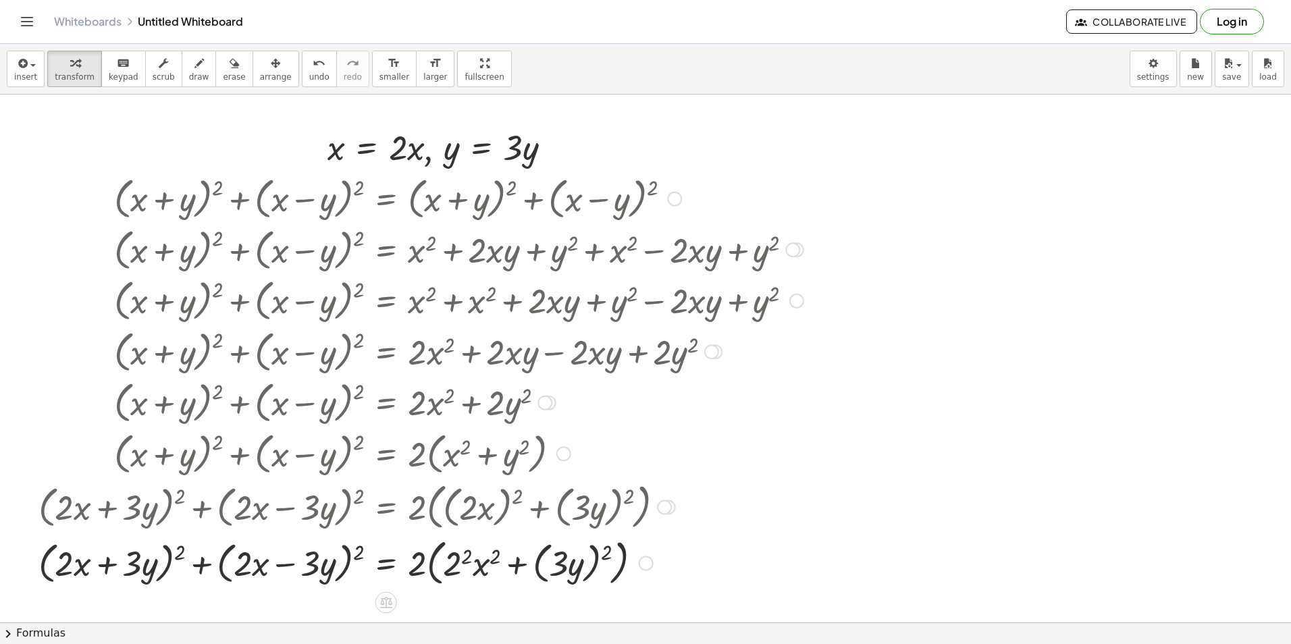
click at [471, 584] on div at bounding box center [421, 562] width 779 height 56
click at [464, 571] on div at bounding box center [421, 562] width 779 height 56
drag, startPoint x: 600, startPoint y: 554, endPoint x: 571, endPoint y: 555, distance: 29.1
click at [571, 555] on div at bounding box center [421, 562] width 779 height 56
drag, startPoint x: 521, startPoint y: 575, endPoint x: 534, endPoint y: 582, distance: 14.2
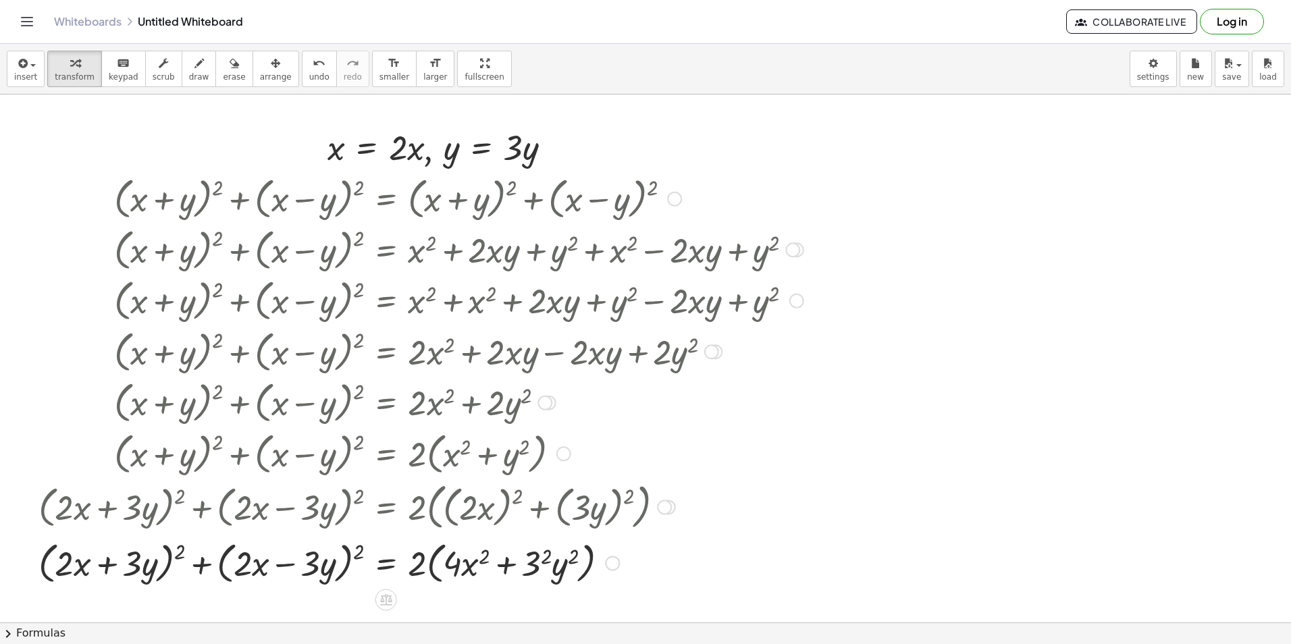
click at [522, 575] on div at bounding box center [421, 562] width 779 height 51
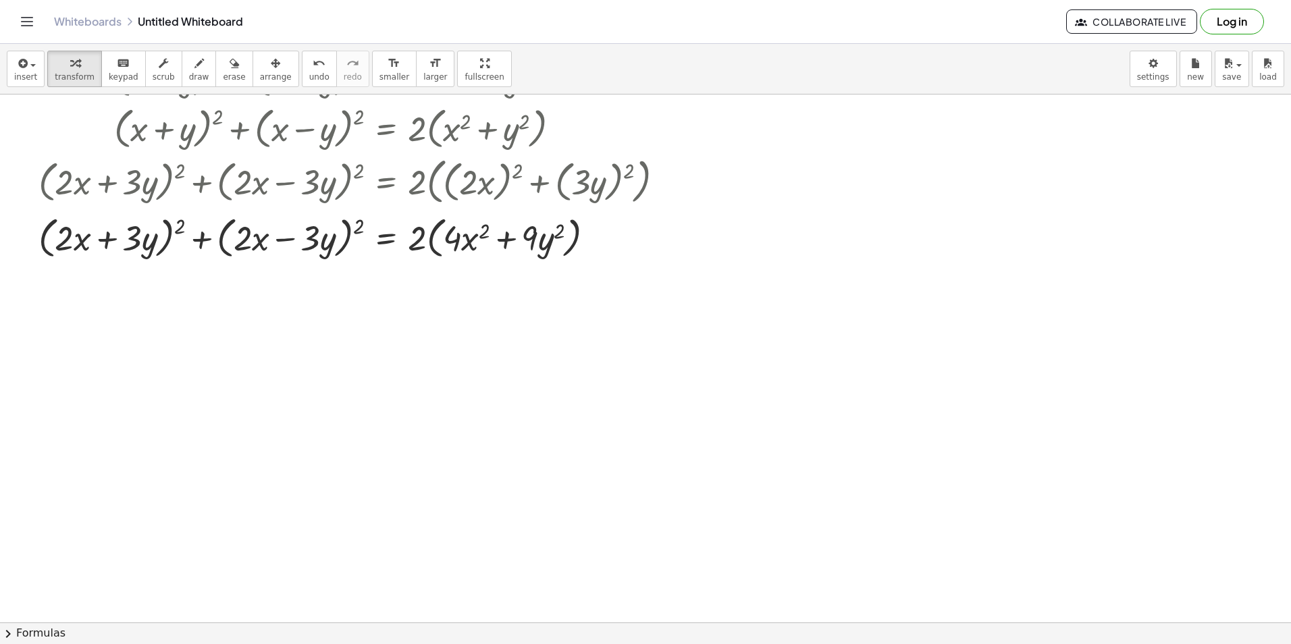
scroll to position [2651, 0]
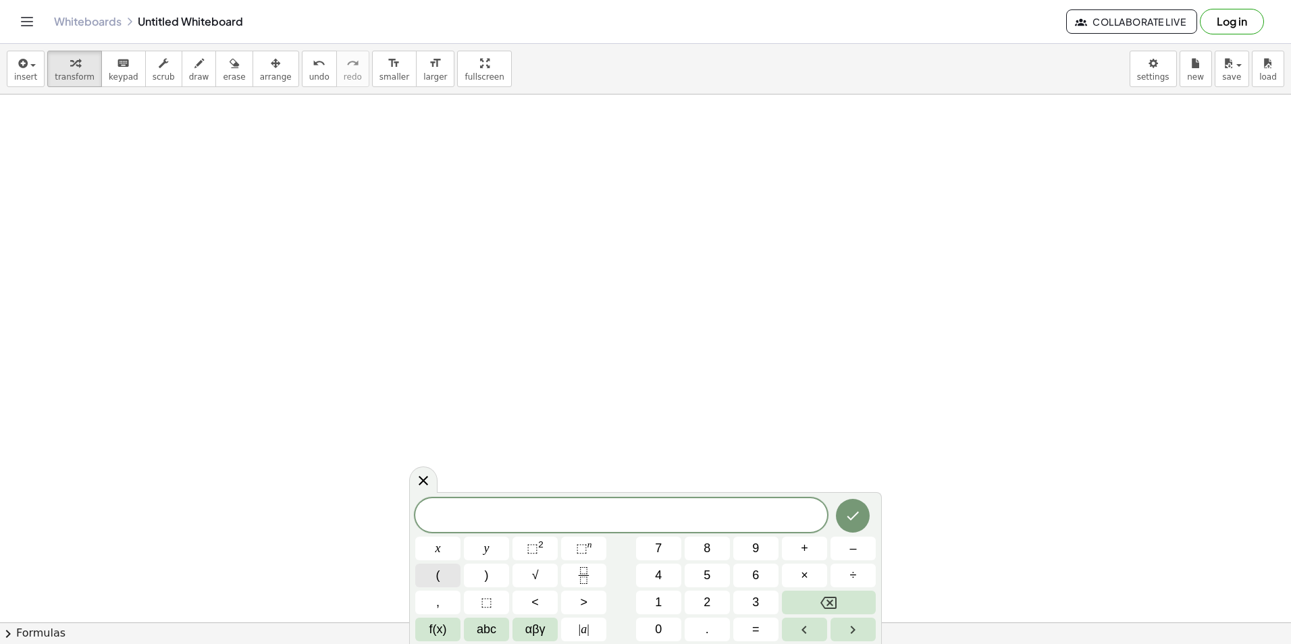
click at [439, 573] on span "(" at bounding box center [438, 576] width 4 height 18
click at [447, 548] on button "x" at bounding box center [437, 549] width 45 height 24
click at [809, 545] on button "+" at bounding box center [804, 549] width 45 height 24
click at [478, 540] on button "y" at bounding box center [486, 549] width 45 height 24
click at [660, 511] on span "( x + y ​ )" at bounding box center [621, 515] width 412 height 22
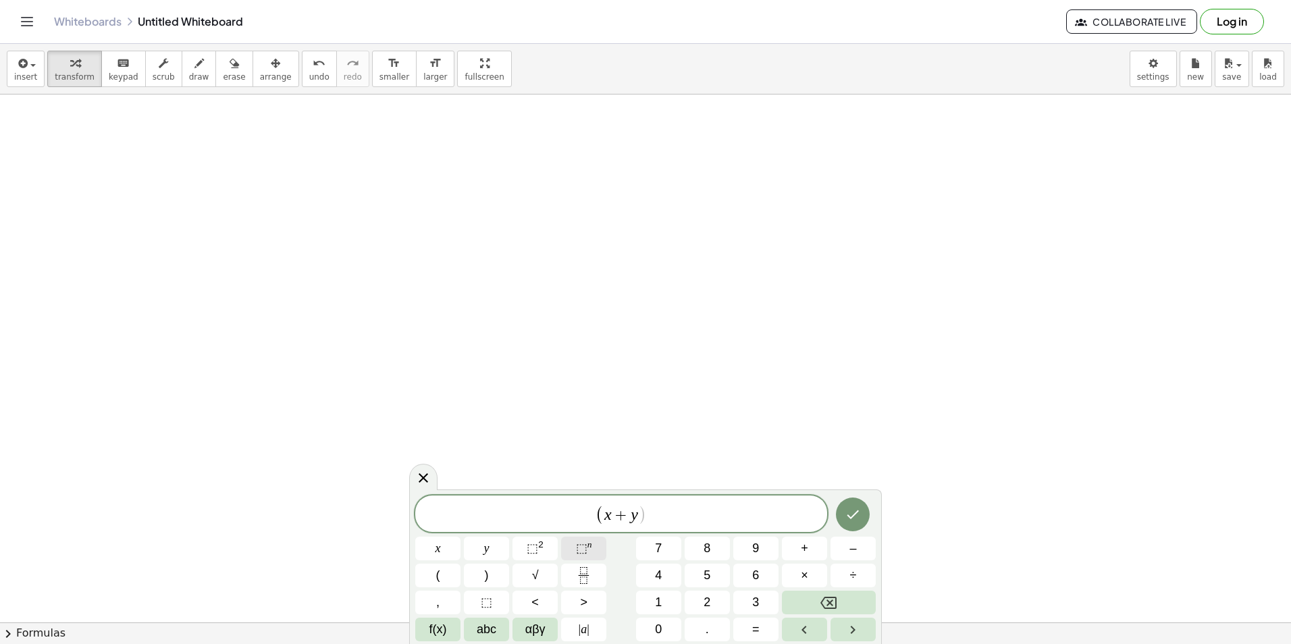
click at [583, 548] on span "⬚" at bounding box center [581, 549] width 11 height 14
click at [762, 608] on button "3" at bounding box center [755, 603] width 45 height 24
click at [684, 506] on span "( x + y ) 3 ​" at bounding box center [621, 513] width 412 height 26
click at [748, 626] on button "=" at bounding box center [755, 630] width 45 height 24
drag, startPoint x: 643, startPoint y: 520, endPoint x: 602, endPoint y: 515, distance: 41.5
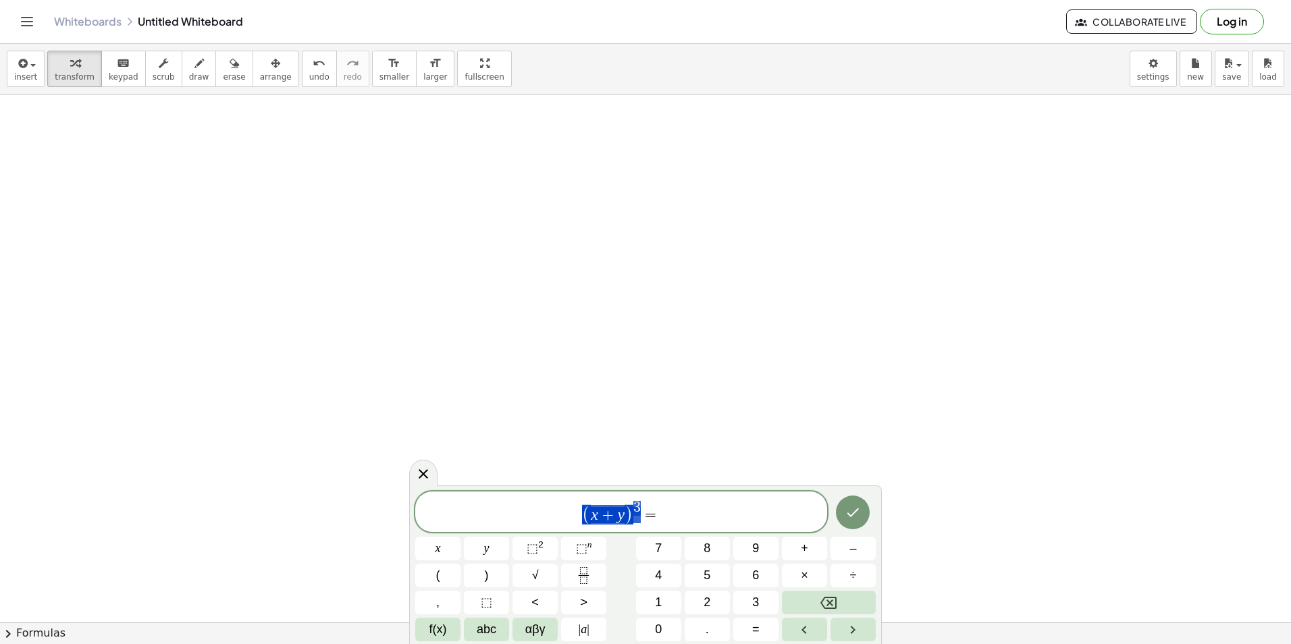
click at [602, 515] on span "( x + y ) 3 =" at bounding box center [621, 513] width 412 height 26
click at [684, 519] on span "( x + y ) 3 =" at bounding box center [621, 513] width 412 height 26
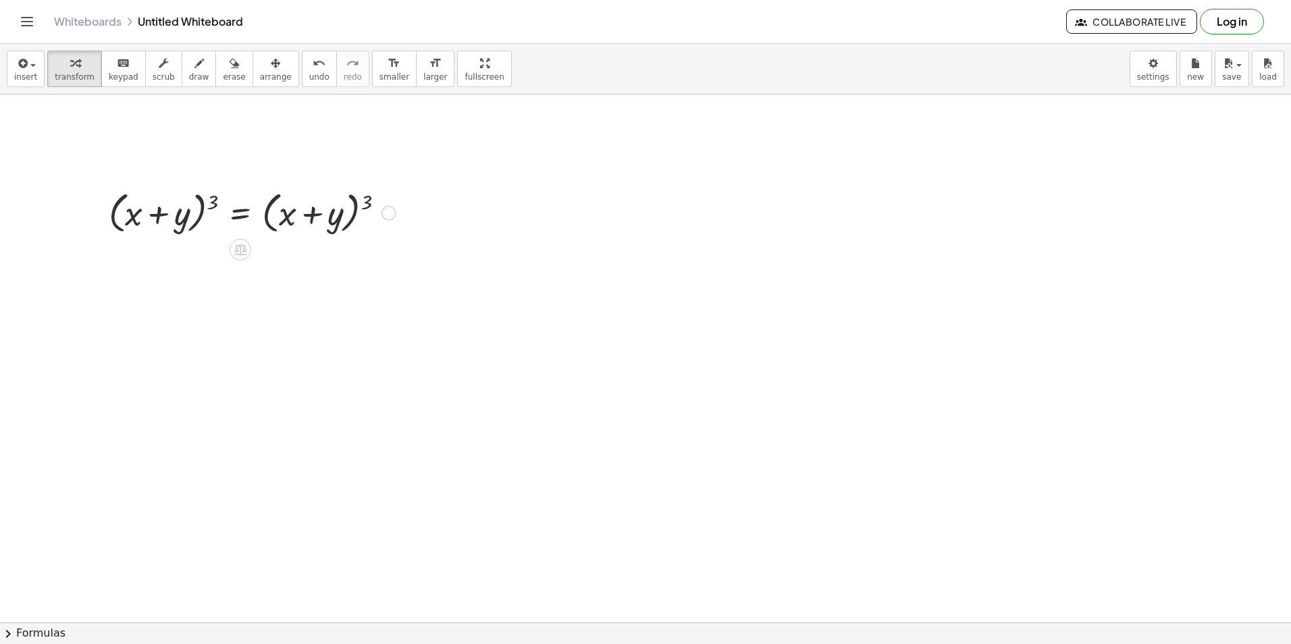
click at [369, 209] on div at bounding box center [252, 211] width 301 height 51
click at [369, 207] on div at bounding box center [252, 211] width 301 height 51
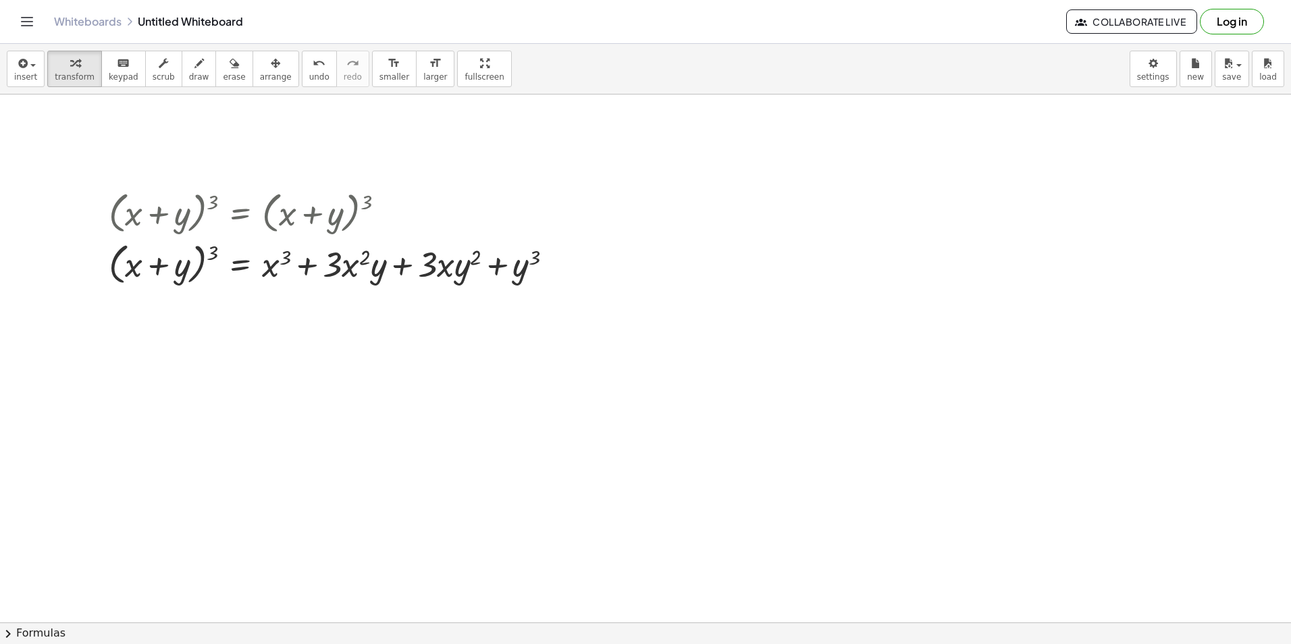
drag, startPoint x: 204, startPoint y: 152, endPoint x: 133, endPoint y: 263, distance: 132.1
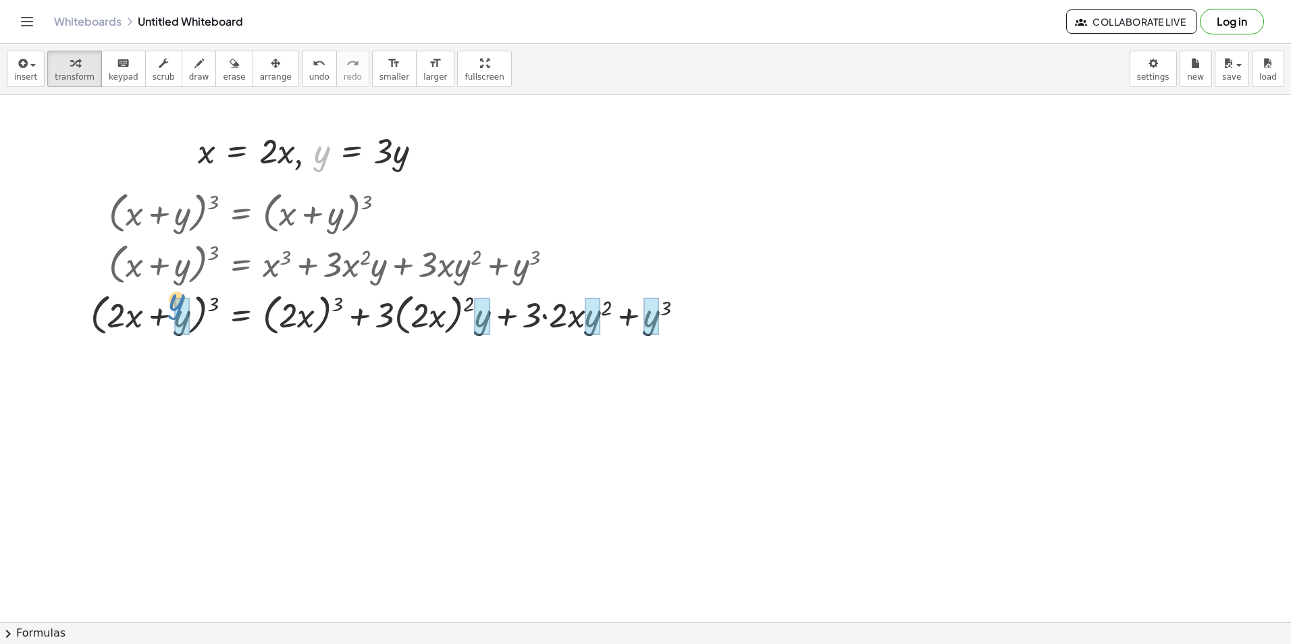
drag, startPoint x: 326, startPoint y: 160, endPoint x: 187, endPoint y: 317, distance: 209.1
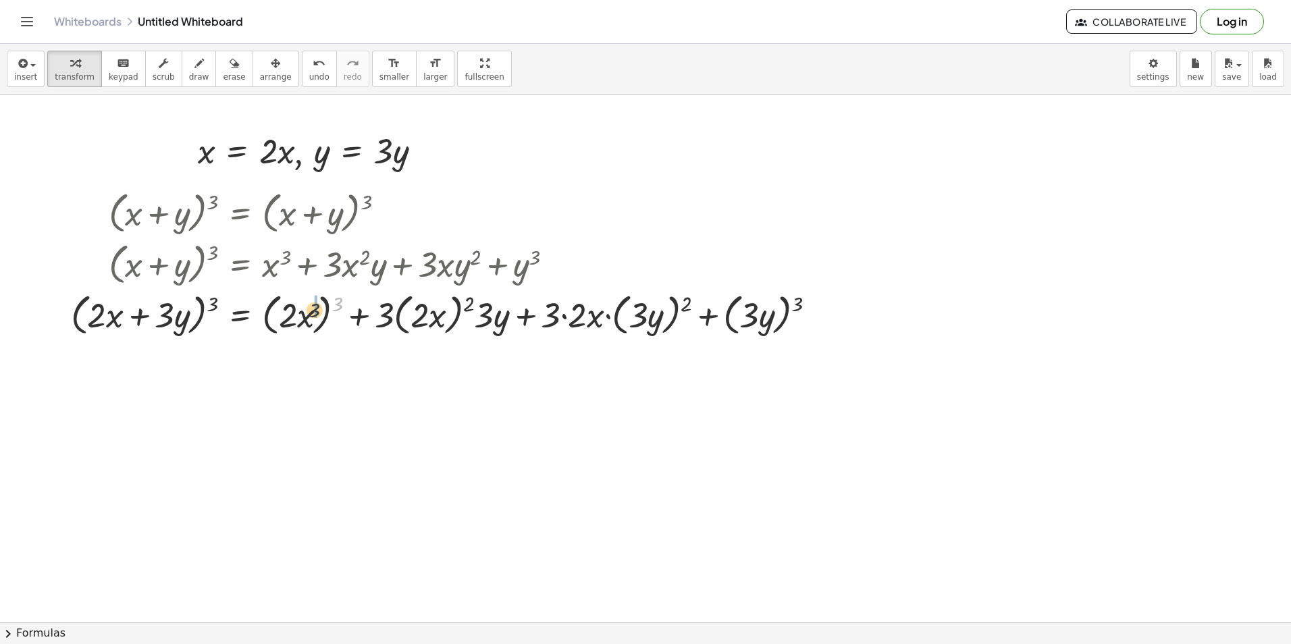
drag, startPoint x: 334, startPoint y: 301, endPoint x: 299, endPoint y: 311, distance: 36.6
click at [293, 313] on div at bounding box center [449, 313] width 770 height 51
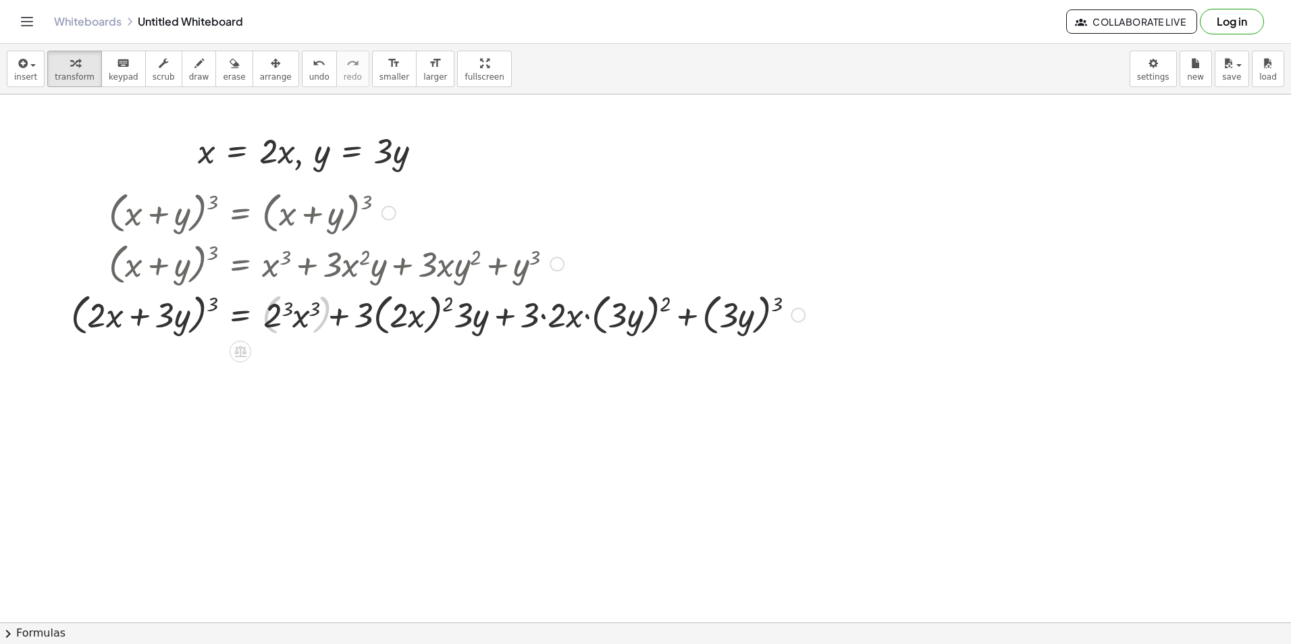
click at [276, 326] on div at bounding box center [438, 313] width 748 height 51
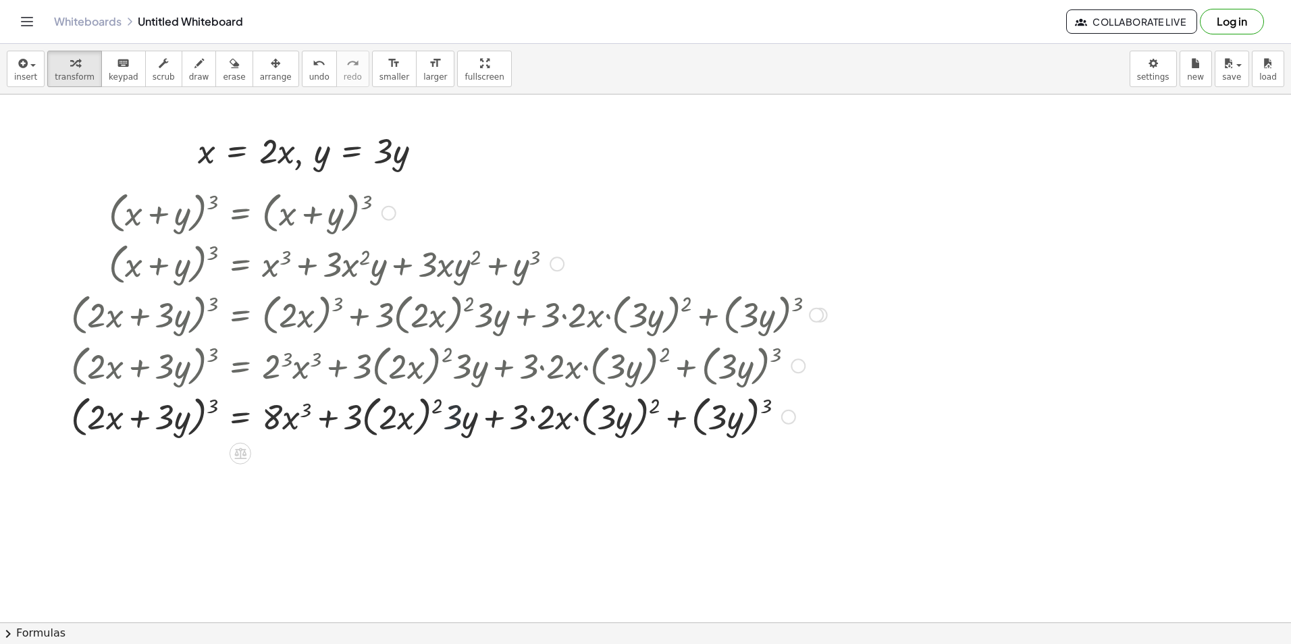
click at [444, 403] on div at bounding box center [449, 415] width 770 height 51
drag, startPoint x: 442, startPoint y: 403, endPoint x: 390, endPoint y: 409, distance: 51.7
click at [395, 408] on div at bounding box center [449, 415] width 770 height 51
click at [378, 424] on div at bounding box center [449, 415] width 770 height 51
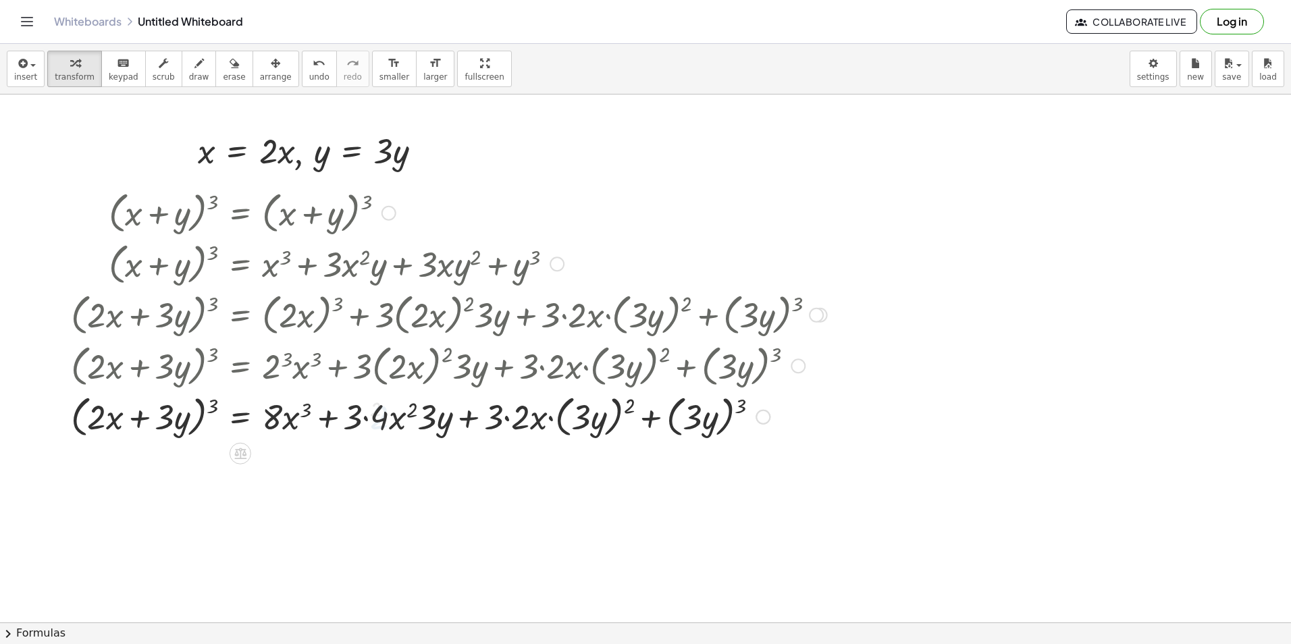
click at [381, 428] on div at bounding box center [449, 415] width 770 height 51
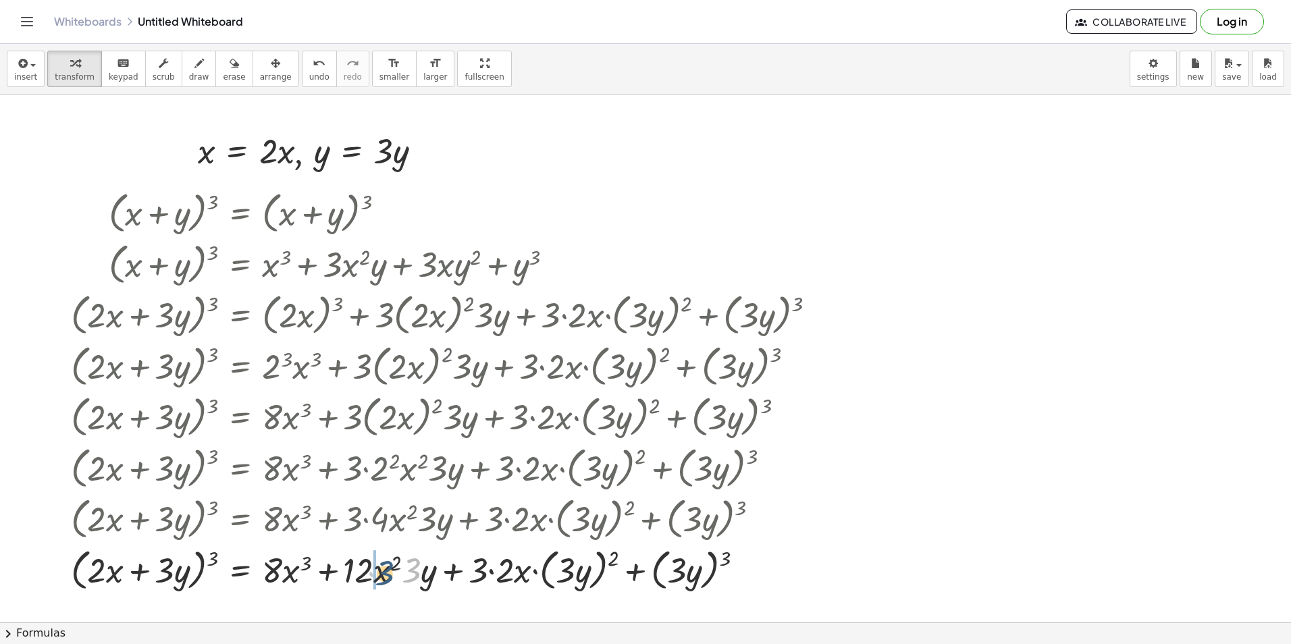
drag, startPoint x: 407, startPoint y: 572, endPoint x: 334, endPoint y: 565, distance: 72.6
drag, startPoint x: 380, startPoint y: 575, endPoint x: 401, endPoint y: 581, distance: 22.5
click at [381, 575] on div at bounding box center [449, 569] width 770 height 51
drag, startPoint x: 602, startPoint y: 562, endPoint x: 543, endPoint y: 573, distance: 59.7
click at [545, 568] on div at bounding box center [449, 569] width 770 height 51
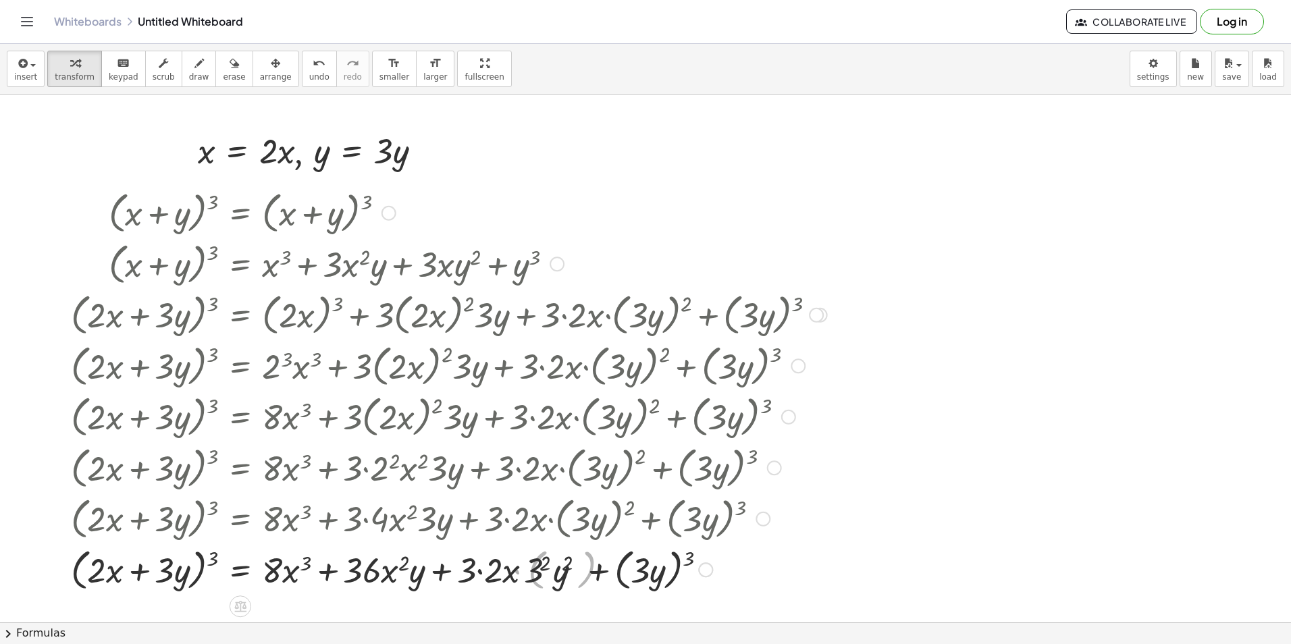
click at [539, 590] on div at bounding box center [449, 569] width 770 height 51
drag, startPoint x: 484, startPoint y: 578, endPoint x: 506, endPoint y: 575, distance: 22.5
click at [484, 578] on div at bounding box center [449, 569] width 770 height 51
drag, startPoint x: 506, startPoint y: 572, endPoint x: 479, endPoint y: 569, distance: 27.2
click at [479, 569] on div at bounding box center [449, 569] width 770 height 51
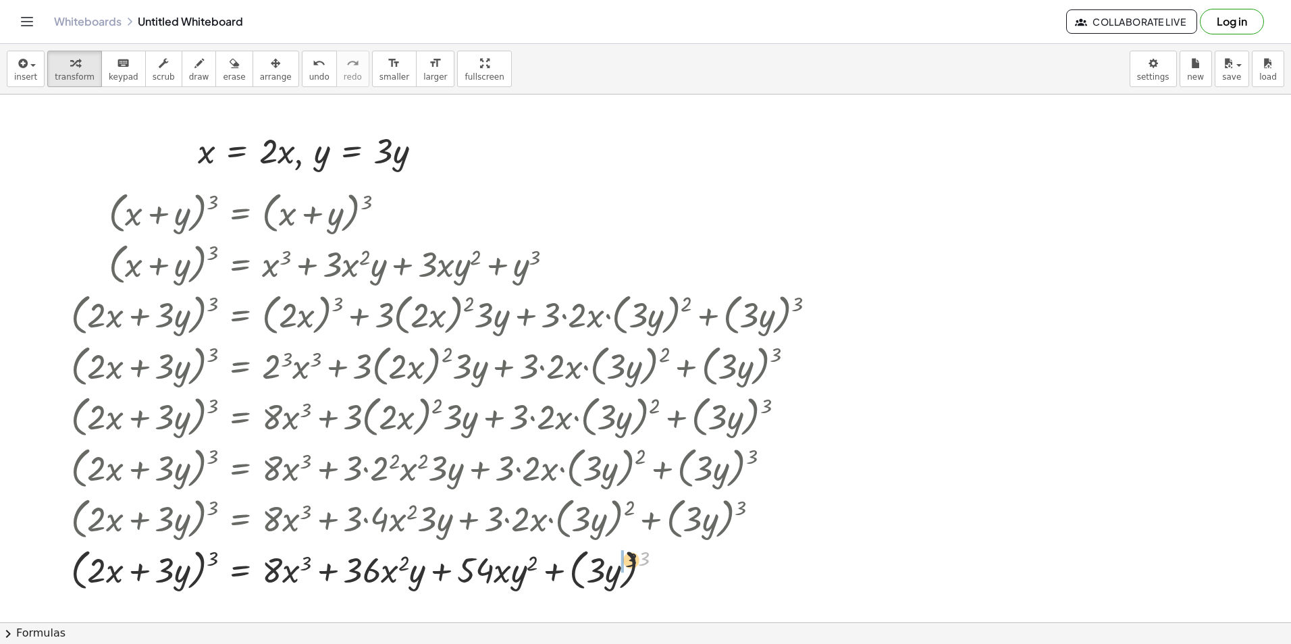
drag, startPoint x: 600, startPoint y: 564, endPoint x: 579, endPoint y: 567, distance: 21.2
click at [579, 567] on div at bounding box center [449, 569] width 770 height 51
drag, startPoint x: 646, startPoint y: 557, endPoint x: 607, endPoint y: 567, distance: 41.3
click at [610, 566] on div at bounding box center [449, 569] width 770 height 51
click at [595, 577] on div at bounding box center [449, 569] width 770 height 51
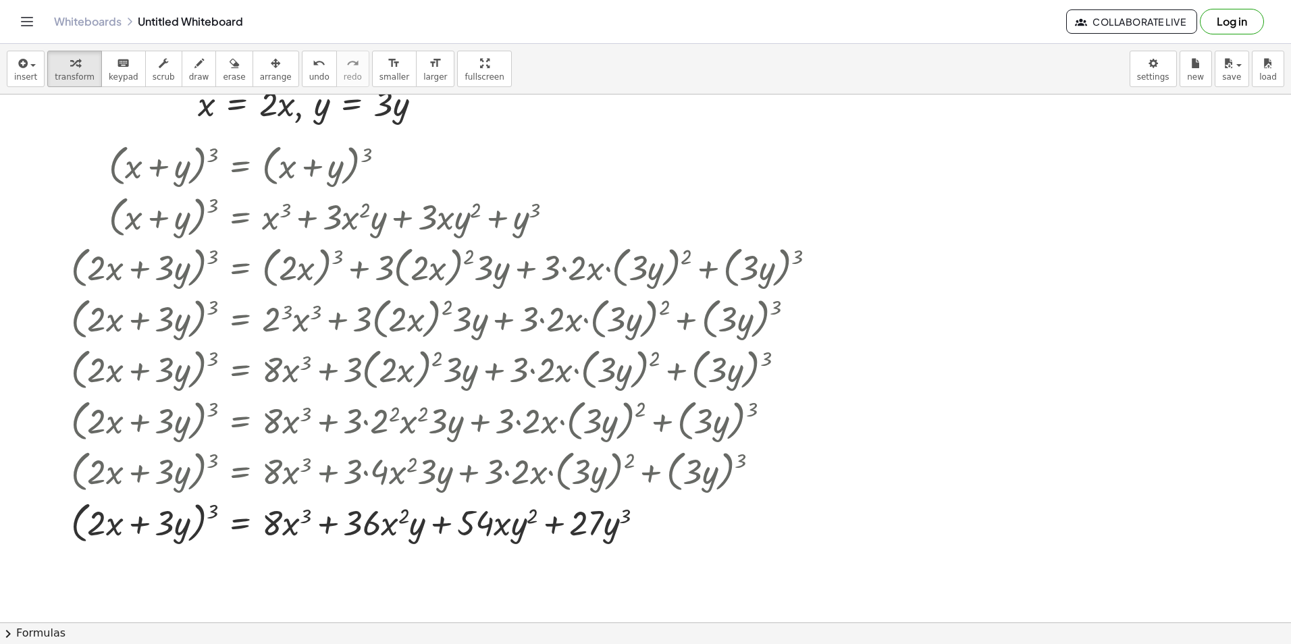
scroll to position [2718, 0]
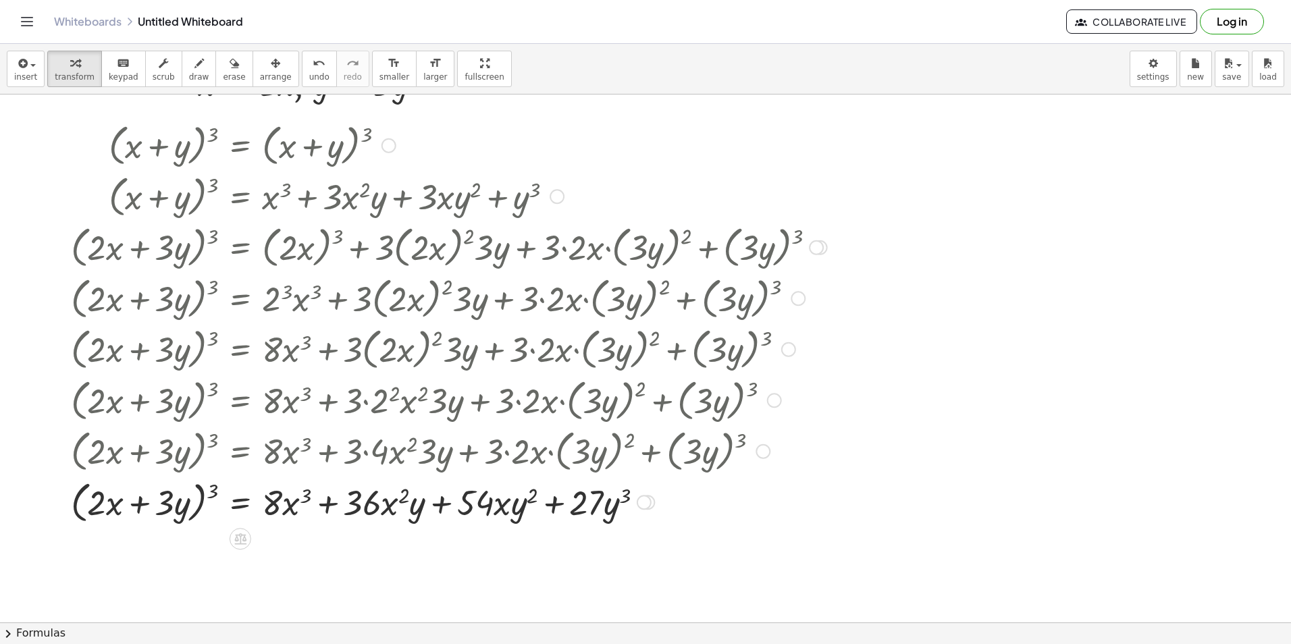
drag, startPoint x: 463, startPoint y: 192, endPoint x: 640, endPoint y: 253, distance: 187.1
click at [240, 146] on div "( + x + y ) 3 = ( + x + y ) 3 ( + x + y ) 3 = + x 3 + · 3 · x 2 · y + · 3 · x ·…" at bounding box center [240, 146] width 0 height 0
drag, startPoint x: 387, startPoint y: 145, endPoint x: 1185, endPoint y: 589, distance: 913.1
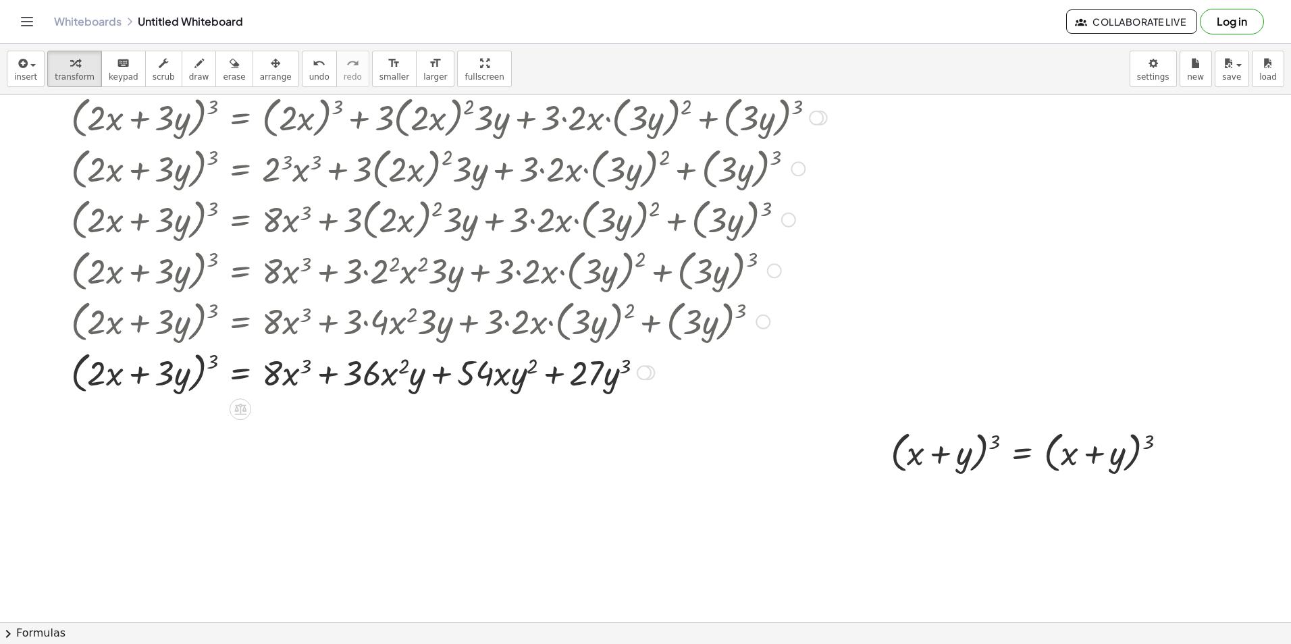
scroll to position [2854, 0]
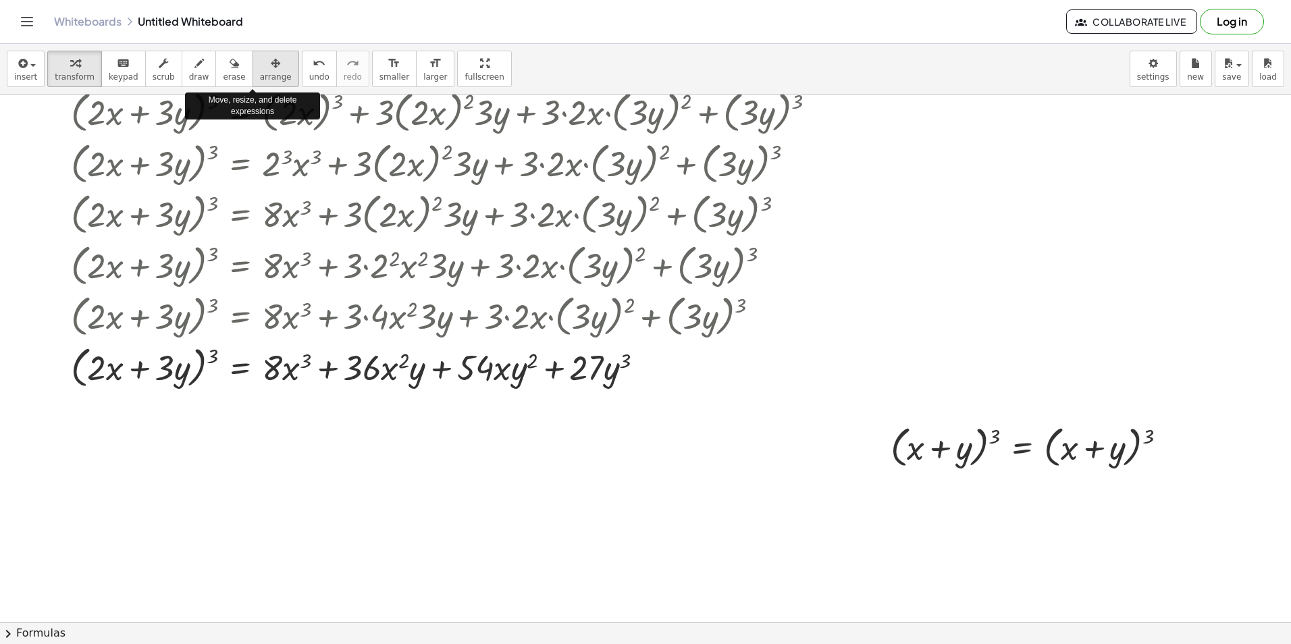
click at [263, 75] on span "arrange" at bounding box center [276, 76] width 32 height 9
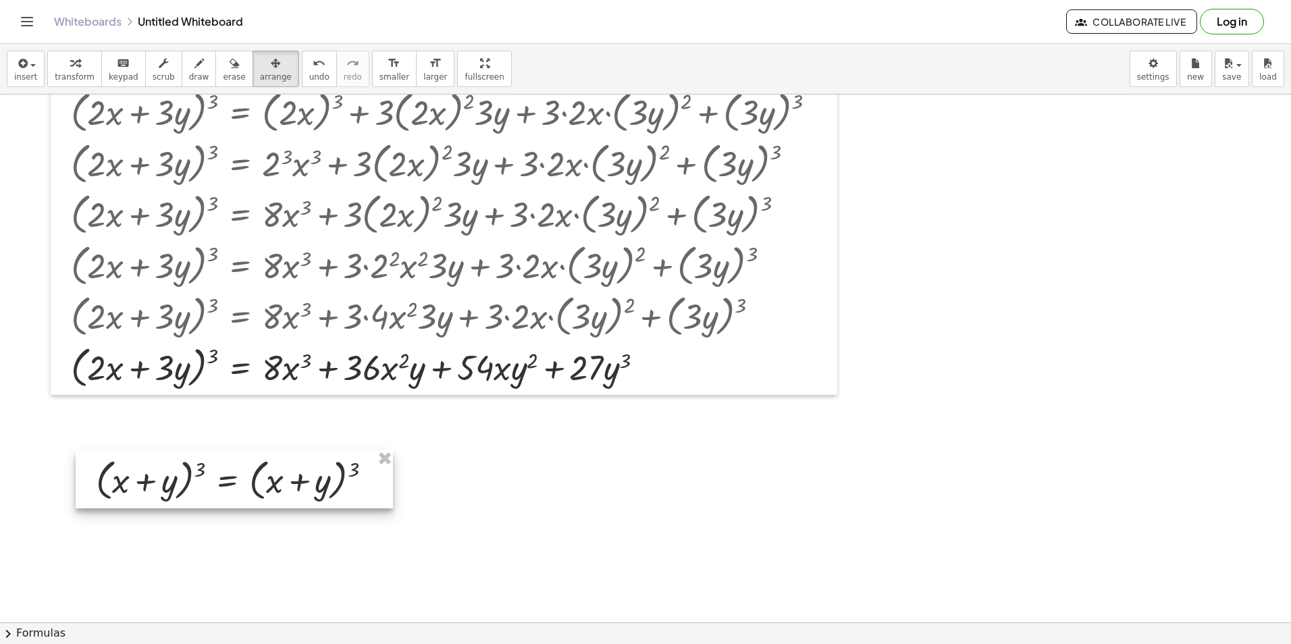
drag, startPoint x: 942, startPoint y: 460, endPoint x: 132, endPoint y: 459, distance: 810.5
click at [145, 484] on div at bounding box center [234, 479] width 317 height 58
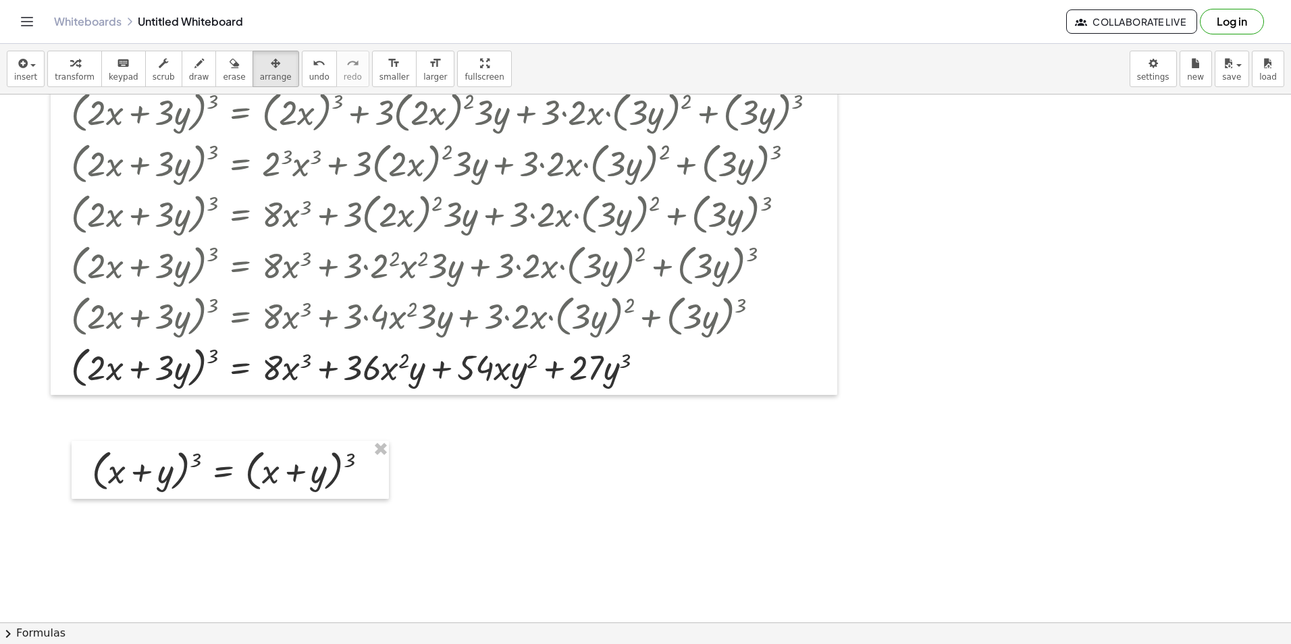
click at [61, 60] on div "button" at bounding box center [75, 63] width 40 height 16
click at [373, 471] on div at bounding box center [372, 471] width 15 height 15
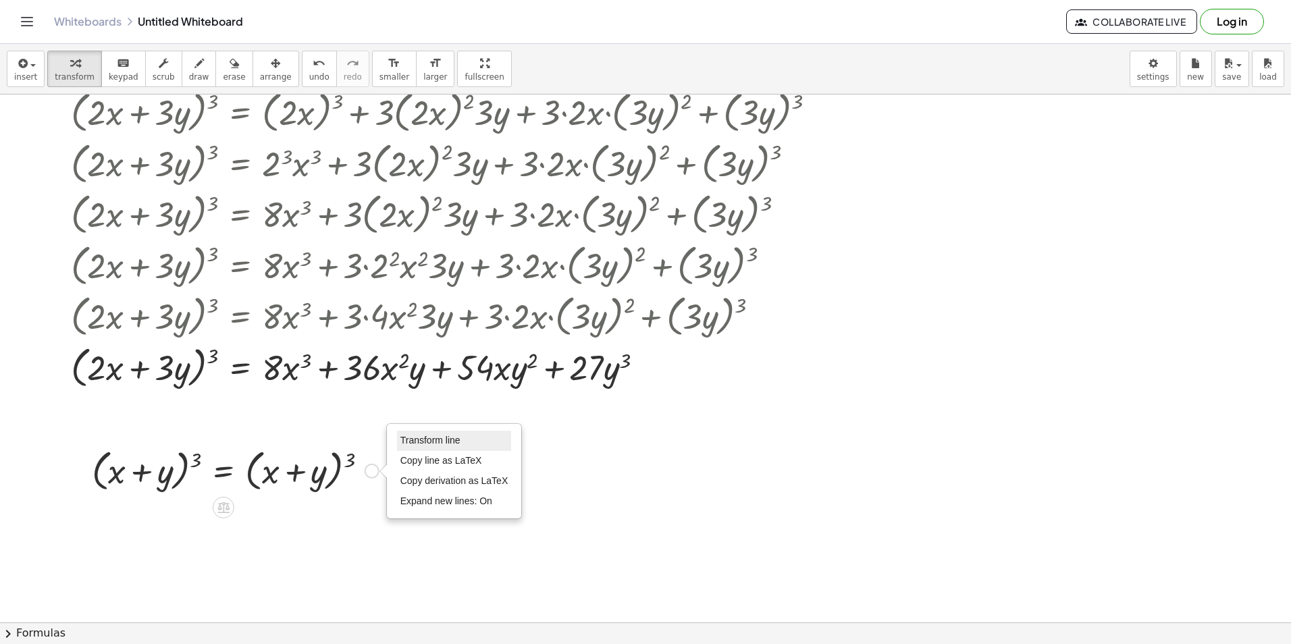
click at [435, 440] on span "Transform line" at bounding box center [431, 440] width 60 height 11
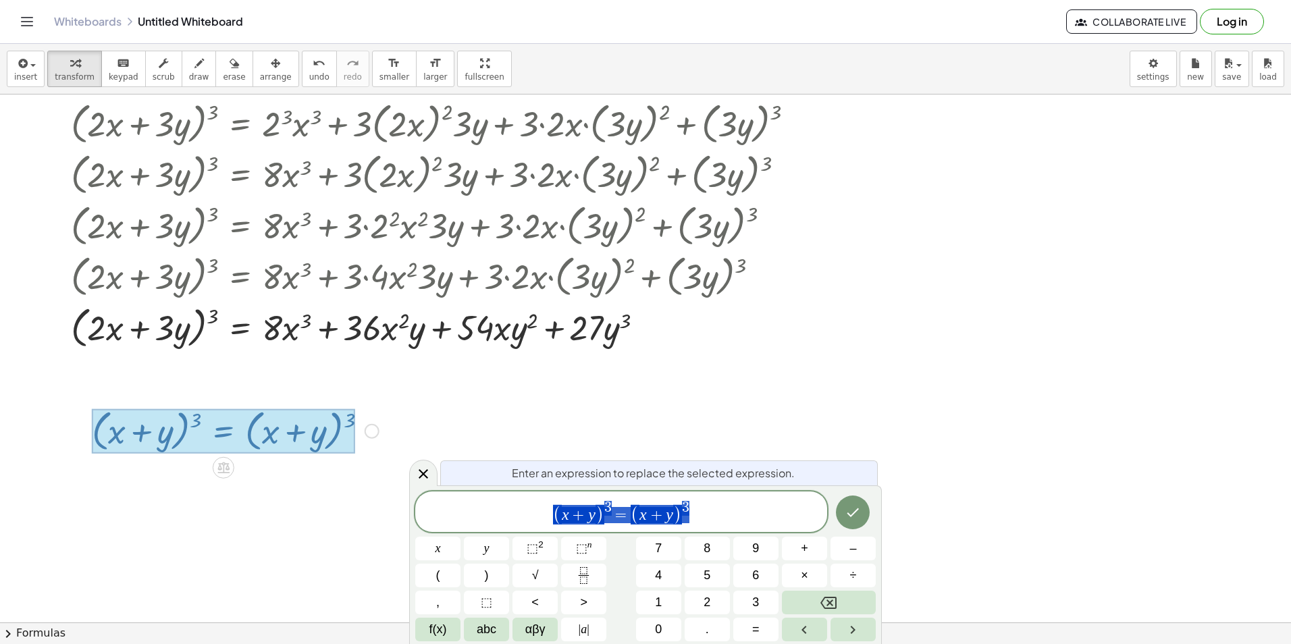
scroll to position [2894, 0]
click at [856, 520] on icon "Done" at bounding box center [853, 513] width 16 height 16
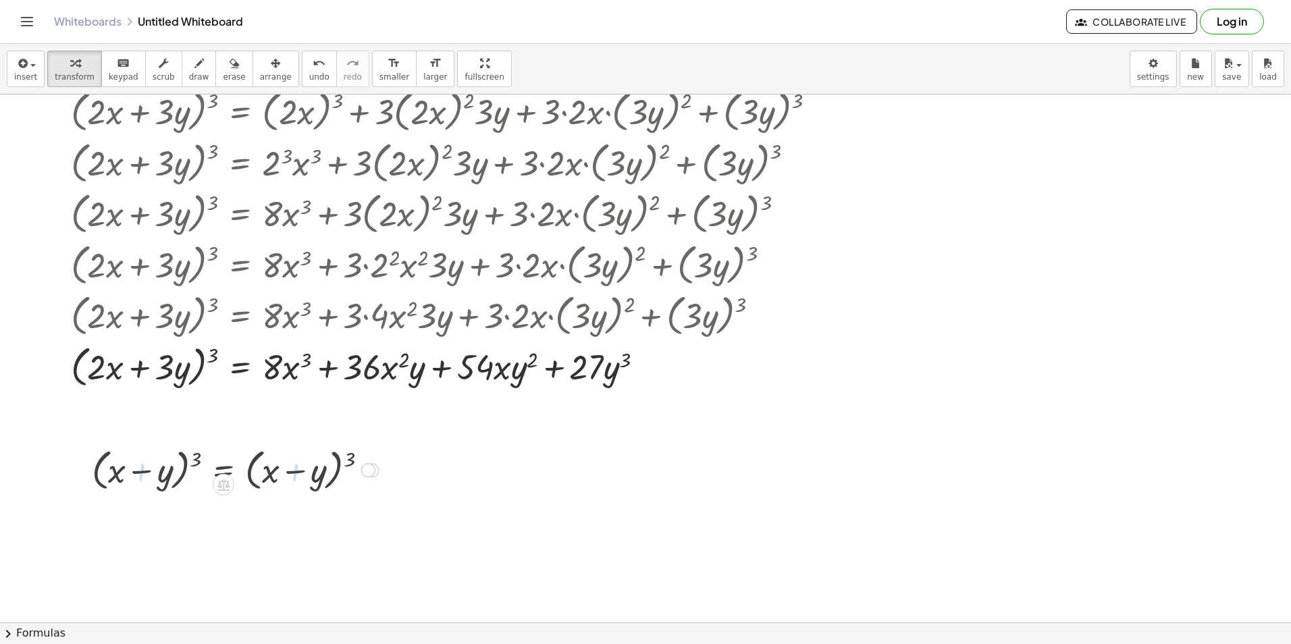
scroll to position [2854, 0]
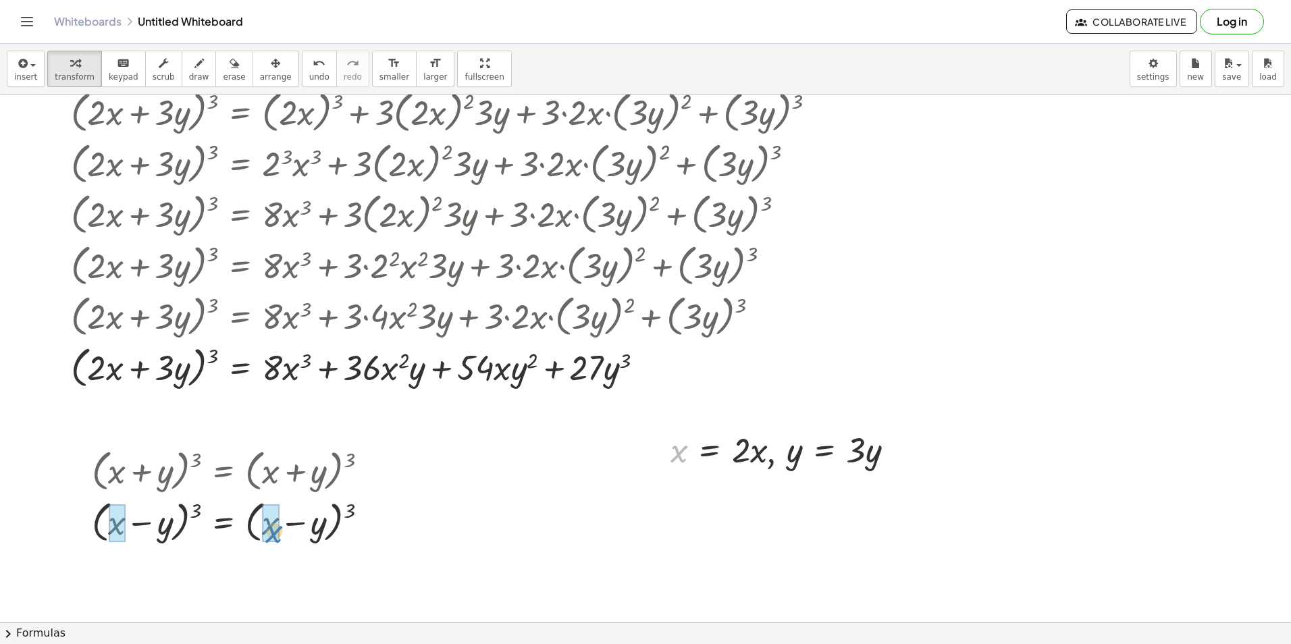
drag, startPoint x: 679, startPoint y: 451, endPoint x: 282, endPoint y: 523, distance: 404.2
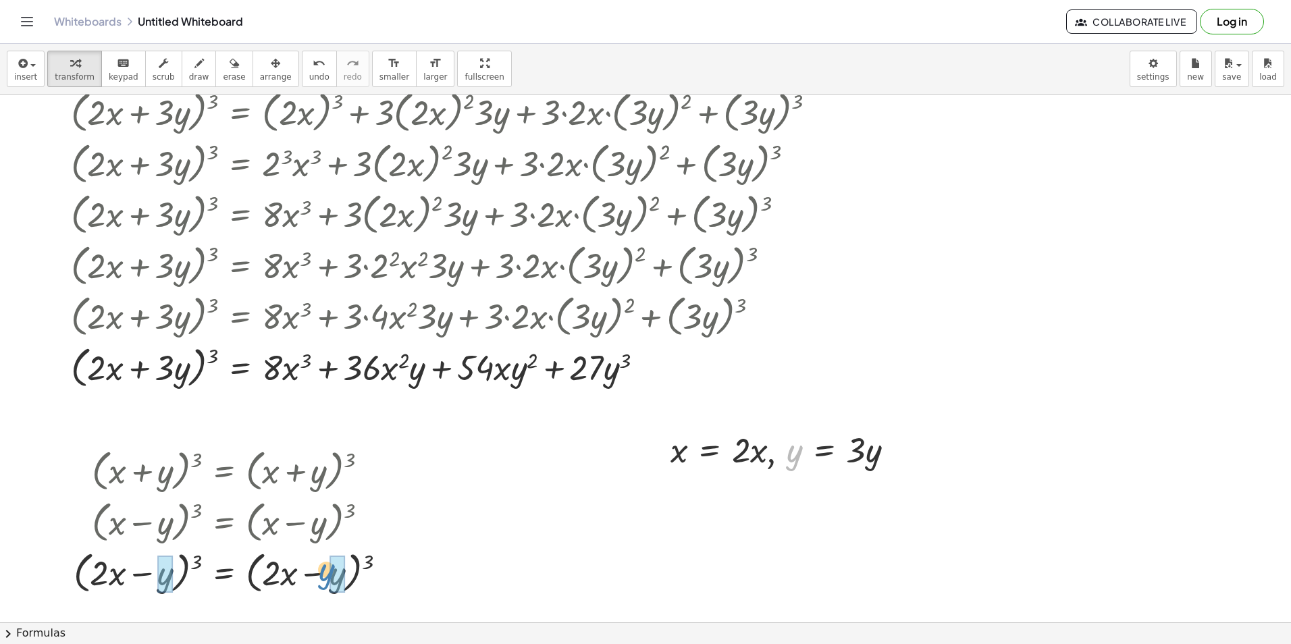
drag, startPoint x: 794, startPoint y: 457, endPoint x: 330, endPoint y: 579, distance: 479.2
click at [388, 565] on div at bounding box center [235, 571] width 376 height 51
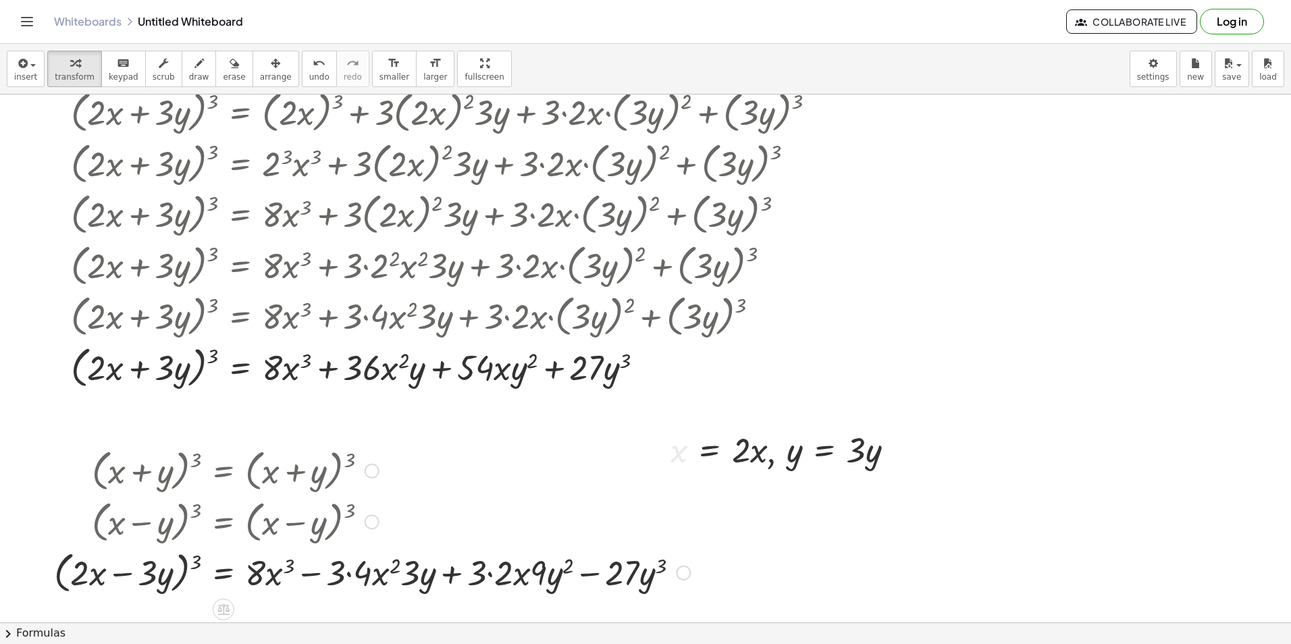
drag, startPoint x: 345, startPoint y: 576, endPoint x: 372, endPoint y: 583, distance: 27.8
click at [347, 576] on div at bounding box center [372, 571] width 650 height 51
drag, startPoint x: 394, startPoint y: 582, endPoint x: 339, endPoint y: 585, distance: 55.5
click at [472, 582] on div at bounding box center [358, 571] width 623 height 51
drag, startPoint x: 506, startPoint y: 575, endPoint x: 499, endPoint y: 575, distance: 6.8
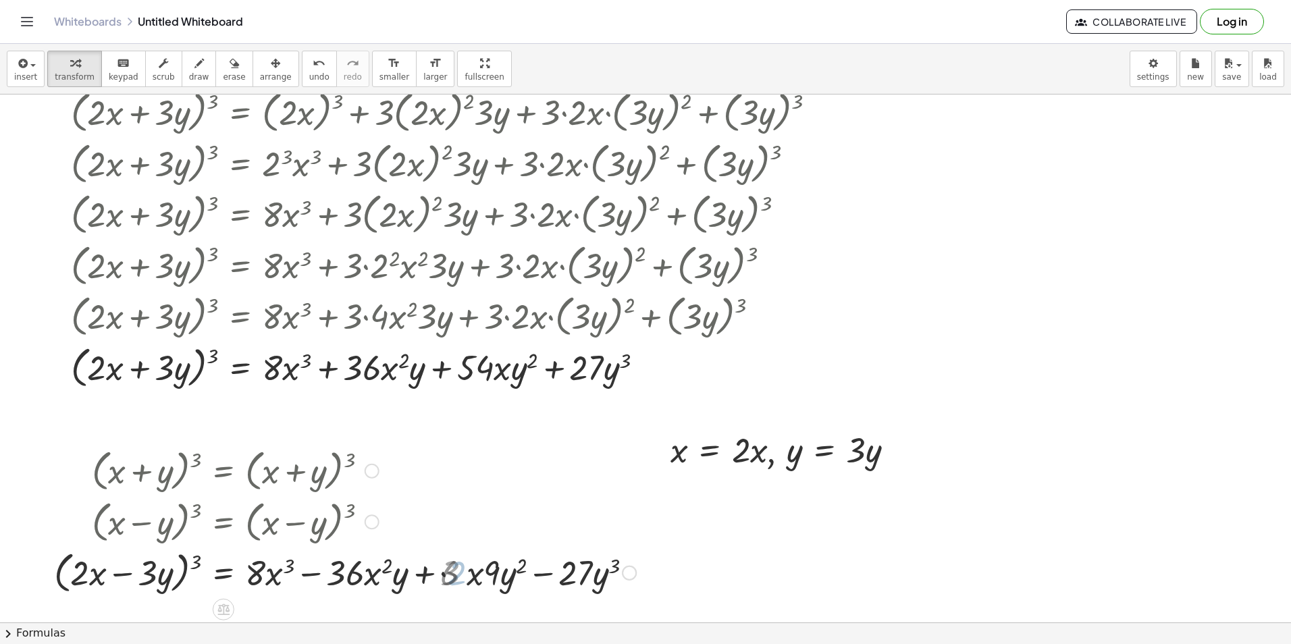
click at [503, 575] on div at bounding box center [345, 571] width 596 height 51
drag, startPoint x: 488, startPoint y: 573, endPoint x: 463, endPoint y: 575, distance: 24.4
click at [466, 576] on div at bounding box center [345, 571] width 596 height 51
click at [465, 575] on div at bounding box center [349, 571] width 604 height 51
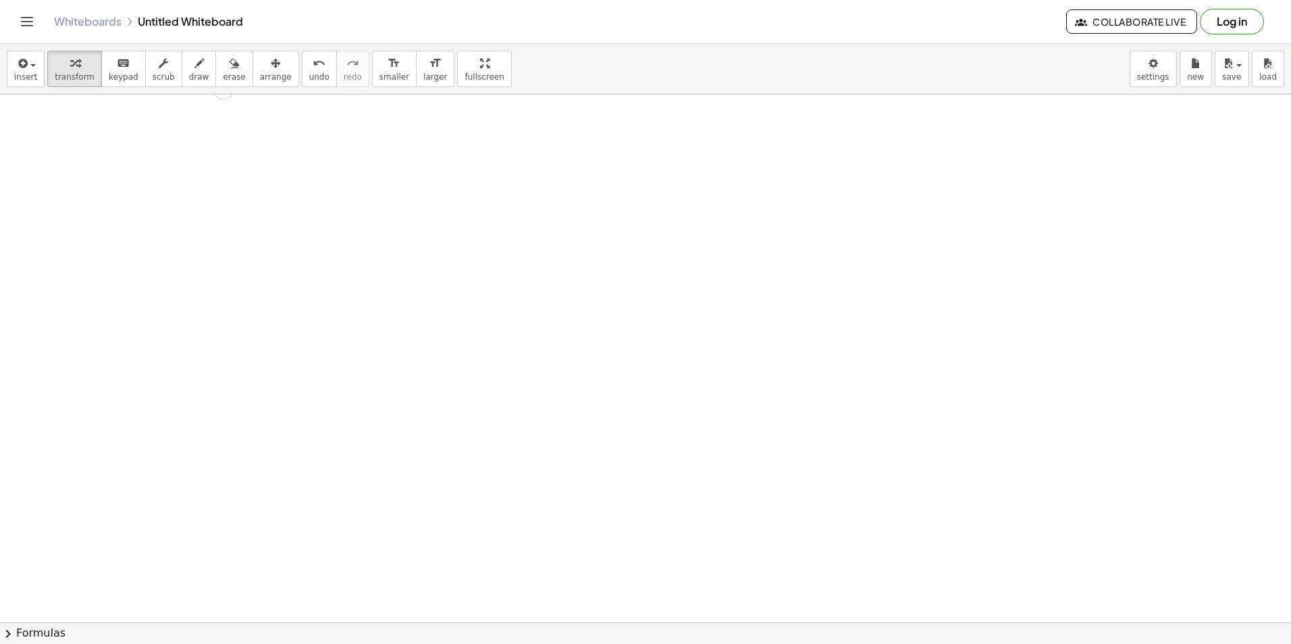
scroll to position [3377, 0]
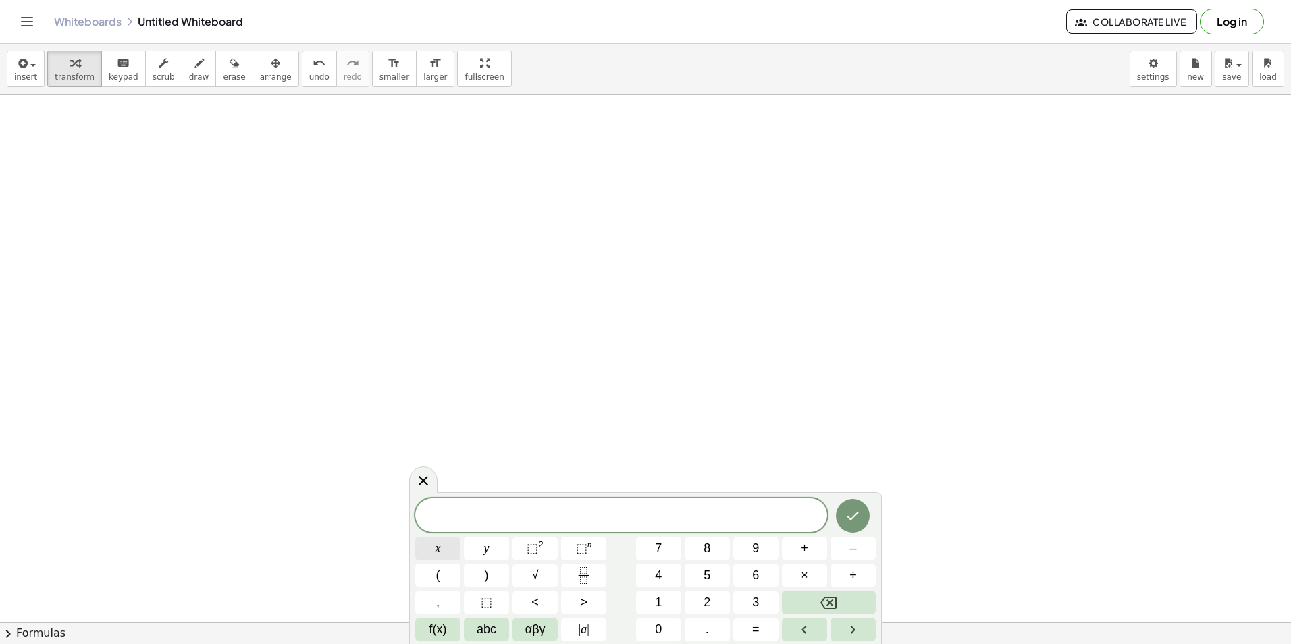
click at [423, 544] on button "x" at bounding box center [437, 549] width 45 height 24
click at [521, 547] on button "⬚ 2" at bounding box center [535, 549] width 45 height 24
click at [845, 542] on button "–" at bounding box center [853, 549] width 45 height 24
click at [498, 548] on button "y" at bounding box center [486, 549] width 45 height 24
click at [542, 550] on span "⬚ 2" at bounding box center [535, 549] width 17 height 18
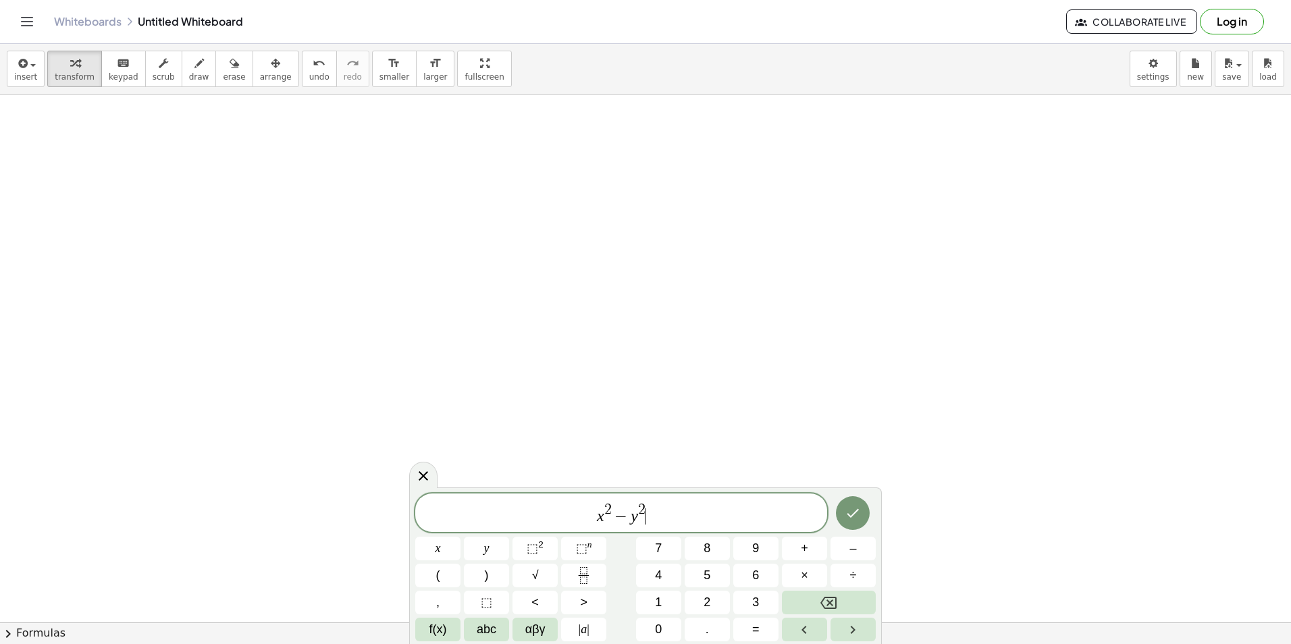
click at [684, 519] on span "x 2 − y 2 ​" at bounding box center [621, 514] width 412 height 24
click at [745, 623] on button "=" at bounding box center [755, 630] width 45 height 24
click at [448, 546] on button "x" at bounding box center [437, 549] width 45 height 24
click at [548, 550] on button "⬚ 2" at bounding box center [535, 549] width 45 height 24
click at [847, 547] on button "–" at bounding box center [853, 549] width 45 height 24
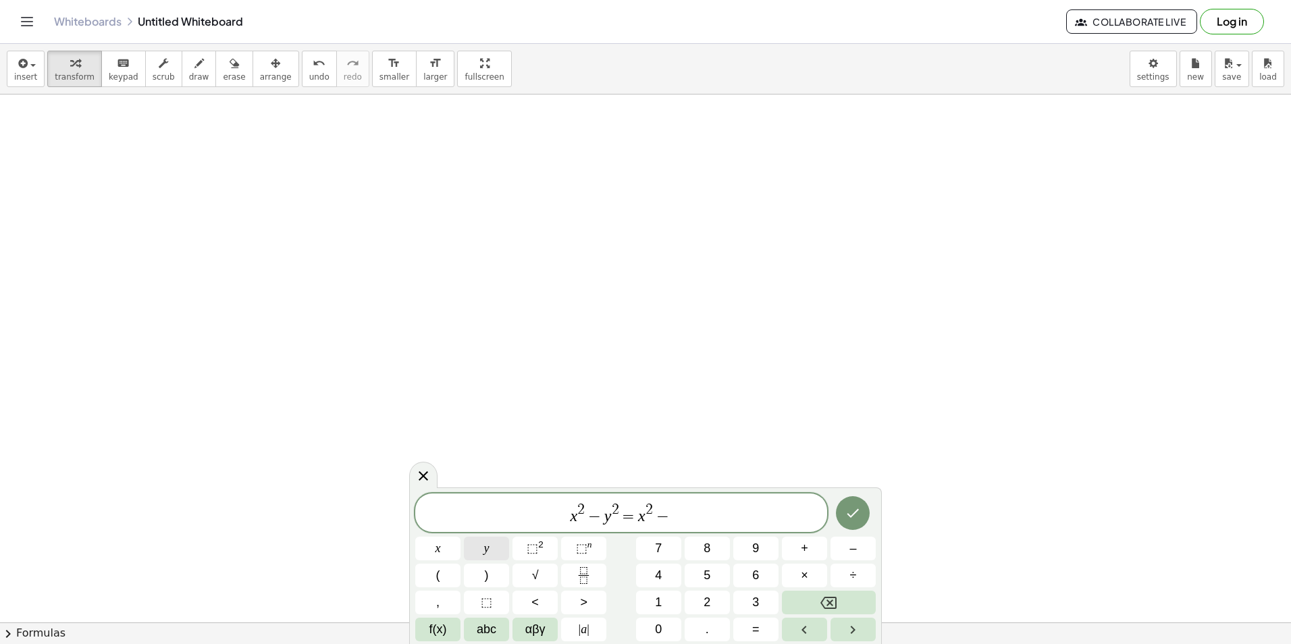
click at [483, 545] on button "y" at bounding box center [486, 549] width 45 height 24
click at [525, 546] on button "⬚ 2" at bounding box center [535, 549] width 45 height 24
click at [854, 517] on icon "Done" at bounding box center [853, 513] width 16 height 16
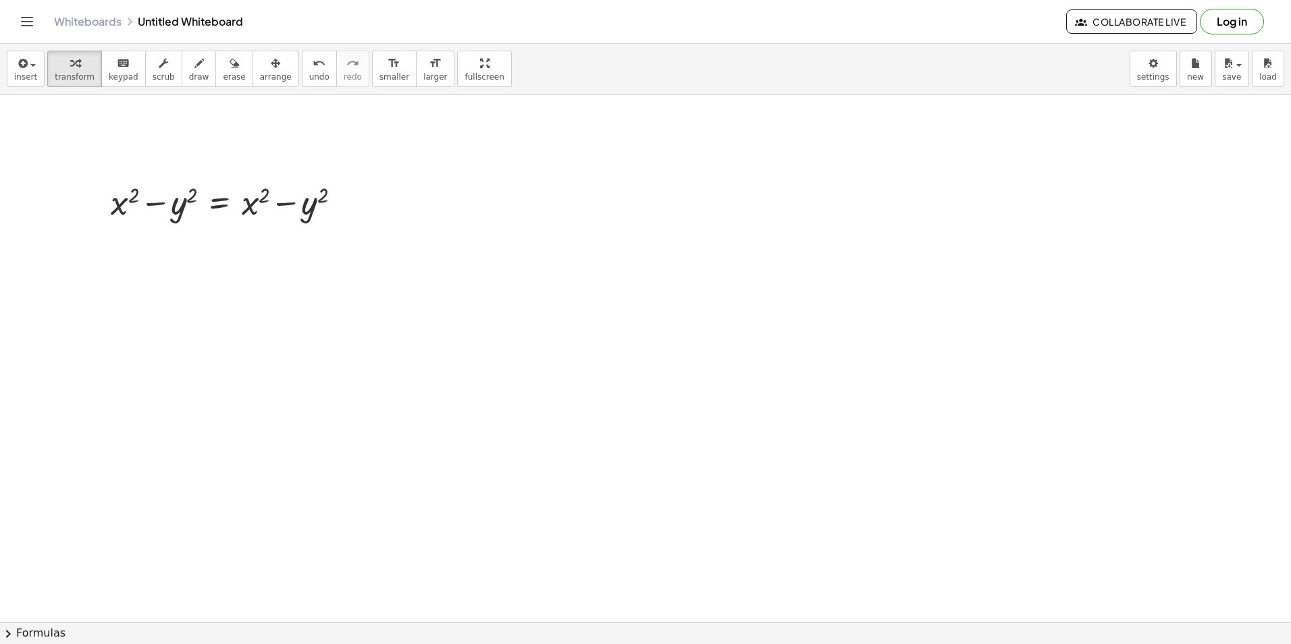
click at [516, 633] on button "chevron_right Formulas" at bounding box center [645, 634] width 1291 height 22
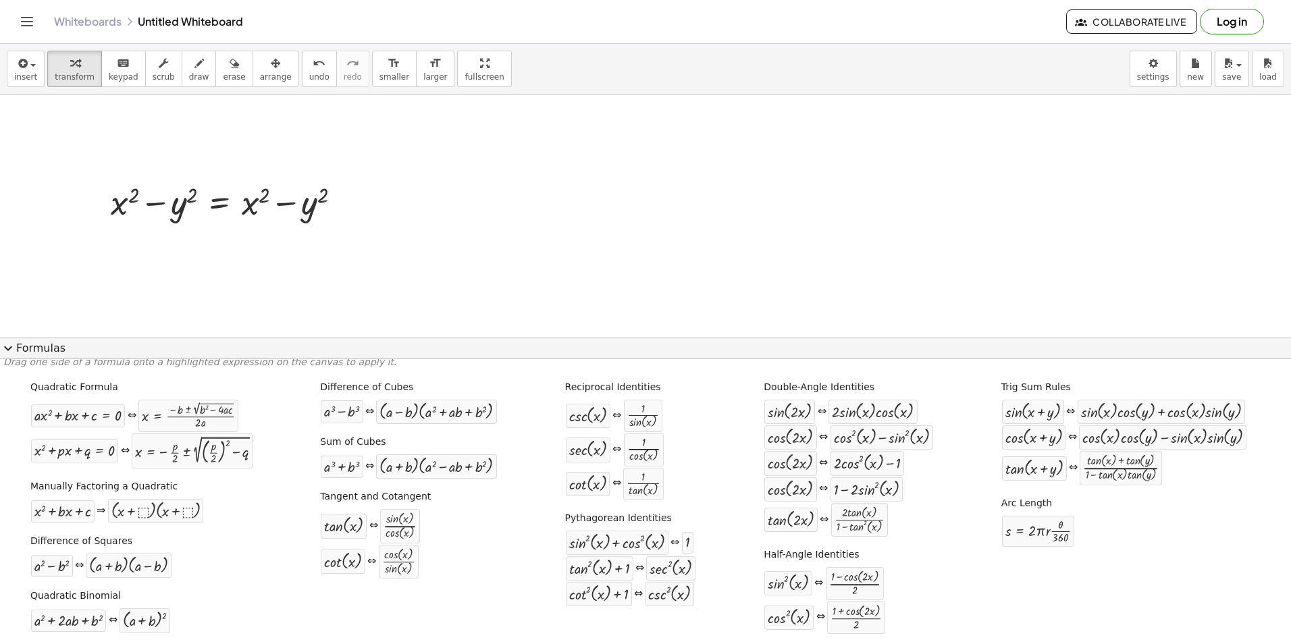
scroll to position [9, 0]
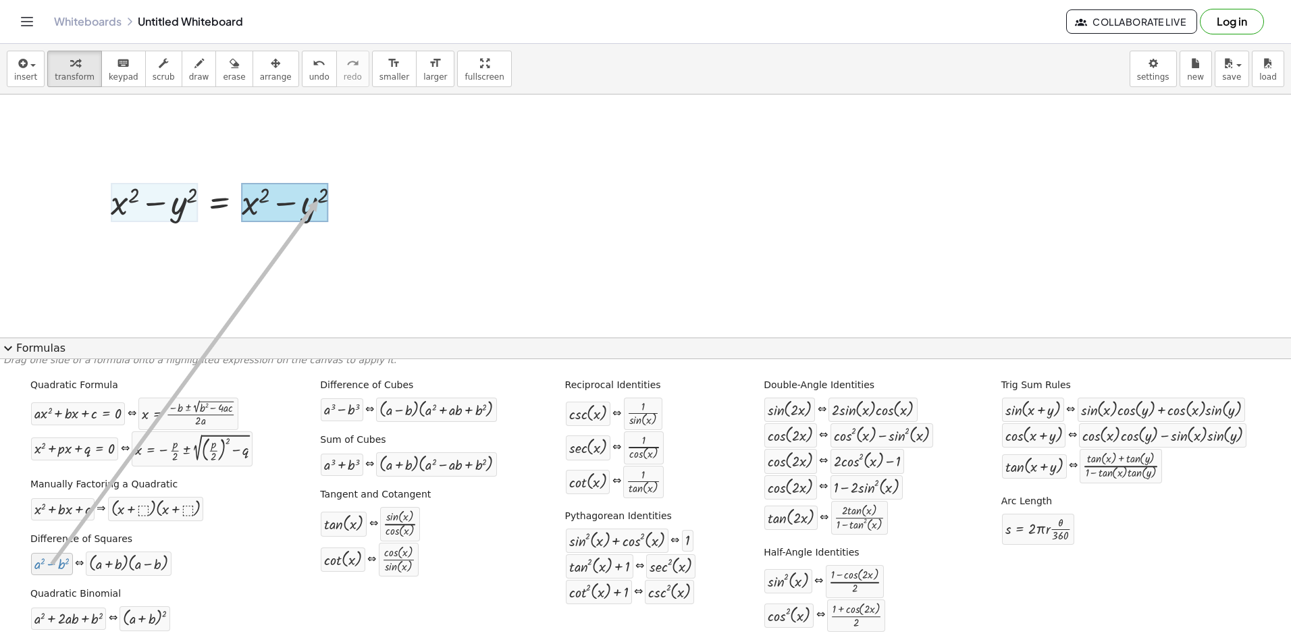
drag, startPoint x: 55, startPoint y: 565, endPoint x: 316, endPoint y: 200, distance: 448.3
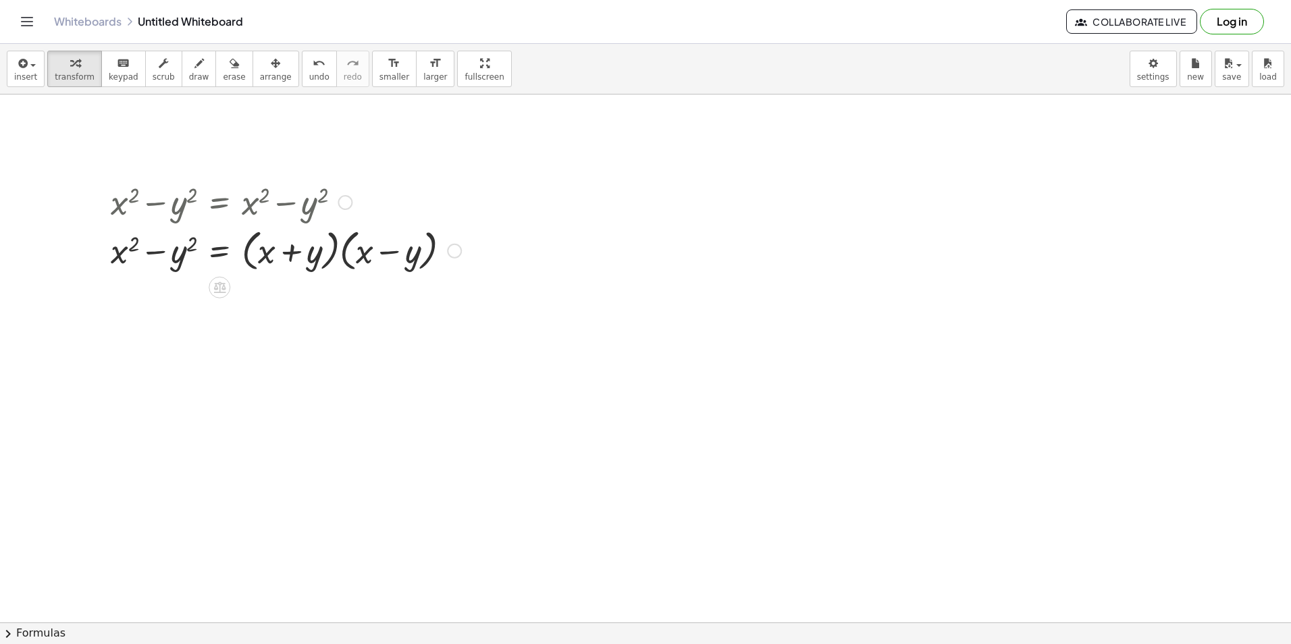
drag, startPoint x: 323, startPoint y: 199, endPoint x: 821, endPoint y: 192, distance: 497.8
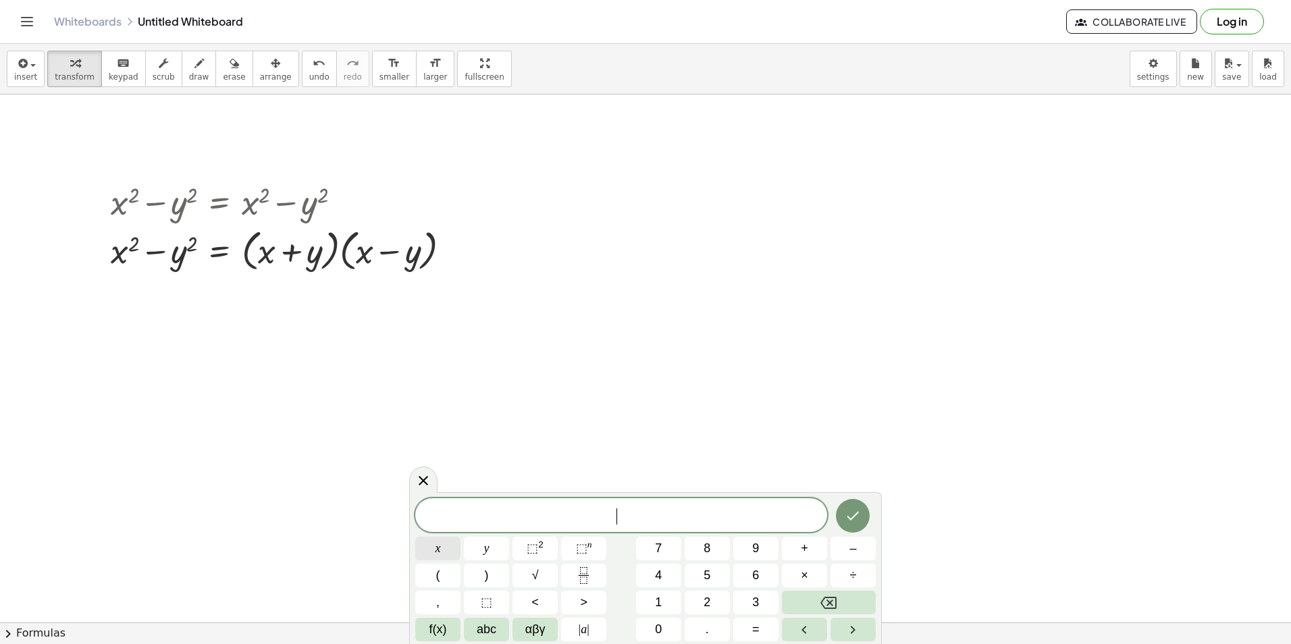
click at [449, 546] on button "x" at bounding box center [437, 549] width 45 height 24
click at [752, 633] on button "=" at bounding box center [755, 630] width 45 height 24
click at [708, 602] on span "2" at bounding box center [707, 603] width 7 height 18
click at [442, 554] on button "x" at bounding box center [437, 549] width 45 height 24
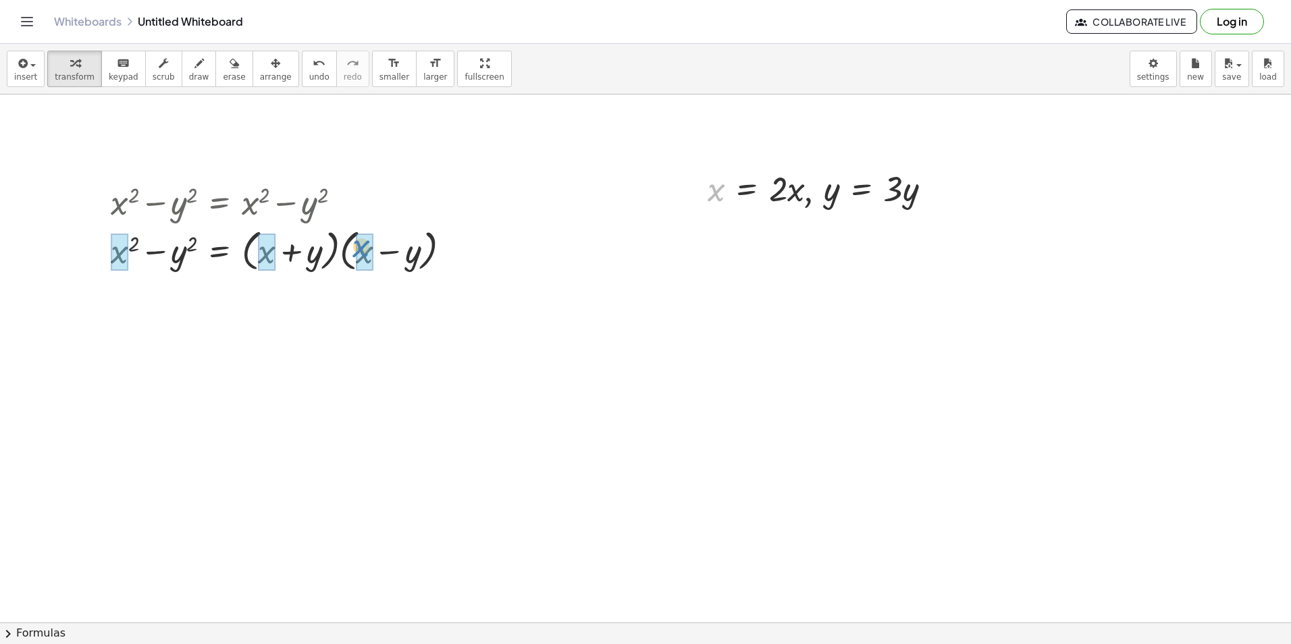
drag, startPoint x: 710, startPoint y: 199, endPoint x: 355, endPoint y: 255, distance: 359.0
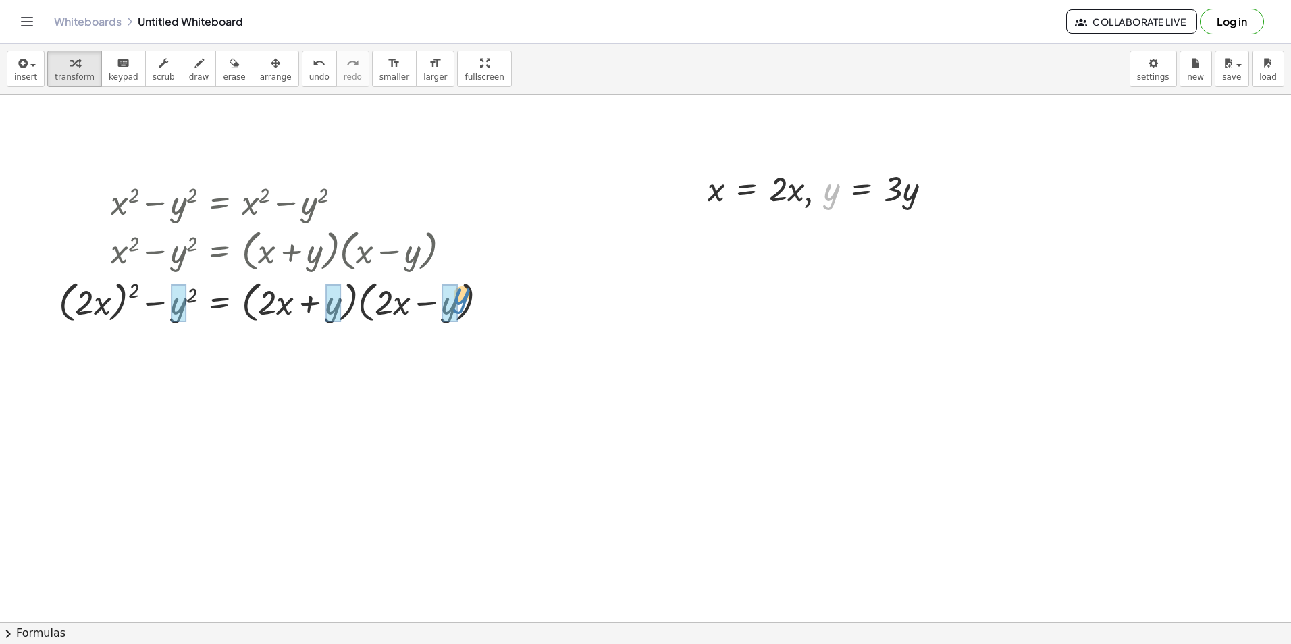
drag, startPoint x: 831, startPoint y: 192, endPoint x: 460, endPoint y: 297, distance: 385.5
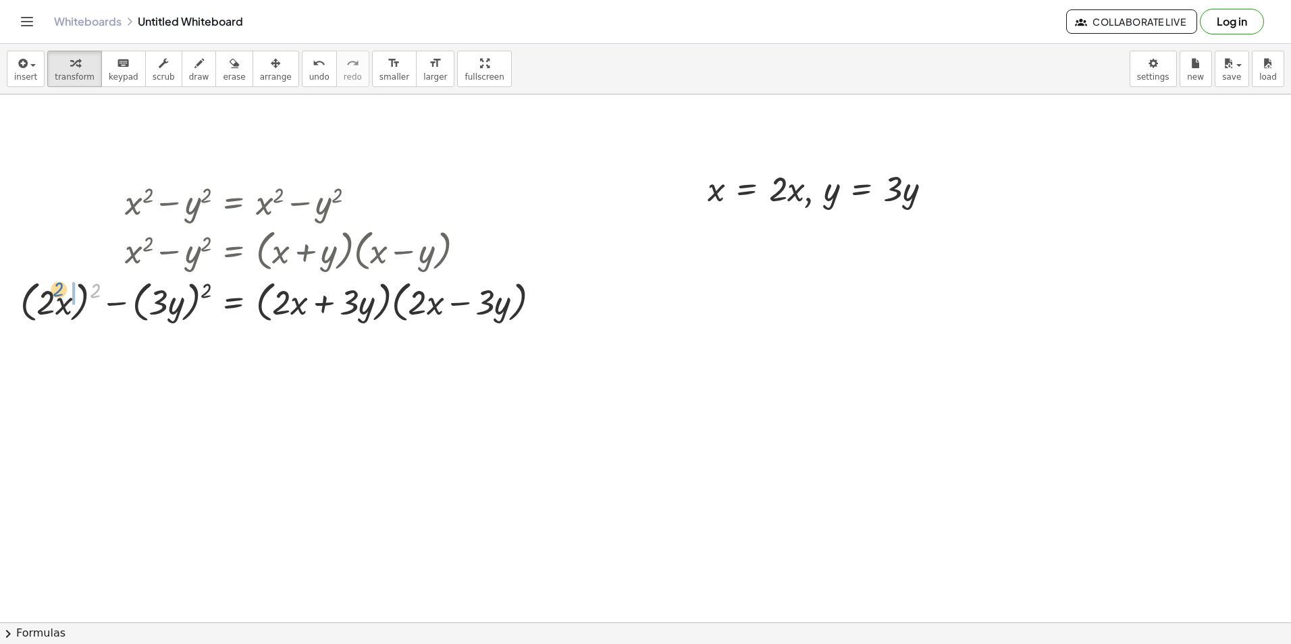
drag, startPoint x: 97, startPoint y: 291, endPoint x: 67, endPoint y: 290, distance: 29.7
click at [59, 290] on div at bounding box center [286, 301] width 544 height 51
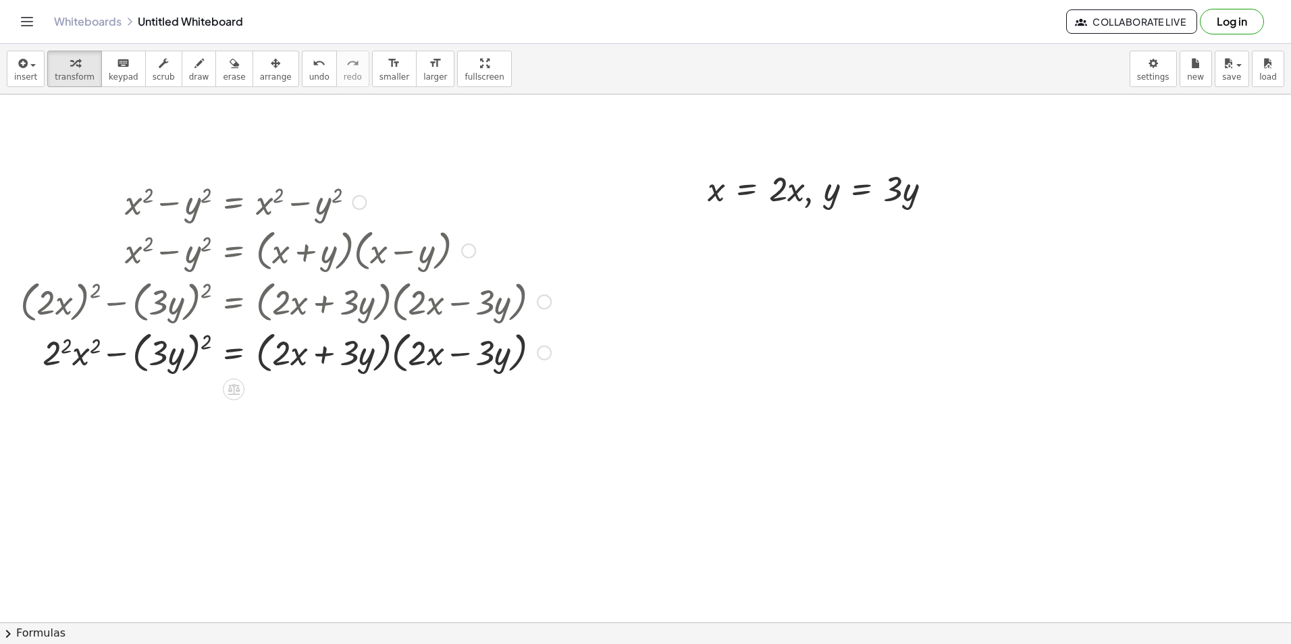
drag, startPoint x: 71, startPoint y: 346, endPoint x: 105, endPoint y: 343, distance: 34.6
click at [71, 347] on div at bounding box center [286, 351] width 544 height 51
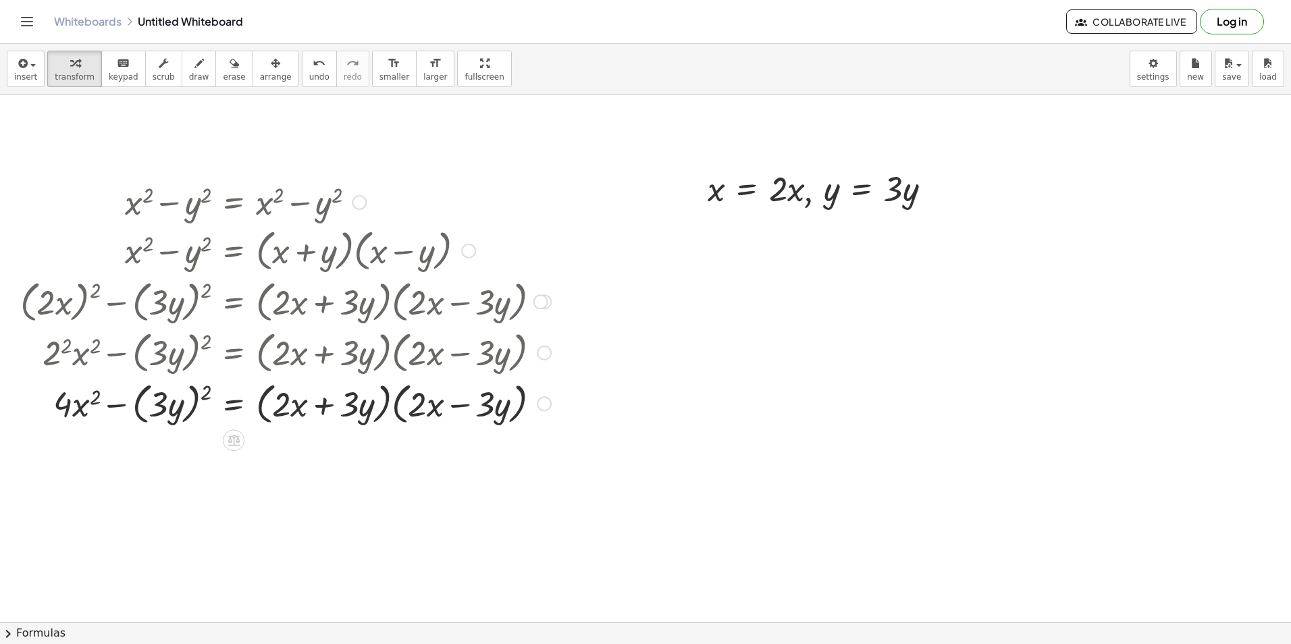
click at [209, 348] on div at bounding box center [281, 351] width 556 height 51
drag, startPoint x: 208, startPoint y: 390, endPoint x: 189, endPoint y: 393, distance: 19.2
click at [189, 393] on div at bounding box center [286, 403] width 544 height 51
drag, startPoint x: 208, startPoint y: 389, endPoint x: 154, endPoint y: 388, distance: 54.0
click at [152, 386] on div at bounding box center [286, 403] width 544 height 51
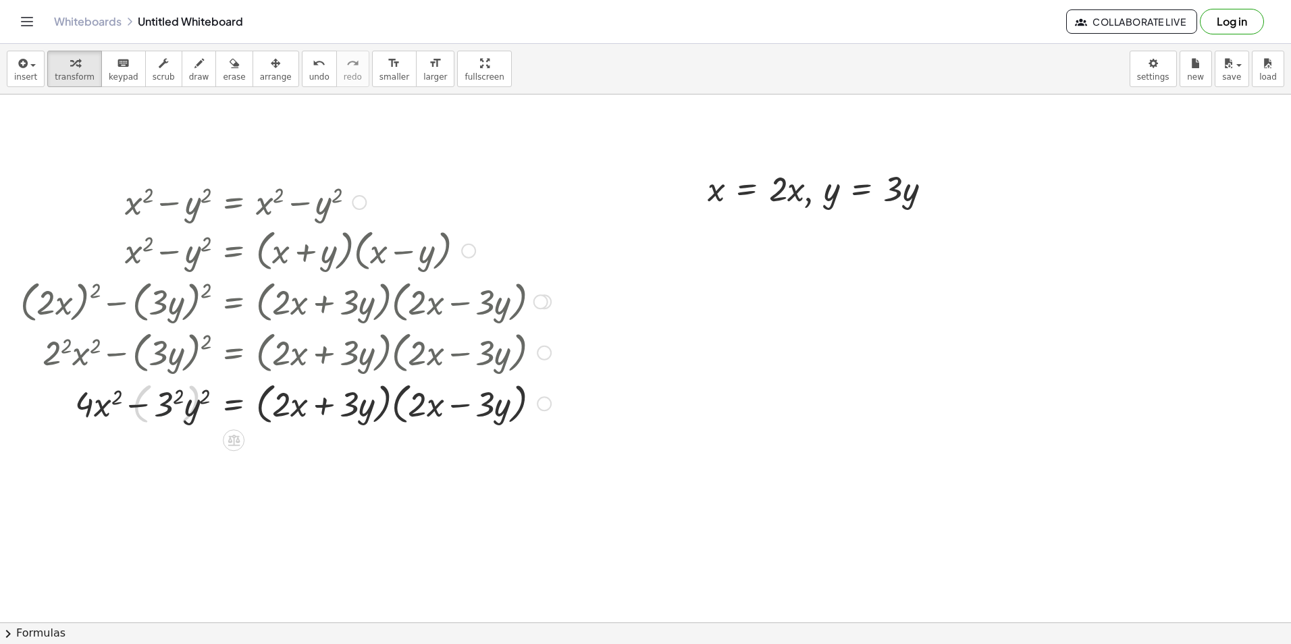
drag, startPoint x: 158, startPoint y: 401, endPoint x: 176, endPoint y: 406, distance: 19.0
click at [163, 401] on div at bounding box center [286, 403] width 544 height 51
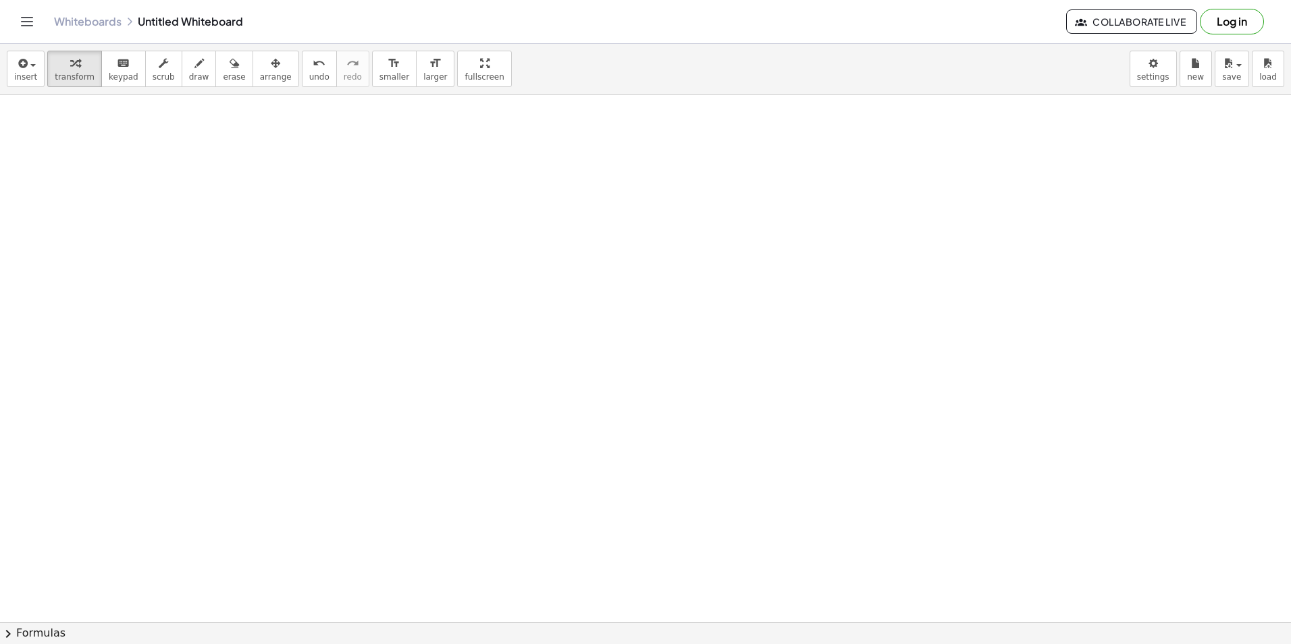
scroll to position [3977, 0]
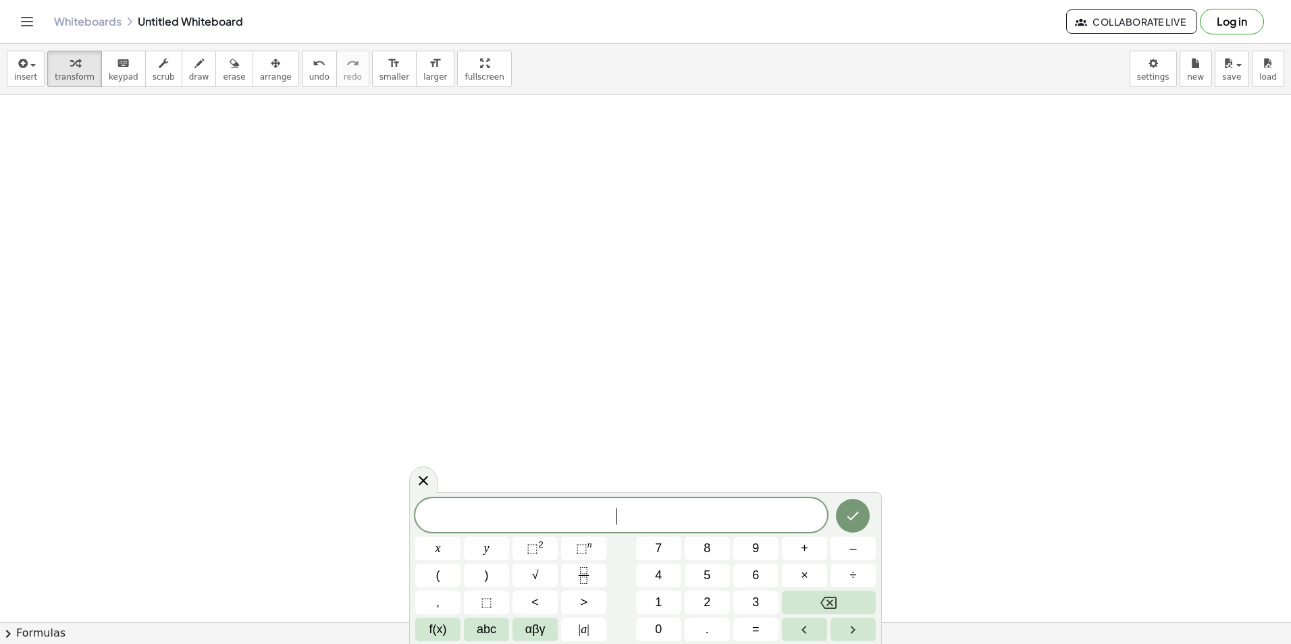
click at [392, 641] on button "chevron_right Formulas" at bounding box center [645, 634] width 1291 height 22
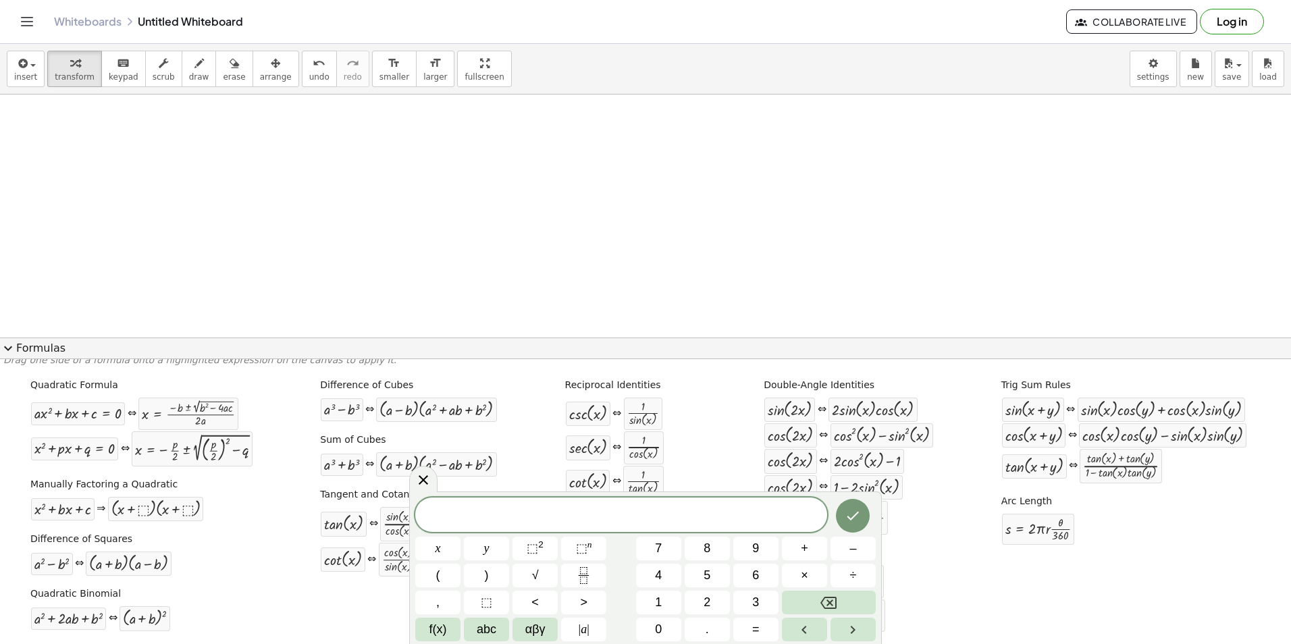
click at [320, 586] on div "Quadratic Formula + · a · x 2 + · b · x + c = 0 ⇔ x = · ( − b ± 2 √ ( + b 2 − ·…" at bounding box center [645, 507] width 1285 height 267
click at [213, 546] on div "Difference of Squares + a 2 − b 2 ⇔ · ( + a + b ) · ( + a − b )" at bounding box center [142, 553] width 228 height 51
click at [426, 486] on icon at bounding box center [423, 480] width 16 height 16
